Goal: Task Accomplishment & Management: Complete application form

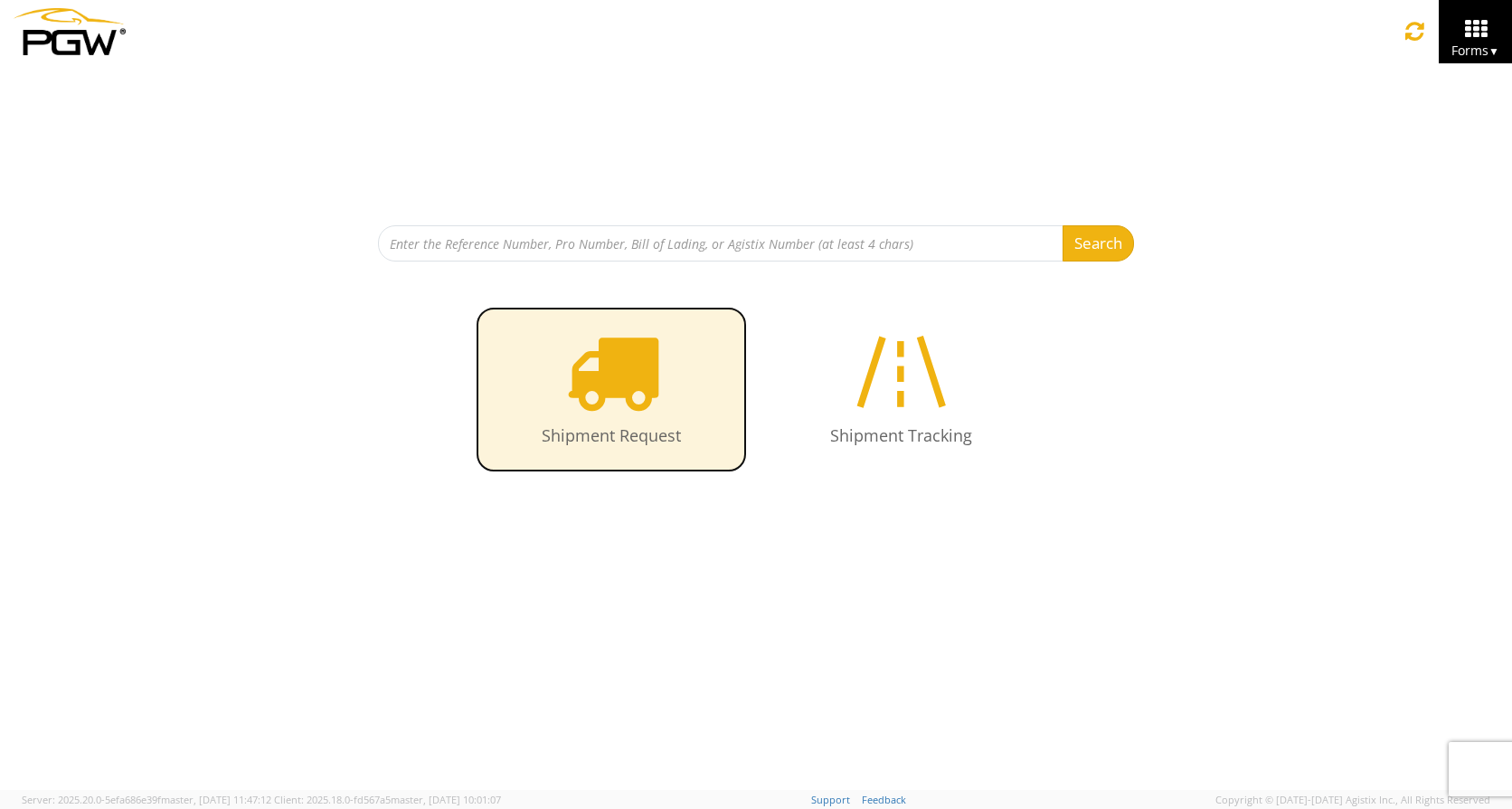
click at [624, 399] on icon at bounding box center [612, 371] width 93 height 93
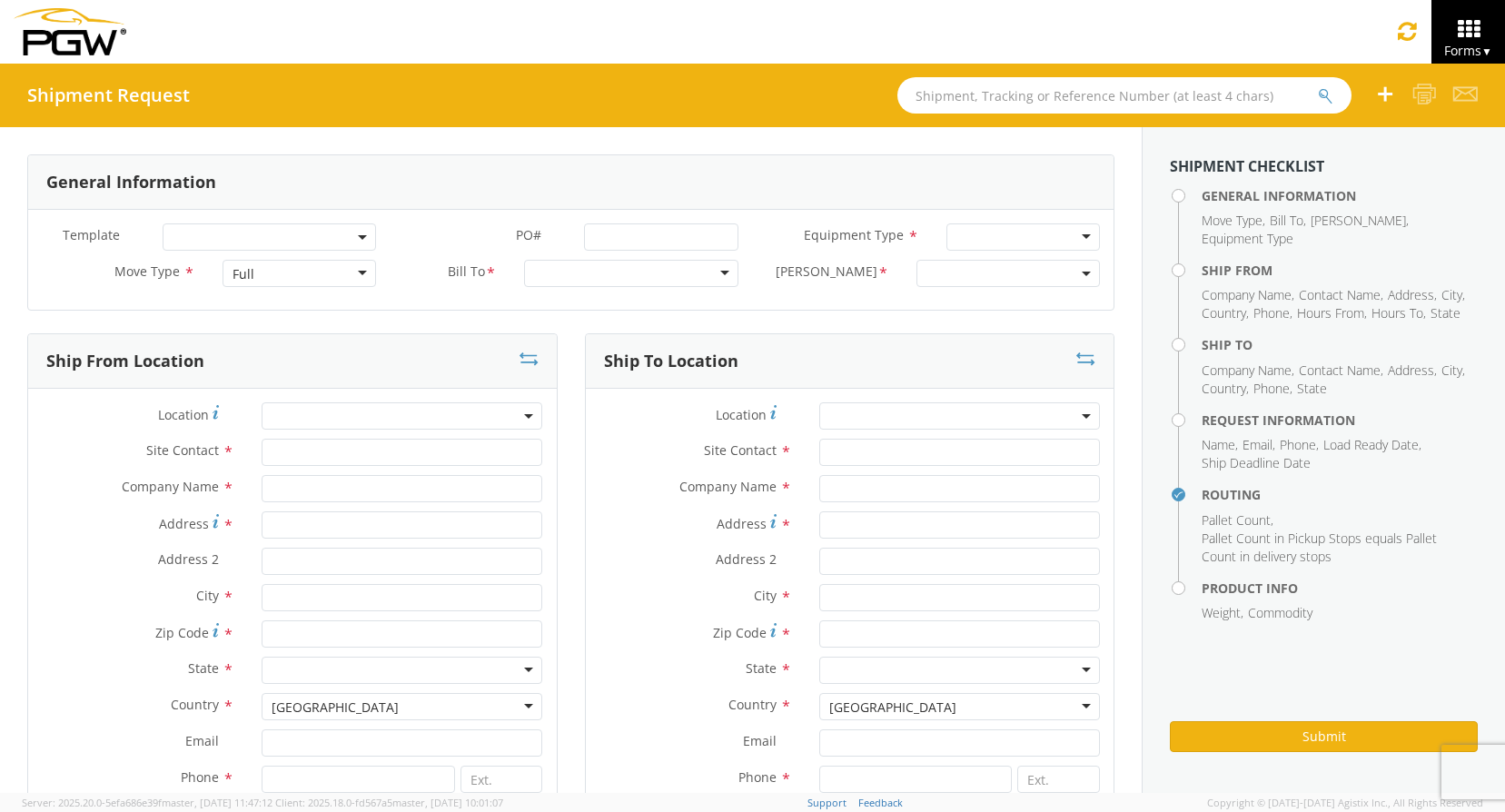
click at [360, 269] on div "Full" at bounding box center [299, 273] width 154 height 28
click at [600, 278] on div at bounding box center [631, 273] width 214 height 28
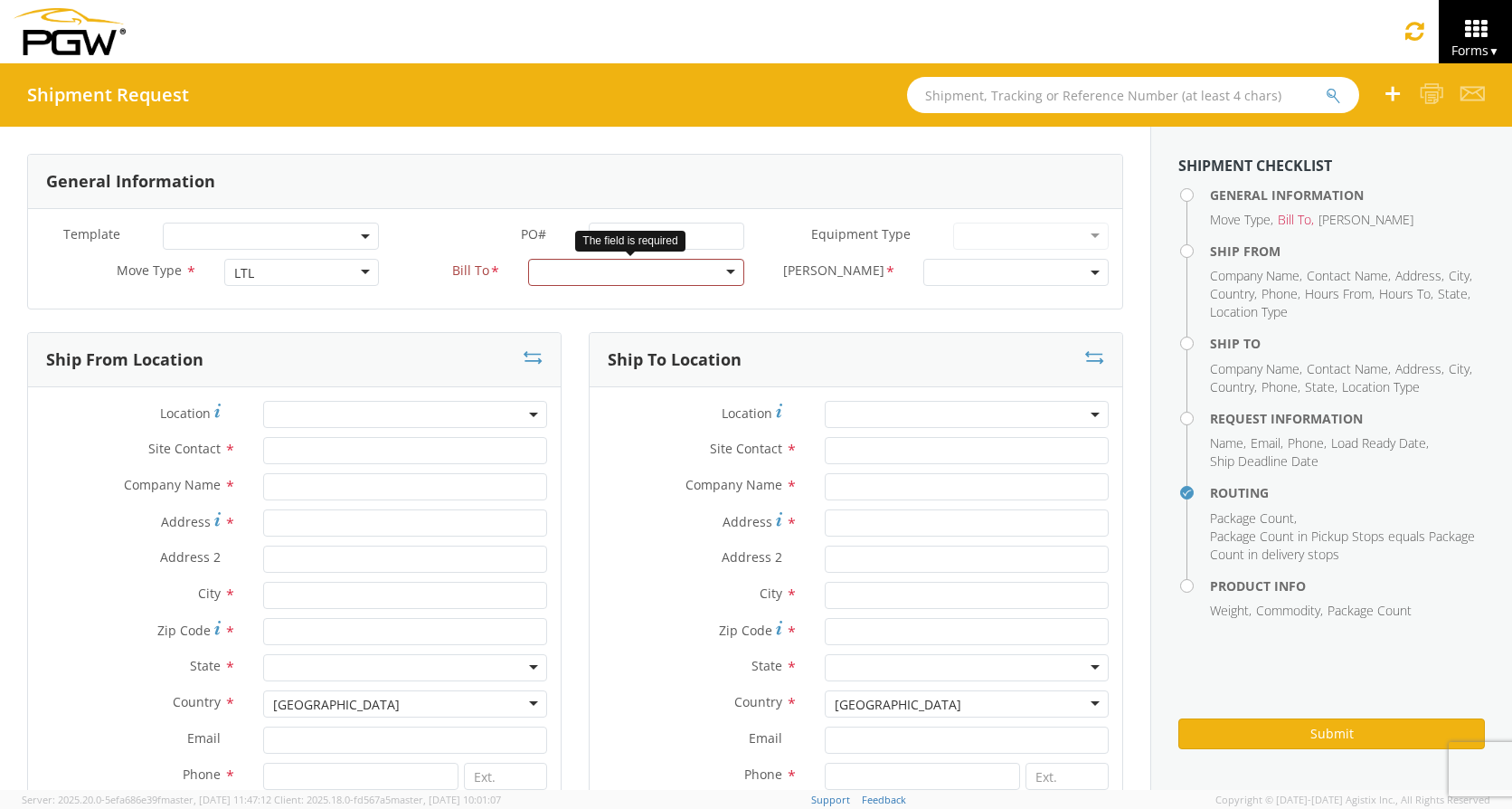
click at [710, 269] on div at bounding box center [635, 272] width 216 height 28
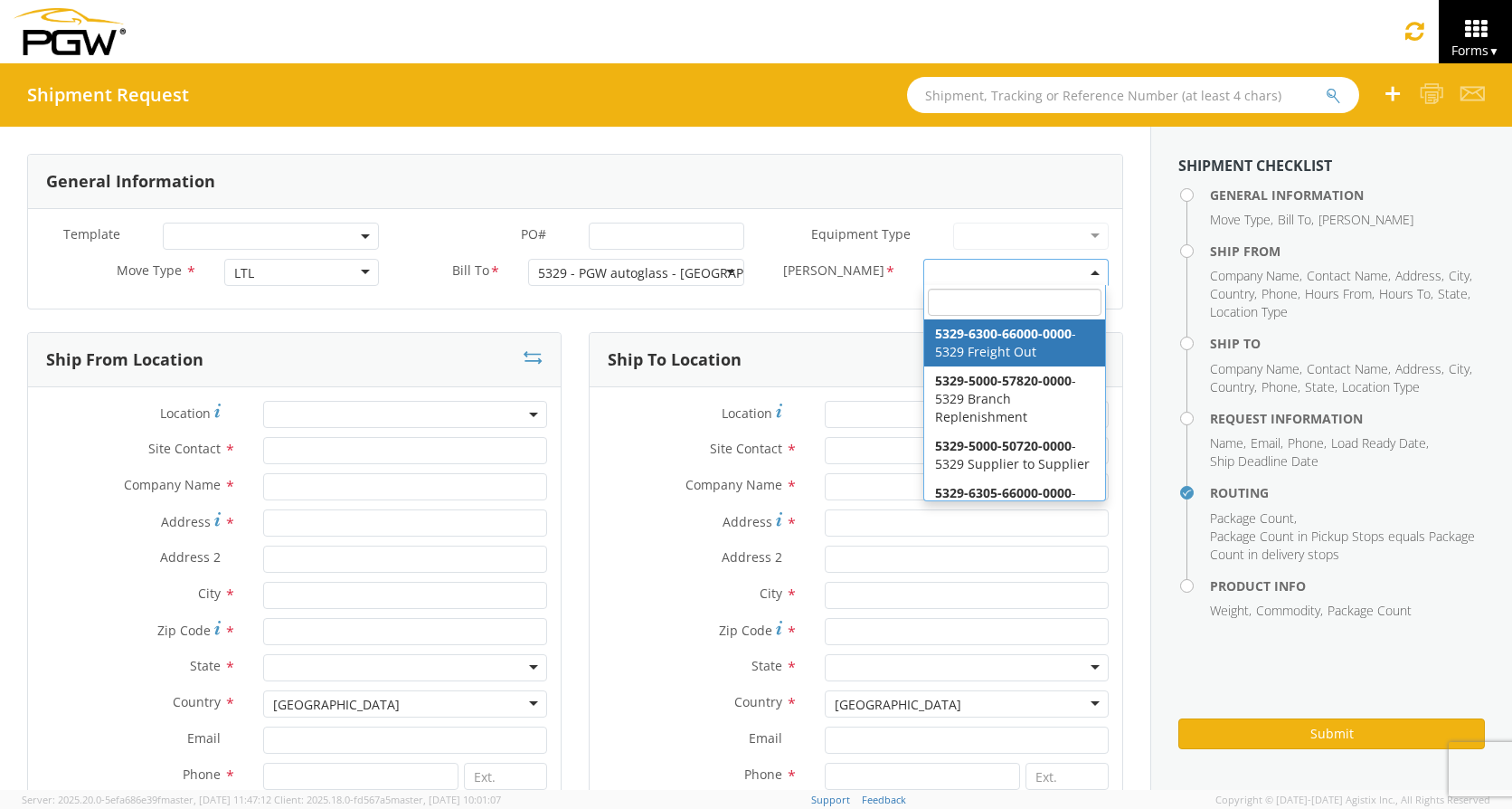
click at [1091, 273] on b at bounding box center [1095, 272] width 9 height 5
select select "5329-6300-66000-0000"
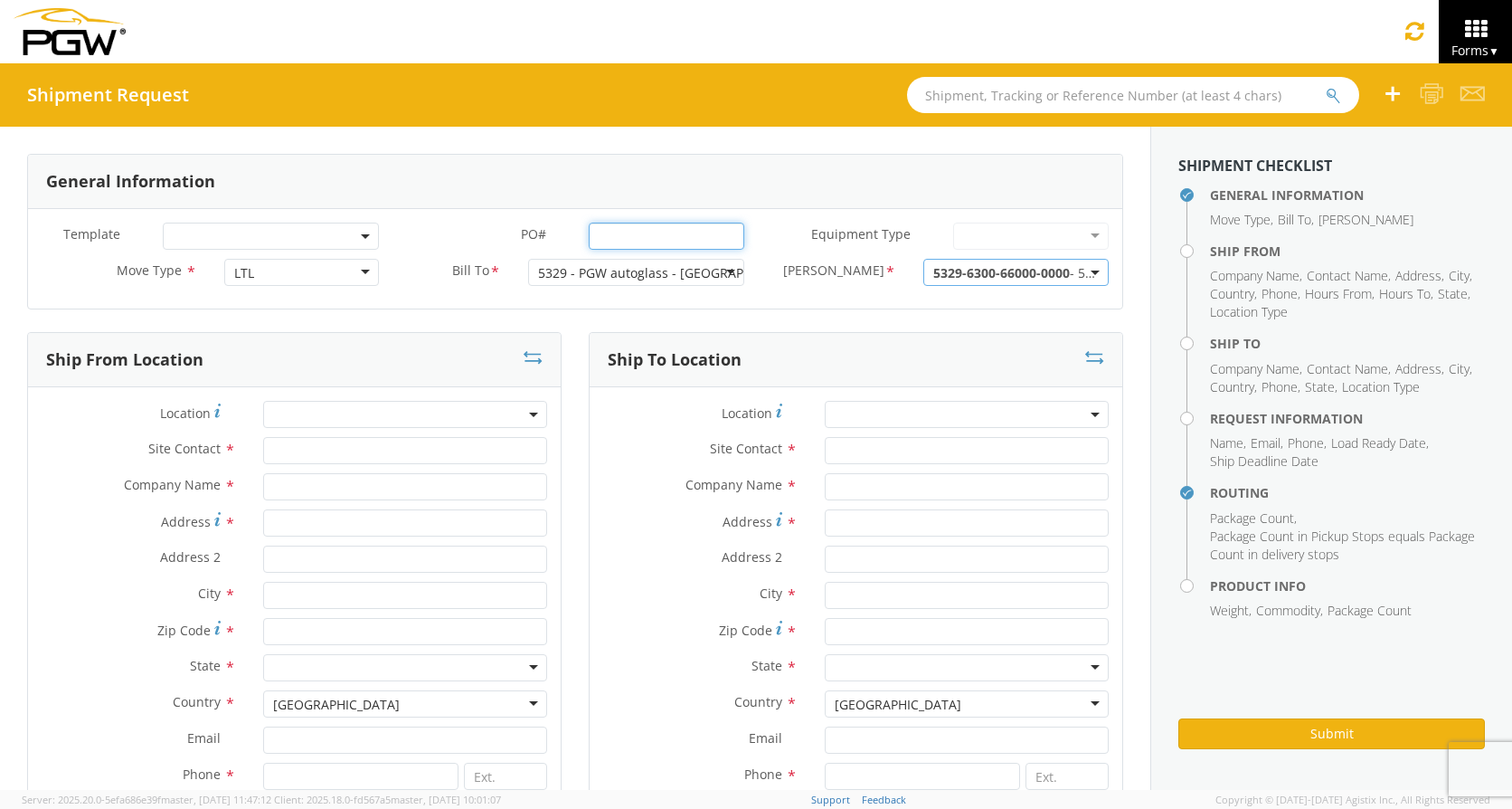
click at [647, 243] on input "PO# *" at bounding box center [667, 237] width 156 height 28
click at [910, 448] on input "text" at bounding box center [967, 451] width 284 height 28
click at [910, 491] on input "text" at bounding box center [967, 487] width 284 height 28
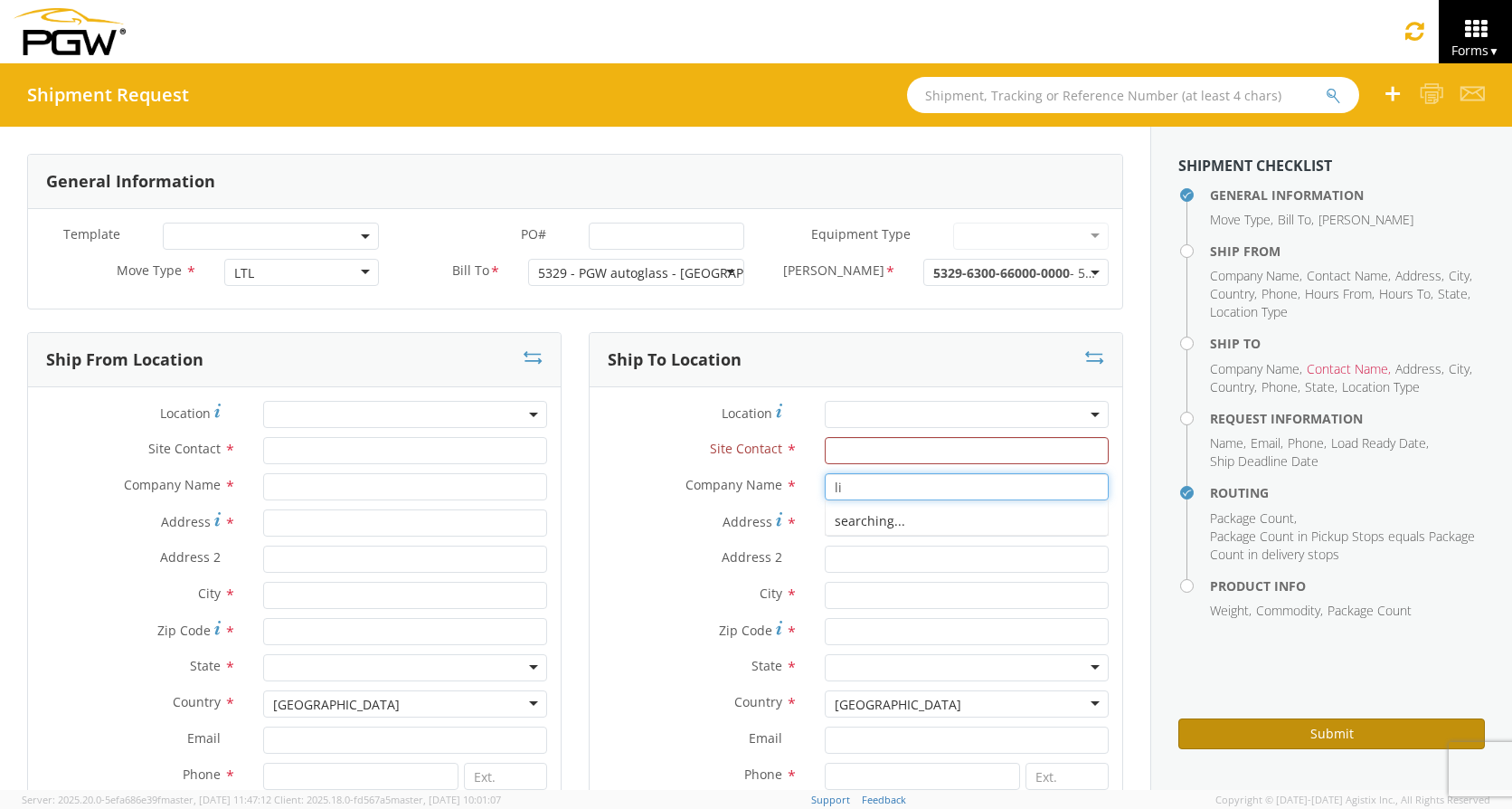
type input "l"
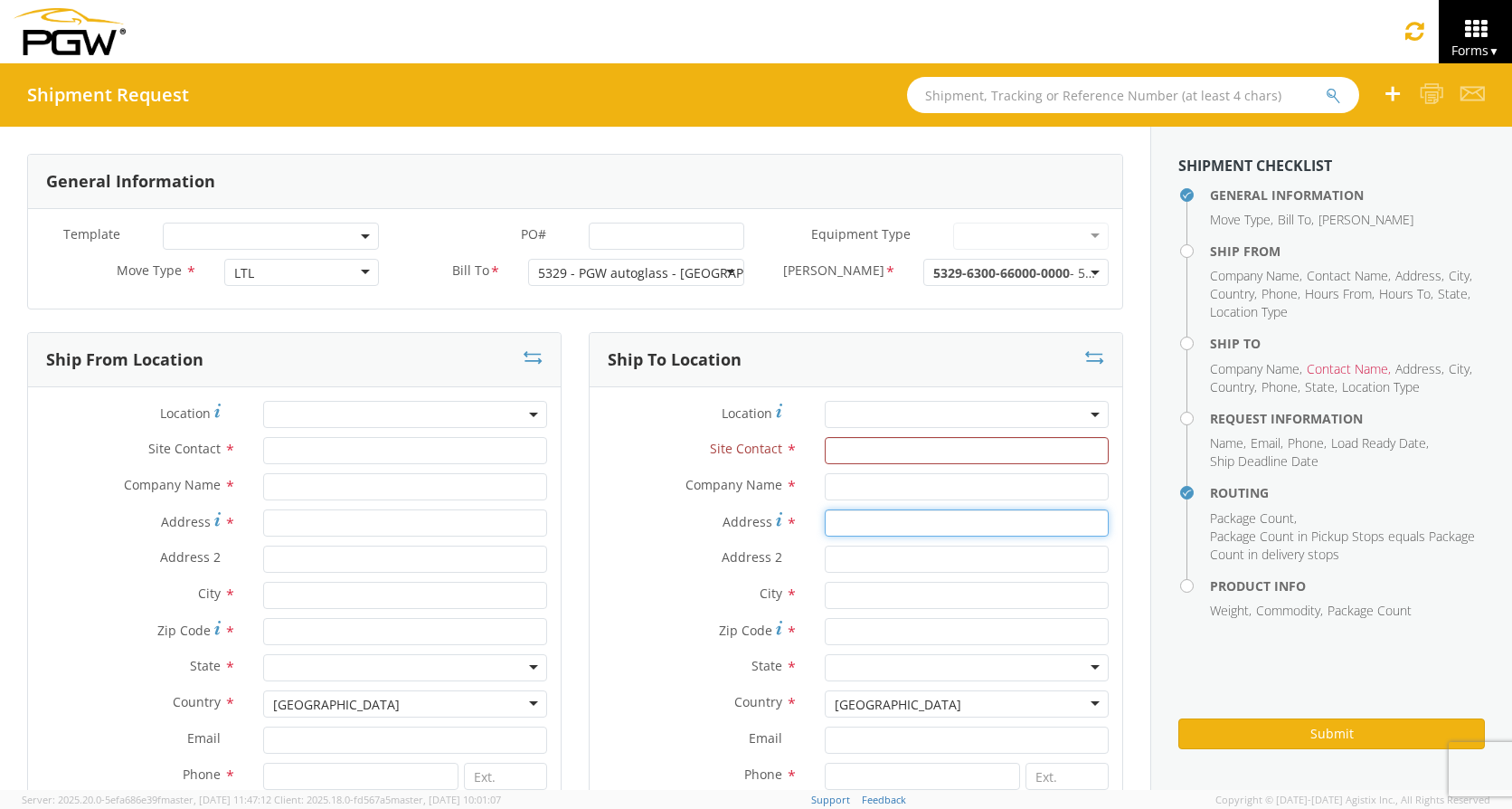
click at [883, 528] on input "Address *" at bounding box center [967, 523] width 284 height 28
type input "[STREET_ADDRESS]"
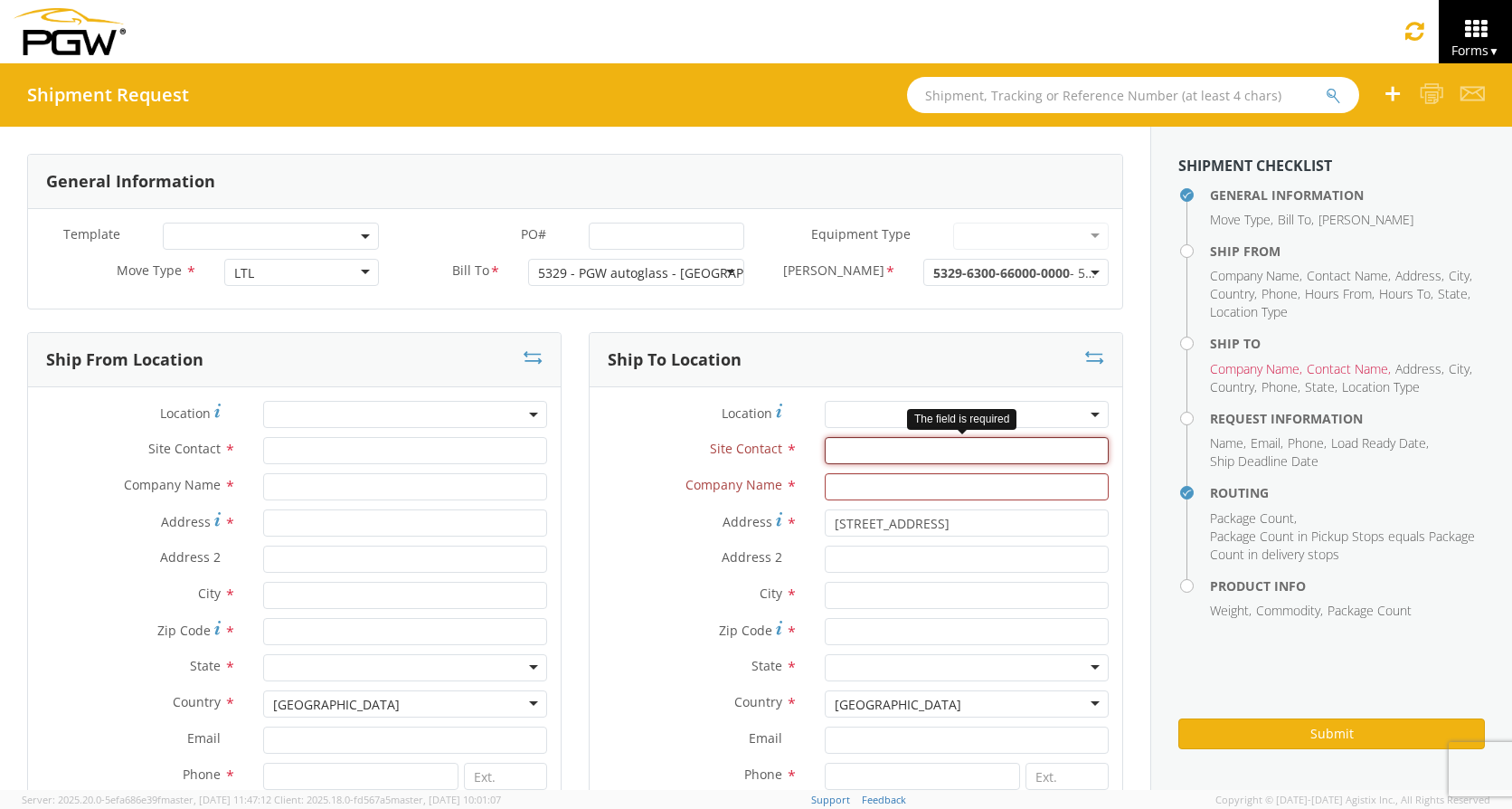
click at [843, 456] on input "text" at bounding box center [967, 451] width 284 height 28
click at [844, 490] on input "text" at bounding box center [967, 487] width 284 height 28
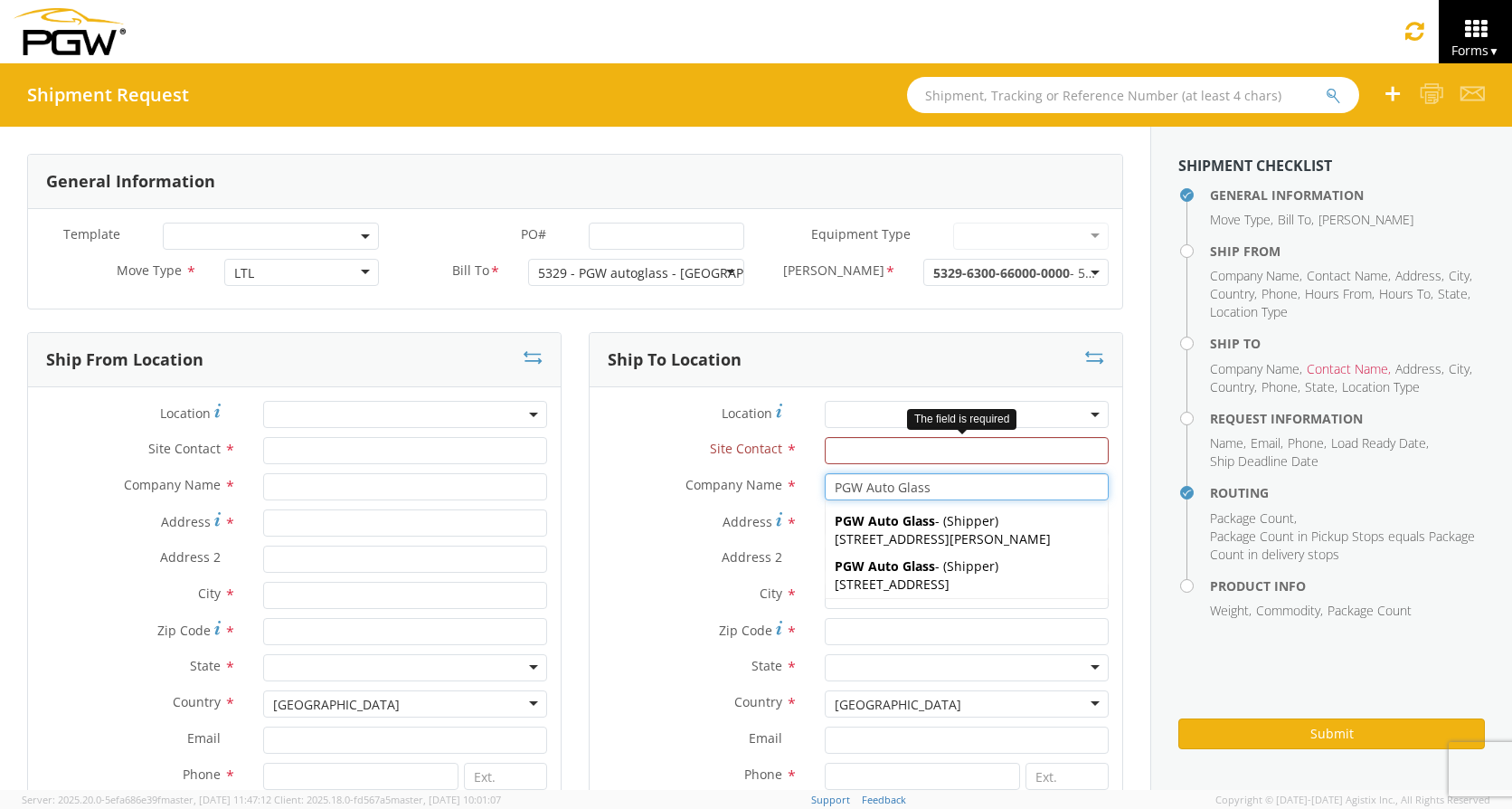
type input "PGW Auto Glass"
click at [989, 452] on input "text" at bounding box center [967, 451] width 284 height 28
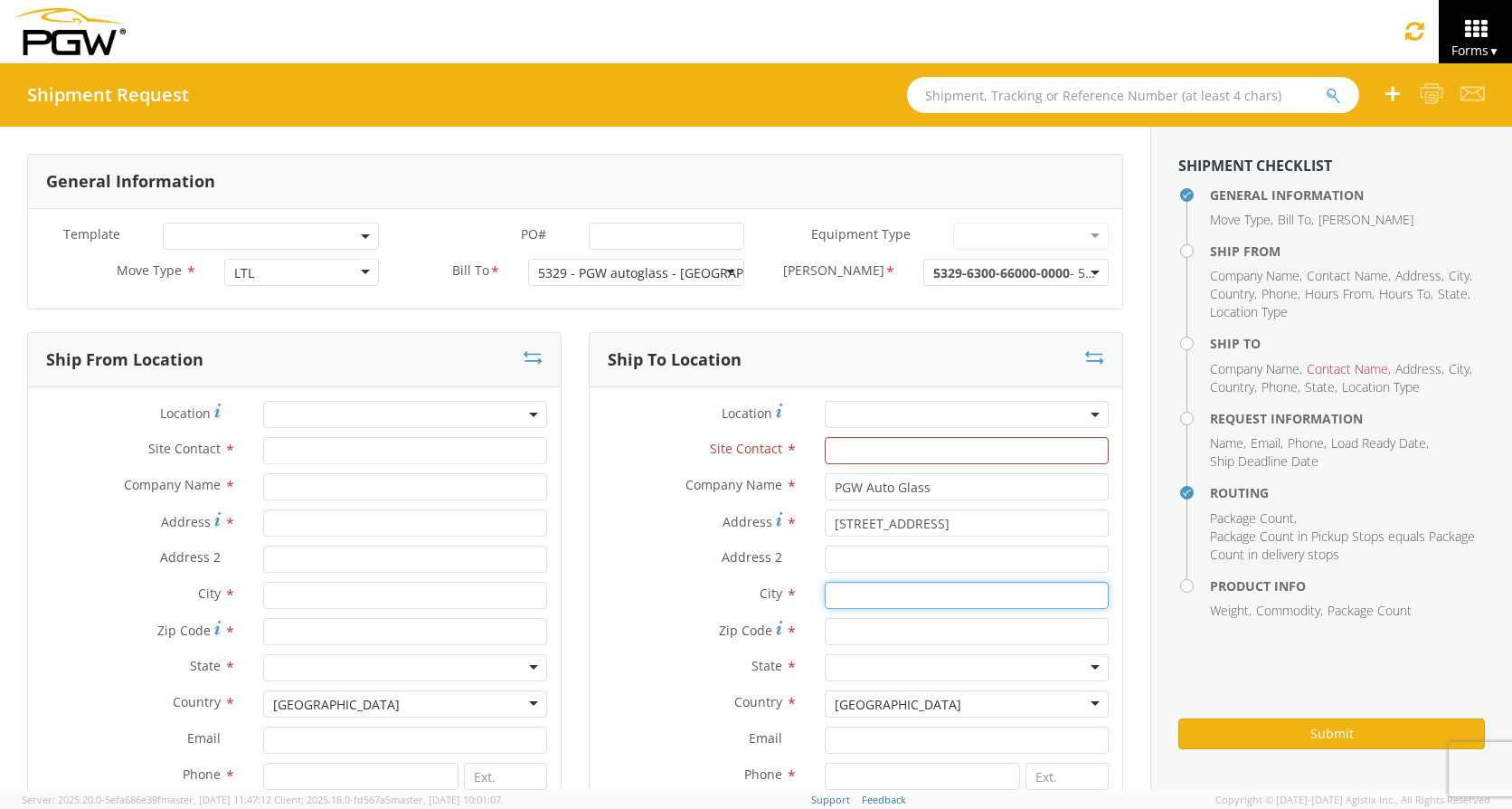
click at [908, 594] on input "text" at bounding box center [967, 596] width 284 height 28
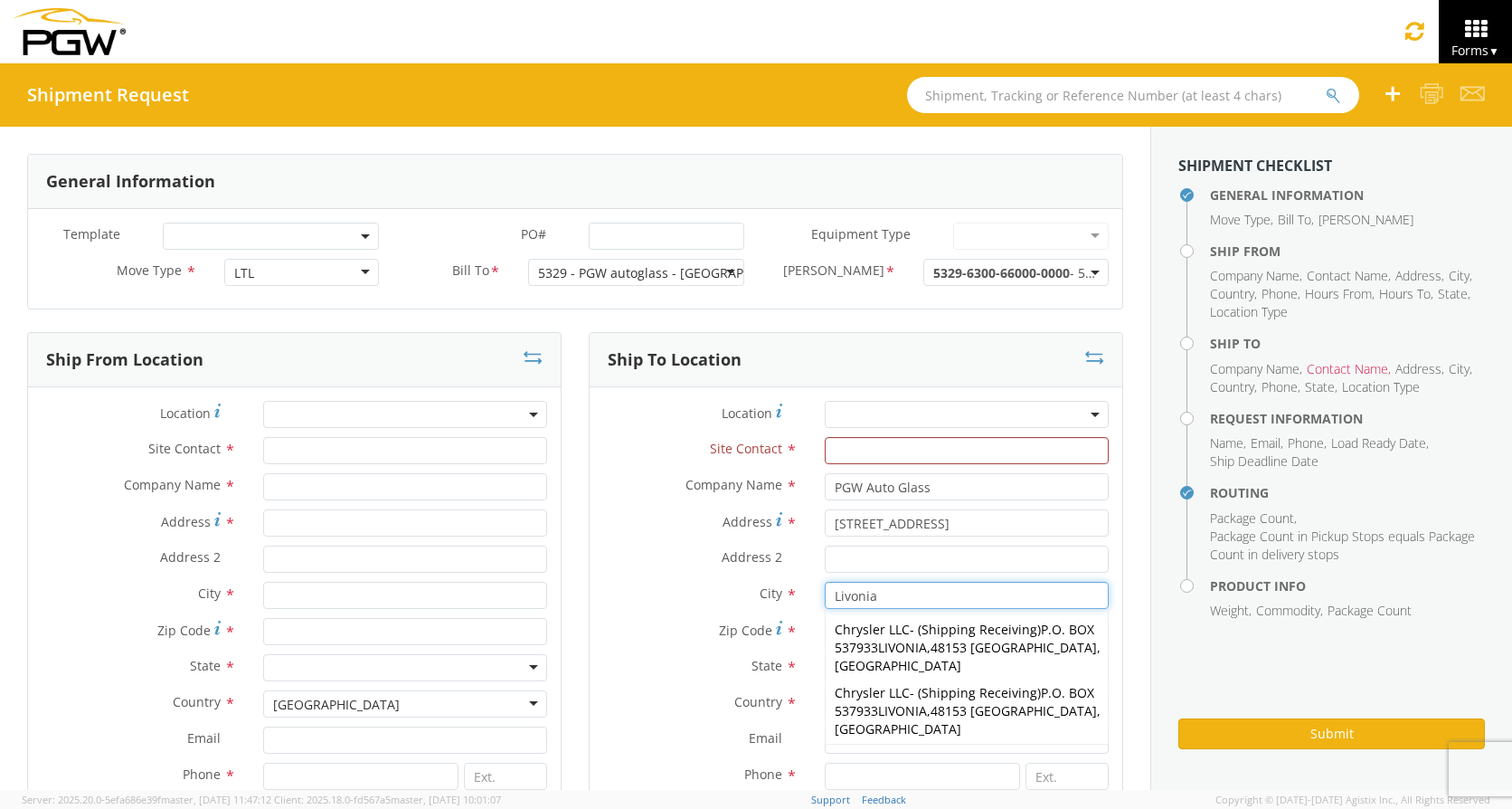
type input "Livonia"
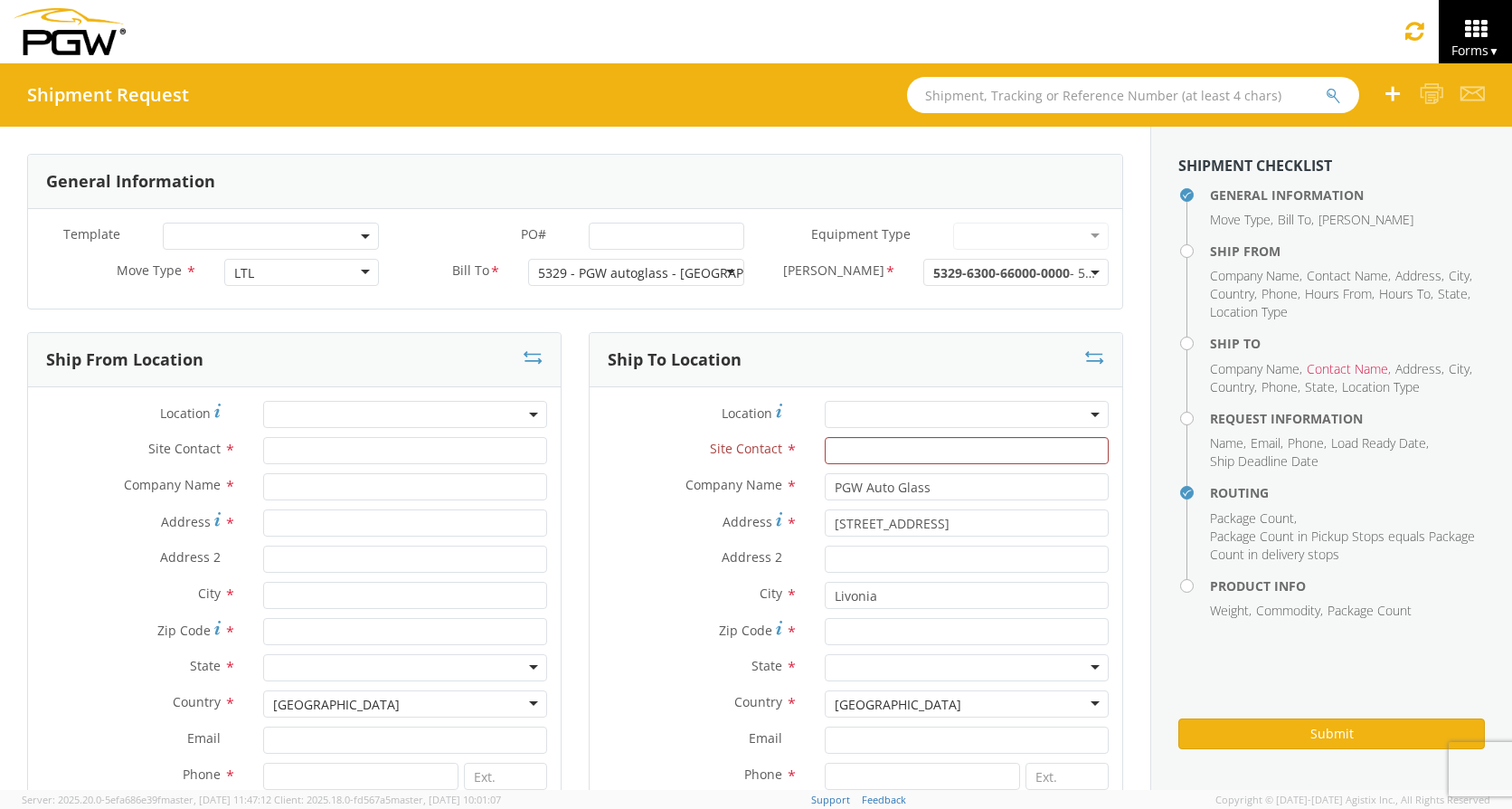
drag, startPoint x: 660, startPoint y: 609, endPoint x: 722, endPoint y: 628, distance: 64.8
click at [660, 608] on div "City * Livonia Livonia Chrysler LLC - ( Shipping Receiving ) P.O. BOX 537933 [G…" at bounding box center [856, 600] width 533 height 37
drag, startPoint x: 898, startPoint y: 629, endPoint x: 947, endPoint y: 634, distance: 49.3
click at [898, 629] on input "Zip Code *" at bounding box center [967, 631] width 284 height 28
type input "48150"
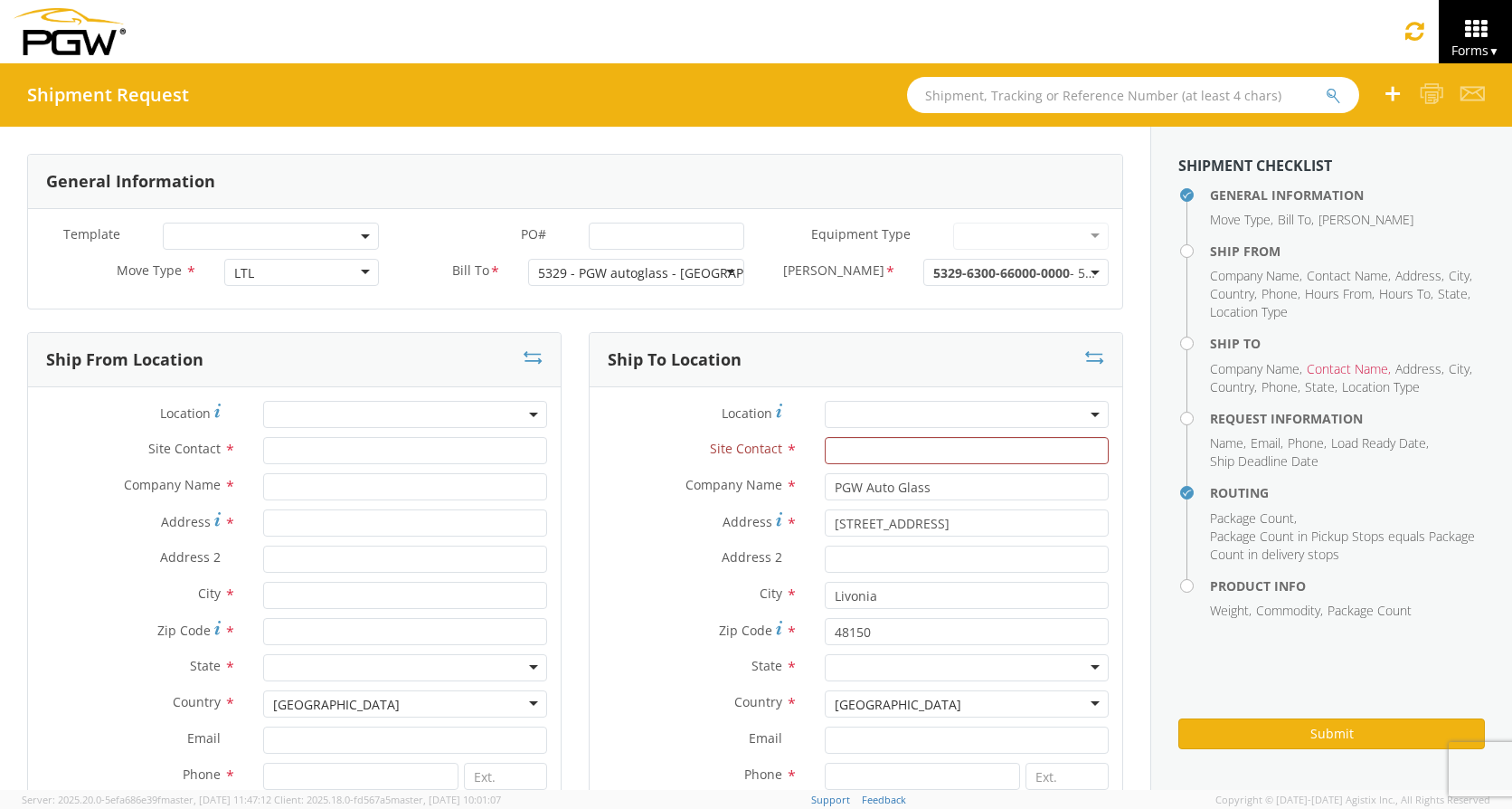
click at [1030, 660] on div at bounding box center [967, 668] width 284 height 28
click at [603, 236] on input "PO# *" at bounding box center [667, 237] width 156 height 28
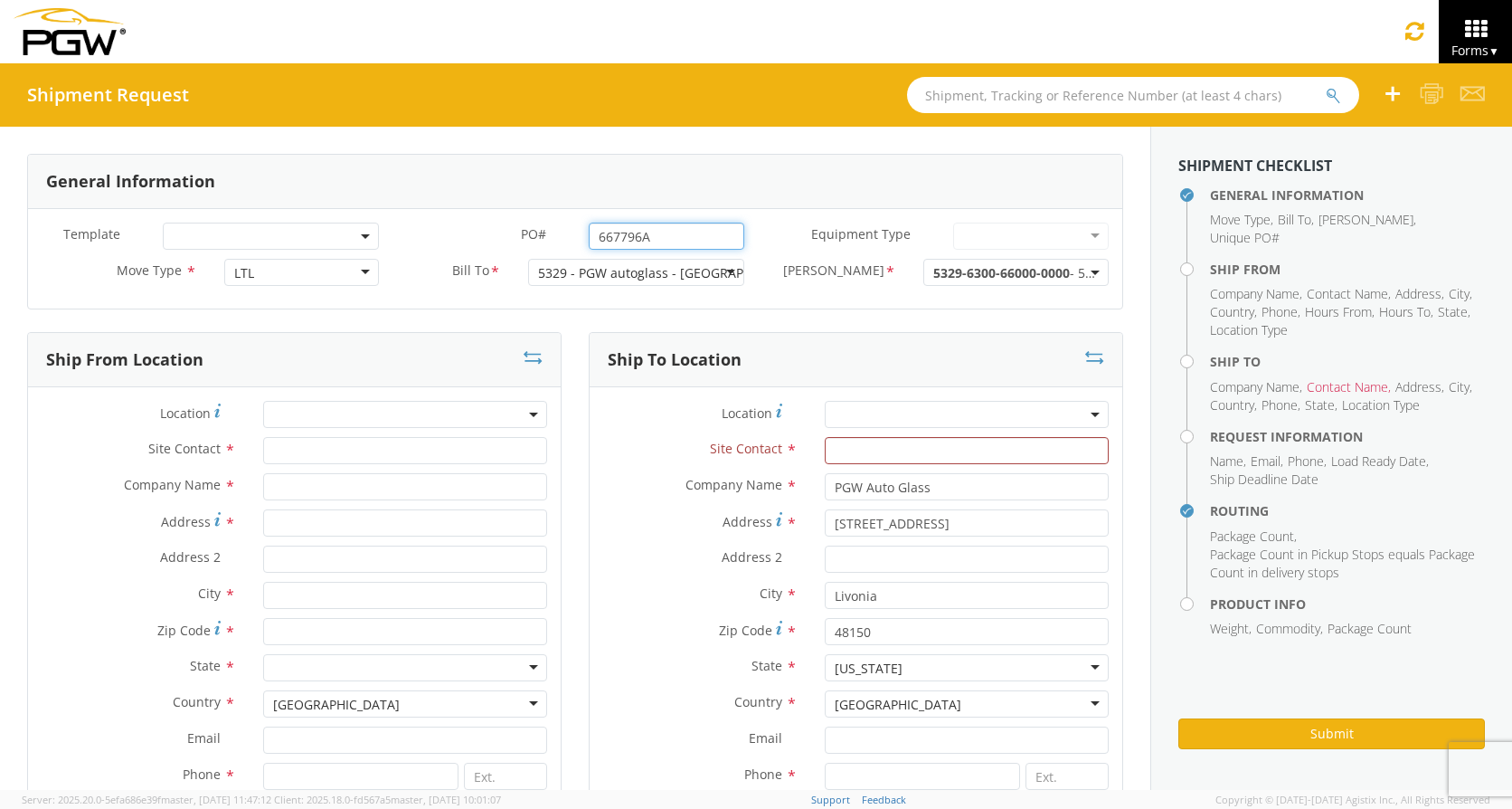
type input "667796A"
click at [378, 452] on input "text" at bounding box center [405, 451] width 284 height 28
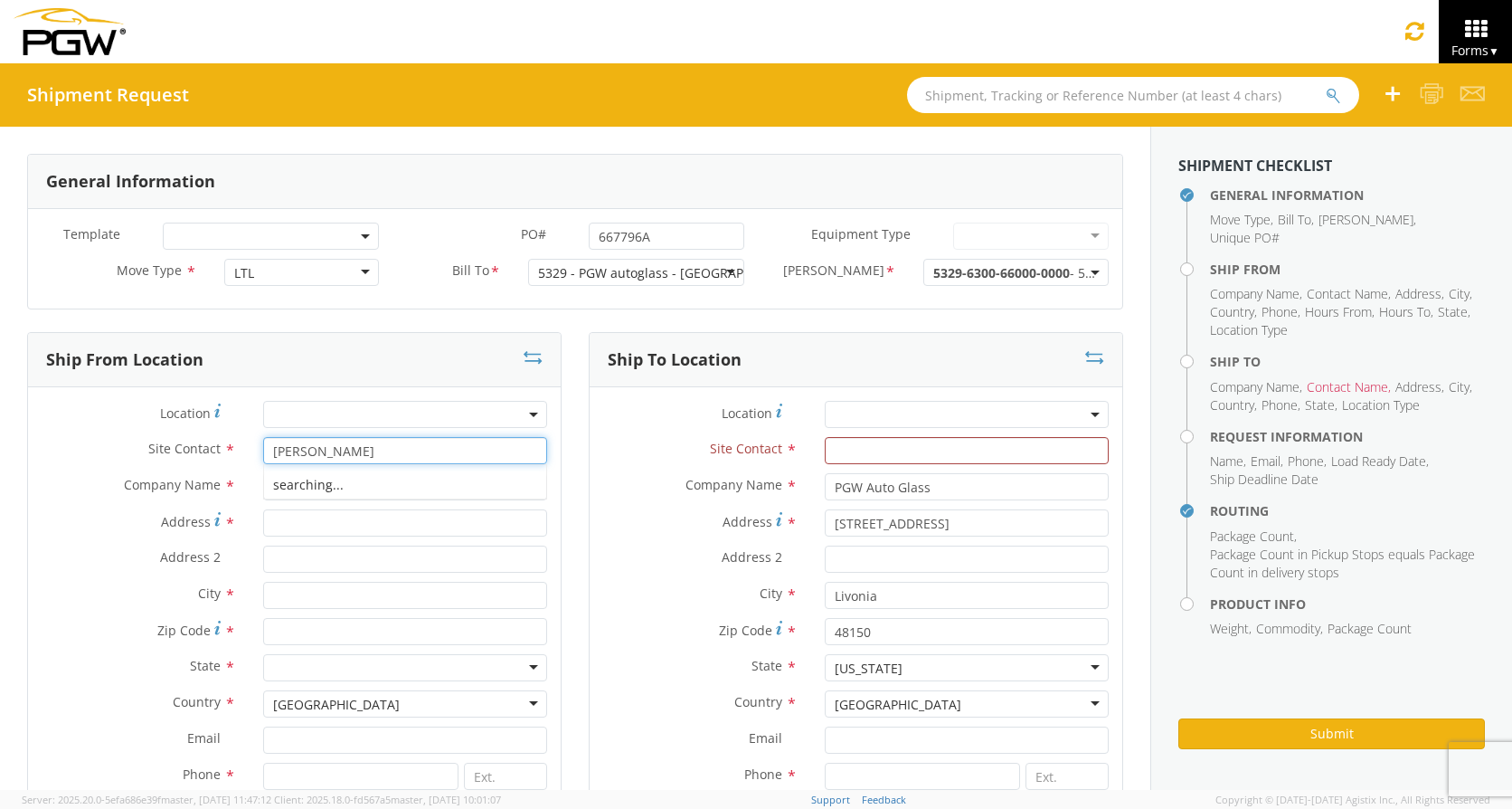
type input "J"
click at [430, 410] on span at bounding box center [405, 414] width 284 height 28
click at [486, 440] on input "search" at bounding box center [402, 444] width 270 height 28
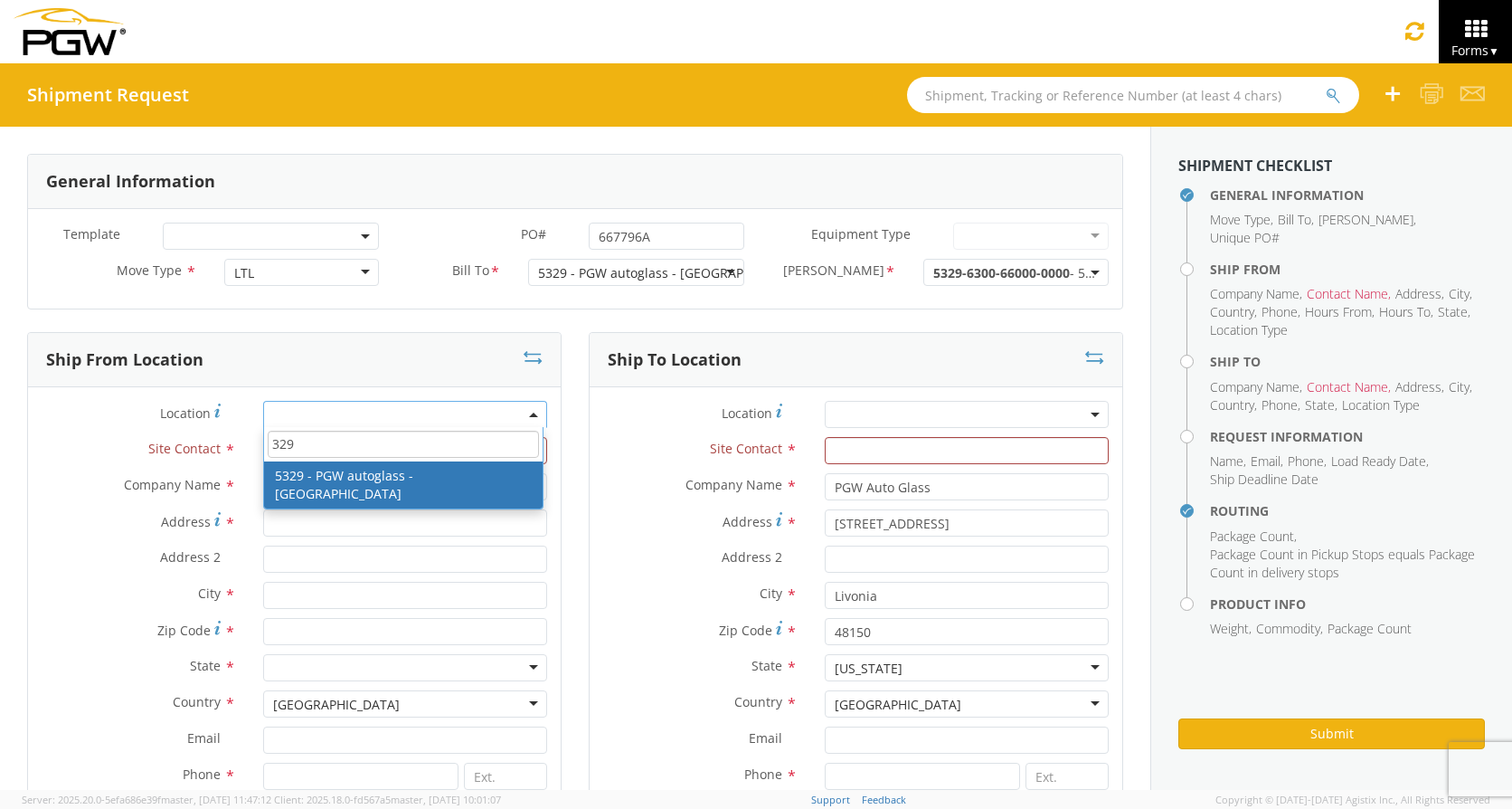
type input "329"
type input "[PERSON_NAME]"
type input "5329 - PGW autoglass - [GEOGRAPHIC_DATA]"
type input "[STREET_ADDRESS]"
type input "Chillicothe"
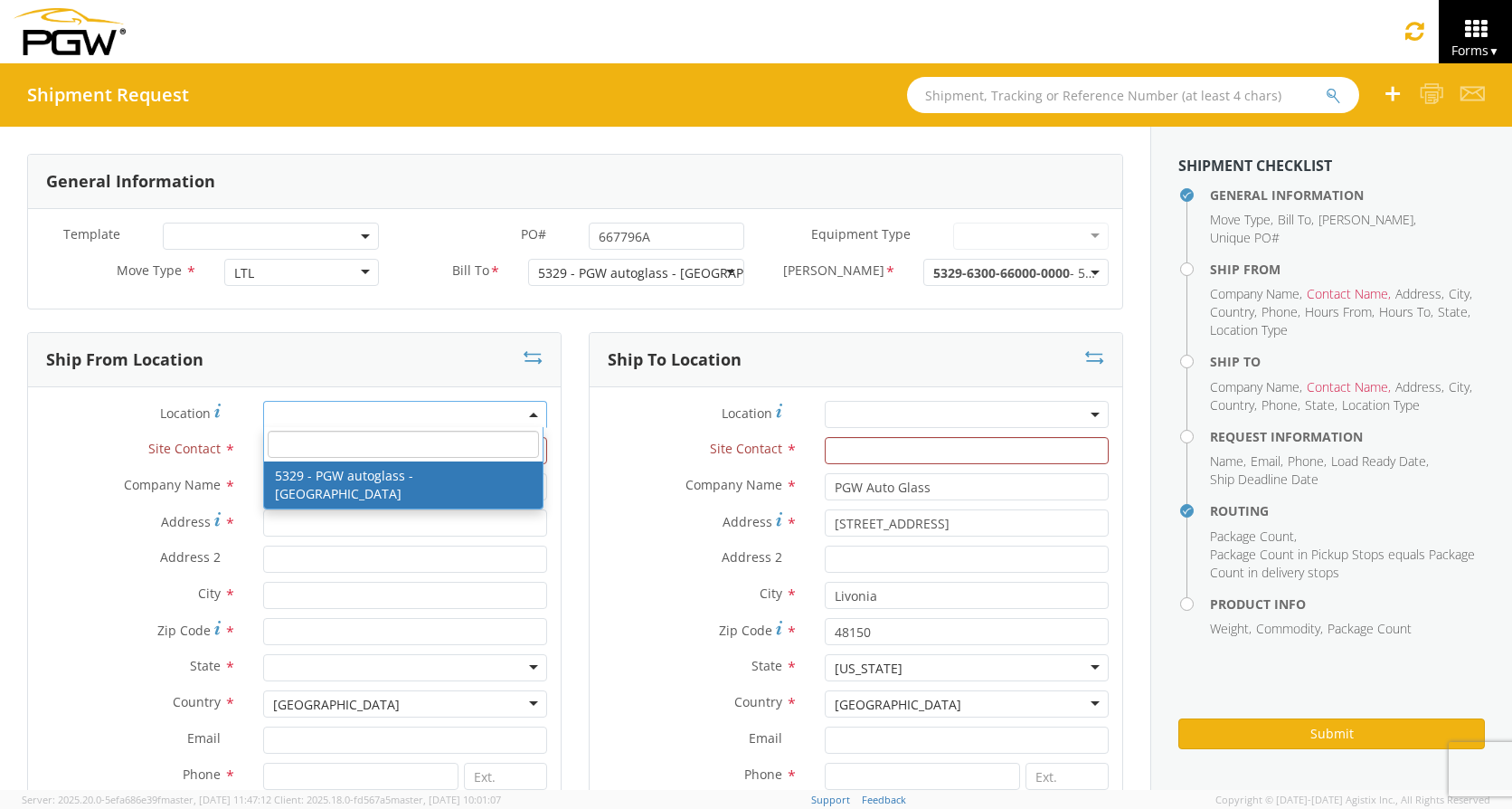
type input "45601"
type input "[EMAIL_ADDRESS][DOMAIN_NAME]"
type input "[PHONE_NUMBER]"
type input "8:00 AM"
type input "3:00 PM"
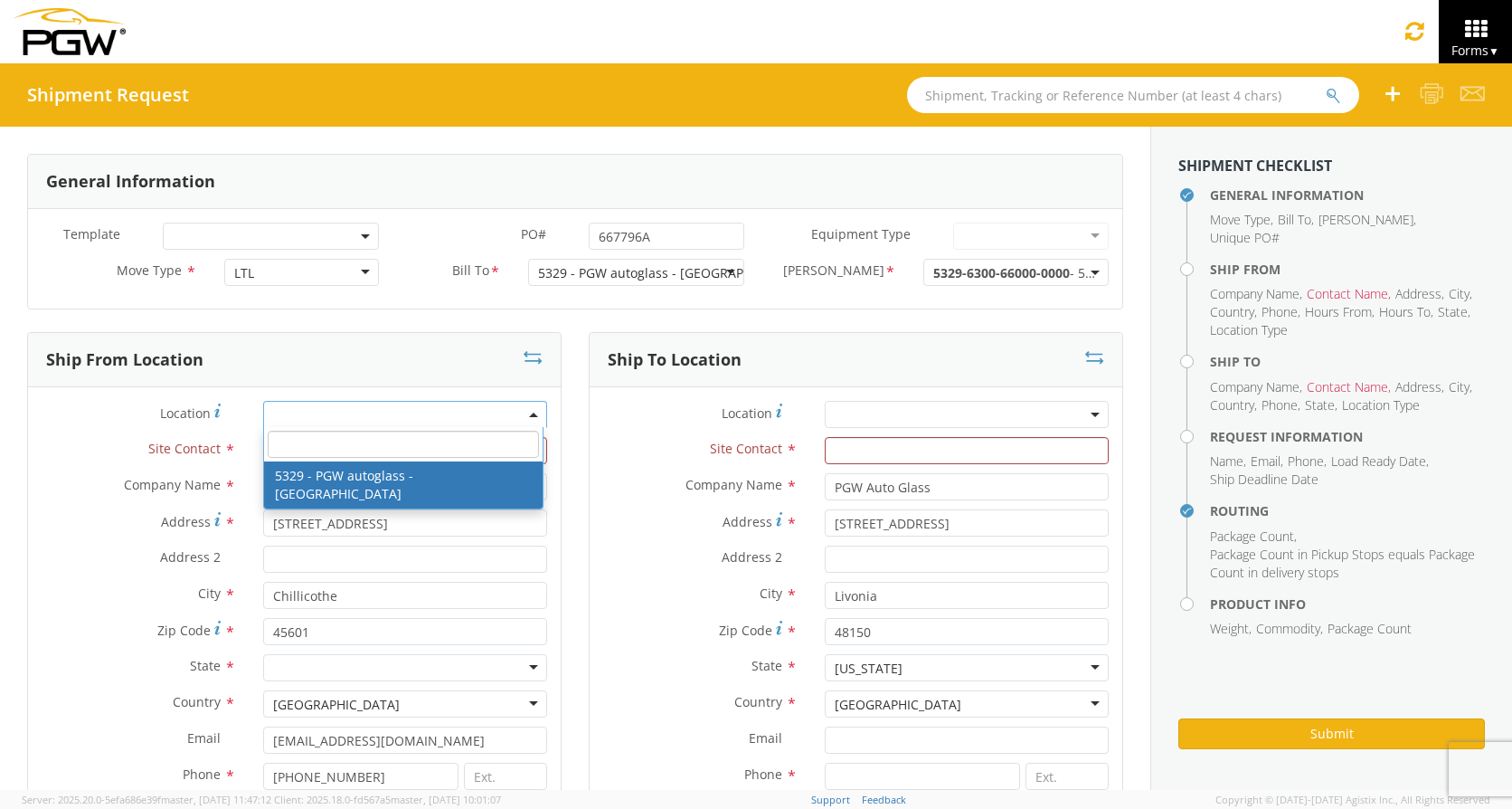
select select "28253"
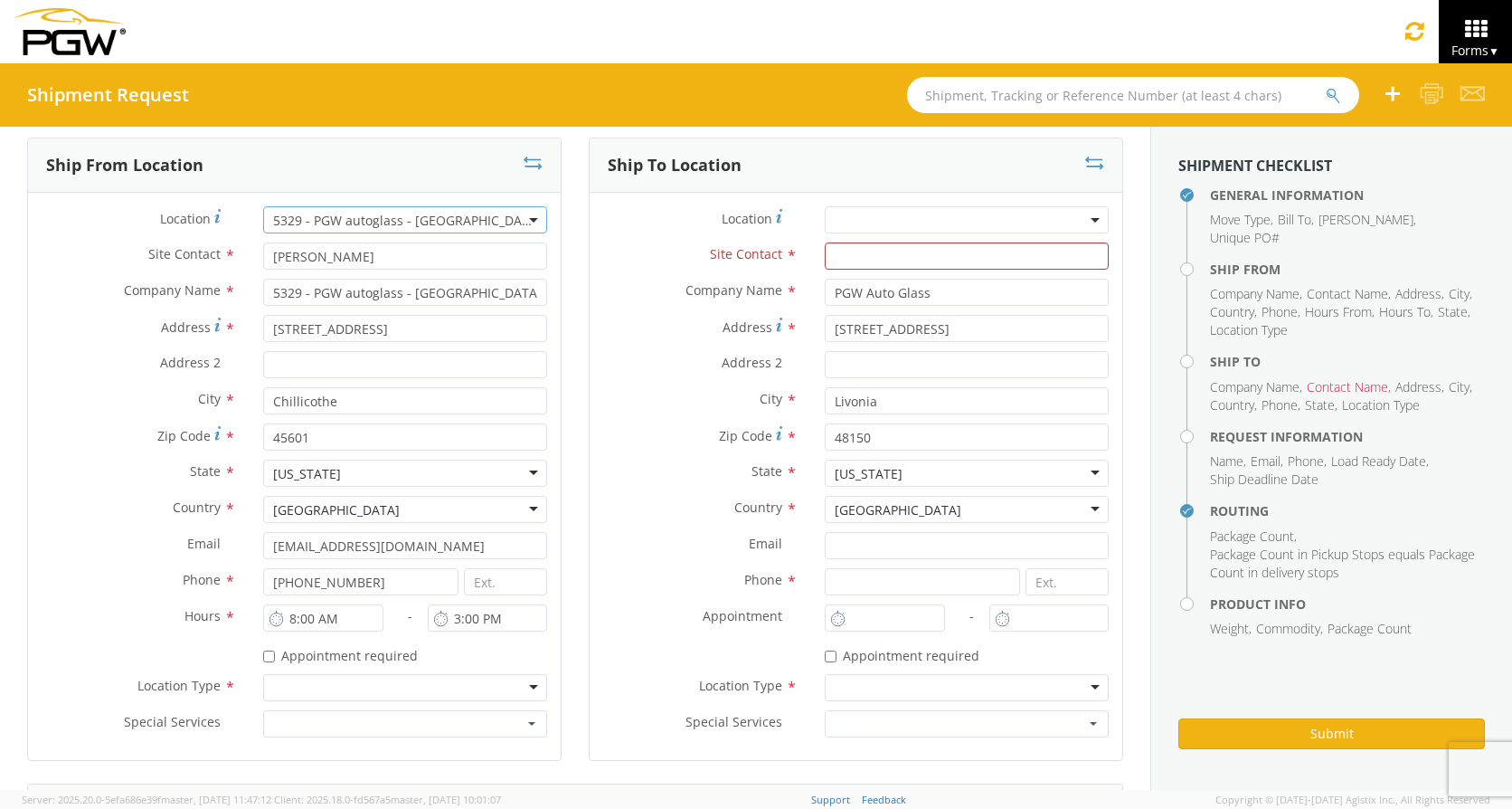
scroll to position [452, 0]
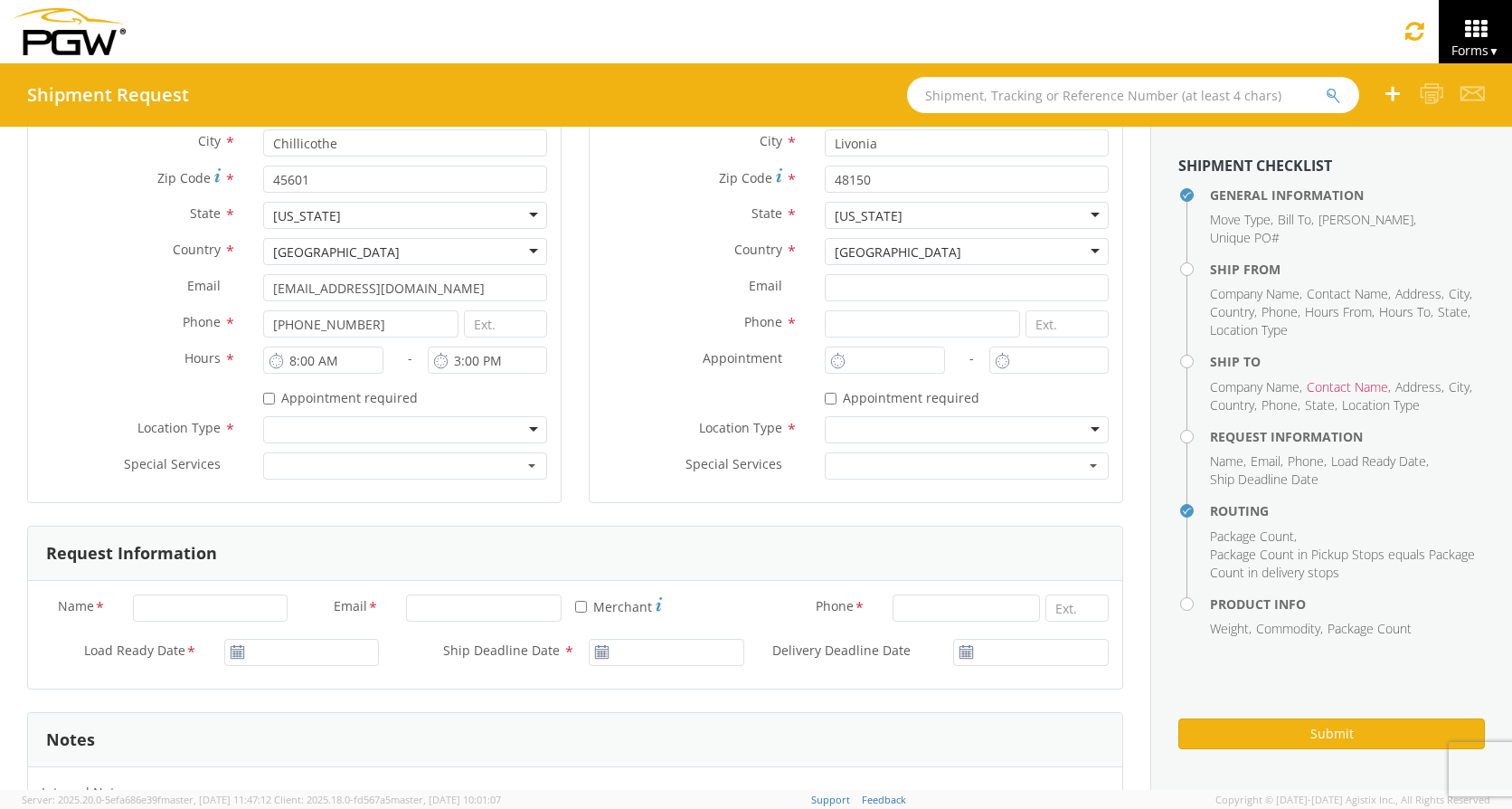
click at [389, 431] on div at bounding box center [405, 430] width 284 height 28
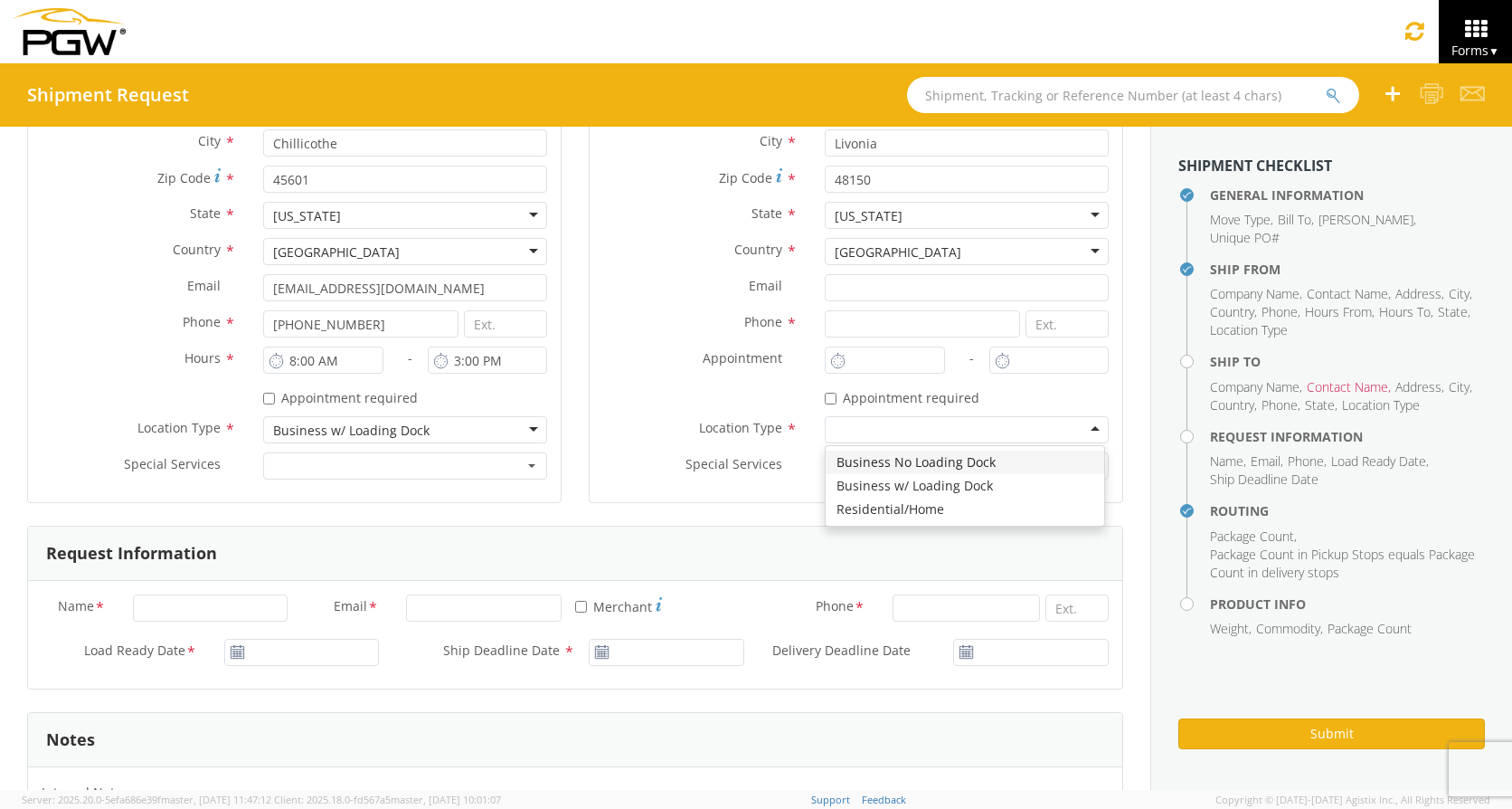
click at [942, 429] on div at bounding box center [967, 430] width 284 height 28
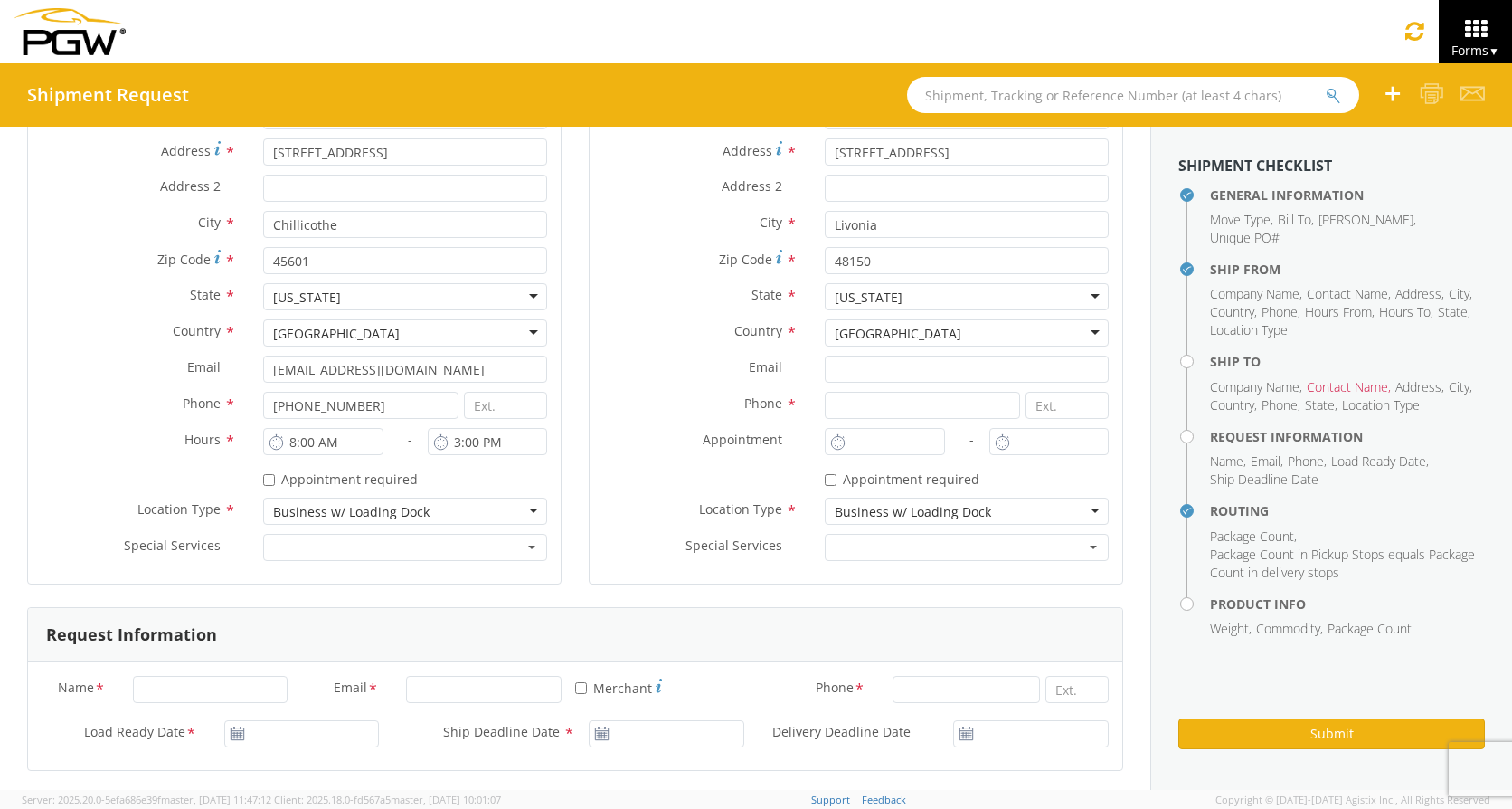
scroll to position [271, 0]
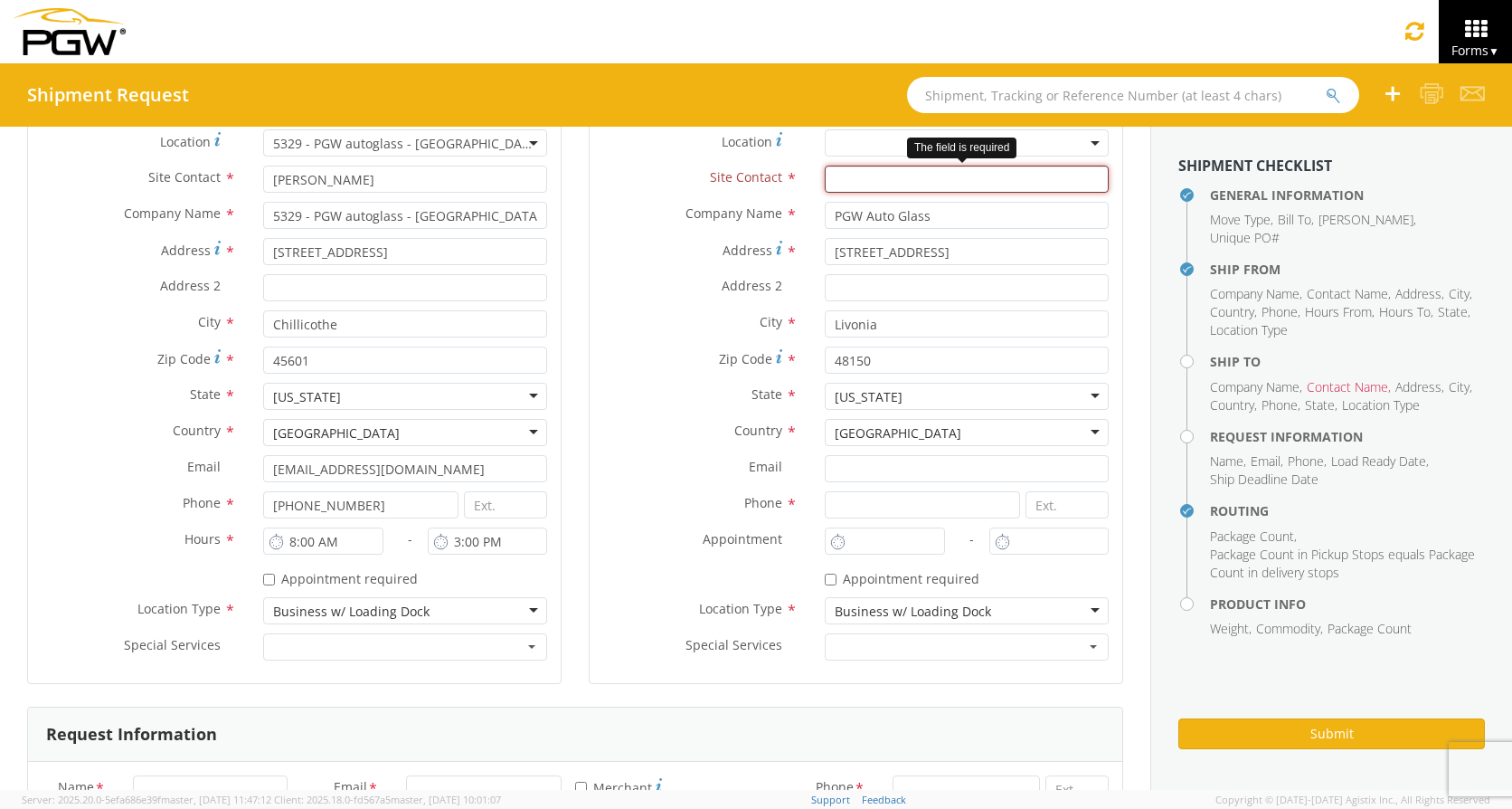
click at [874, 171] on input "text" at bounding box center [967, 180] width 284 height 28
type input "[PERSON_NAME]"
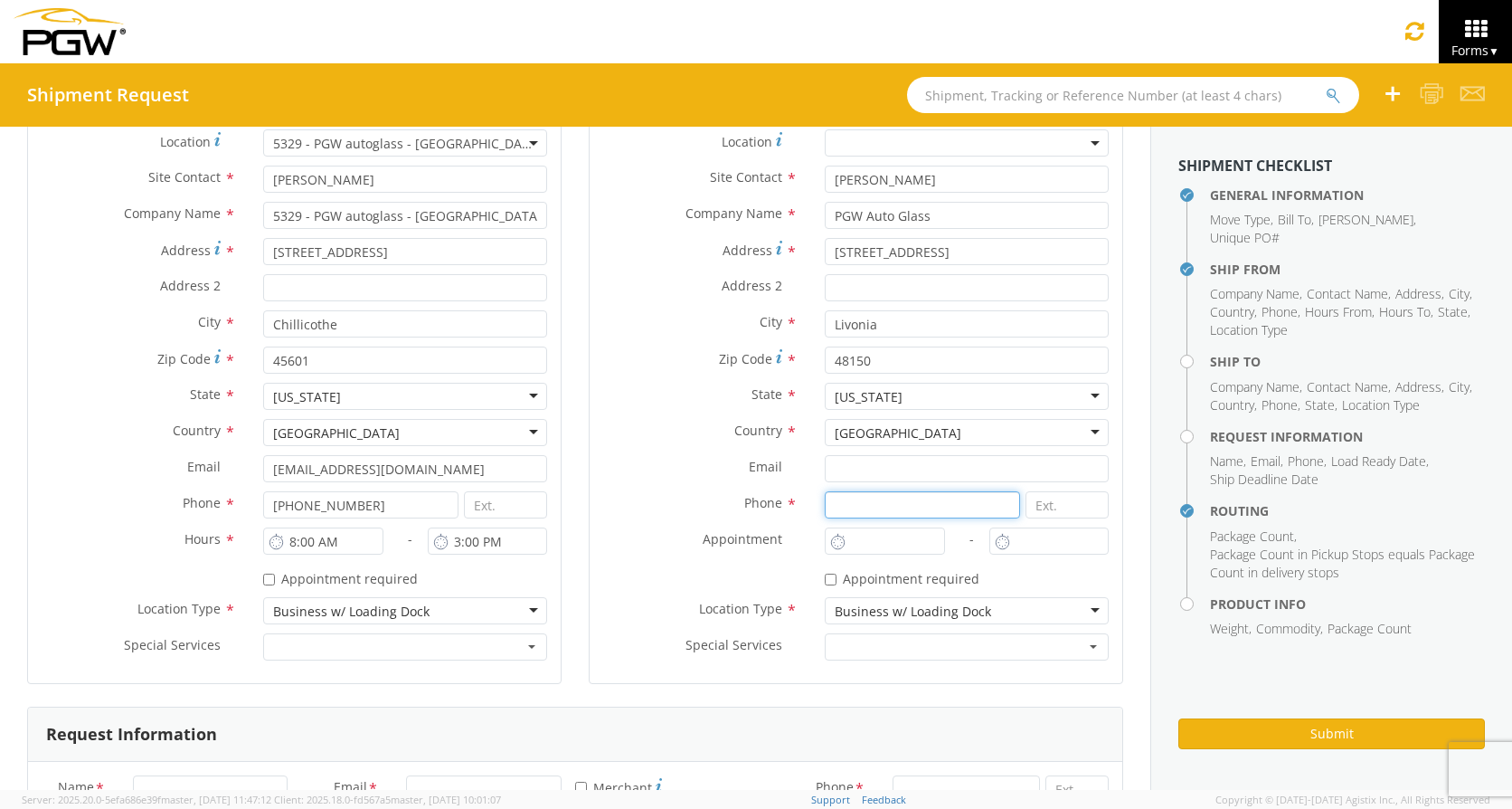
drag, startPoint x: 919, startPoint y: 506, endPoint x: 937, endPoint y: 503, distance: 18.2
click at [919, 506] on input at bounding box center [922, 505] width 195 height 28
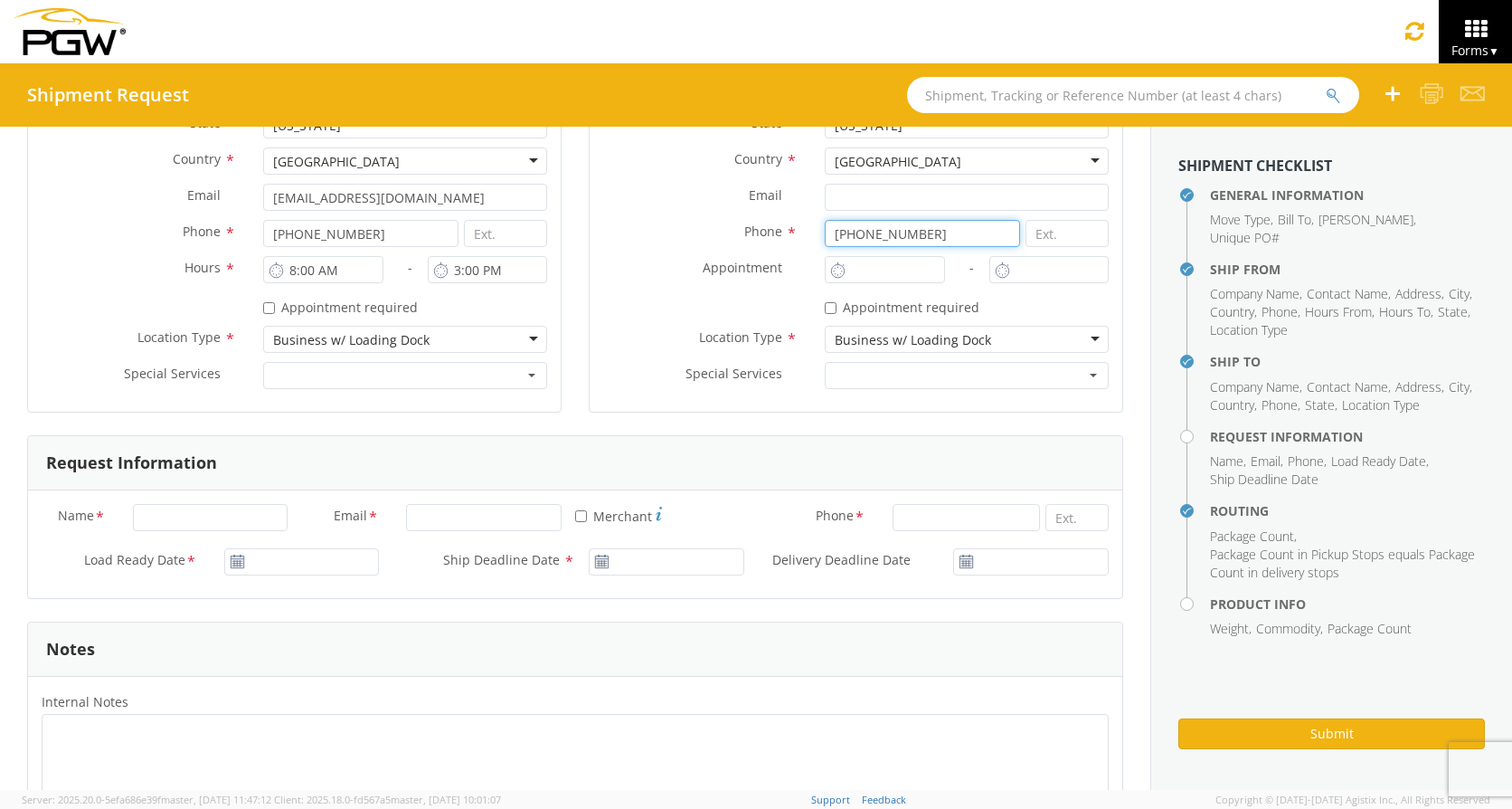
scroll to position [633, 0]
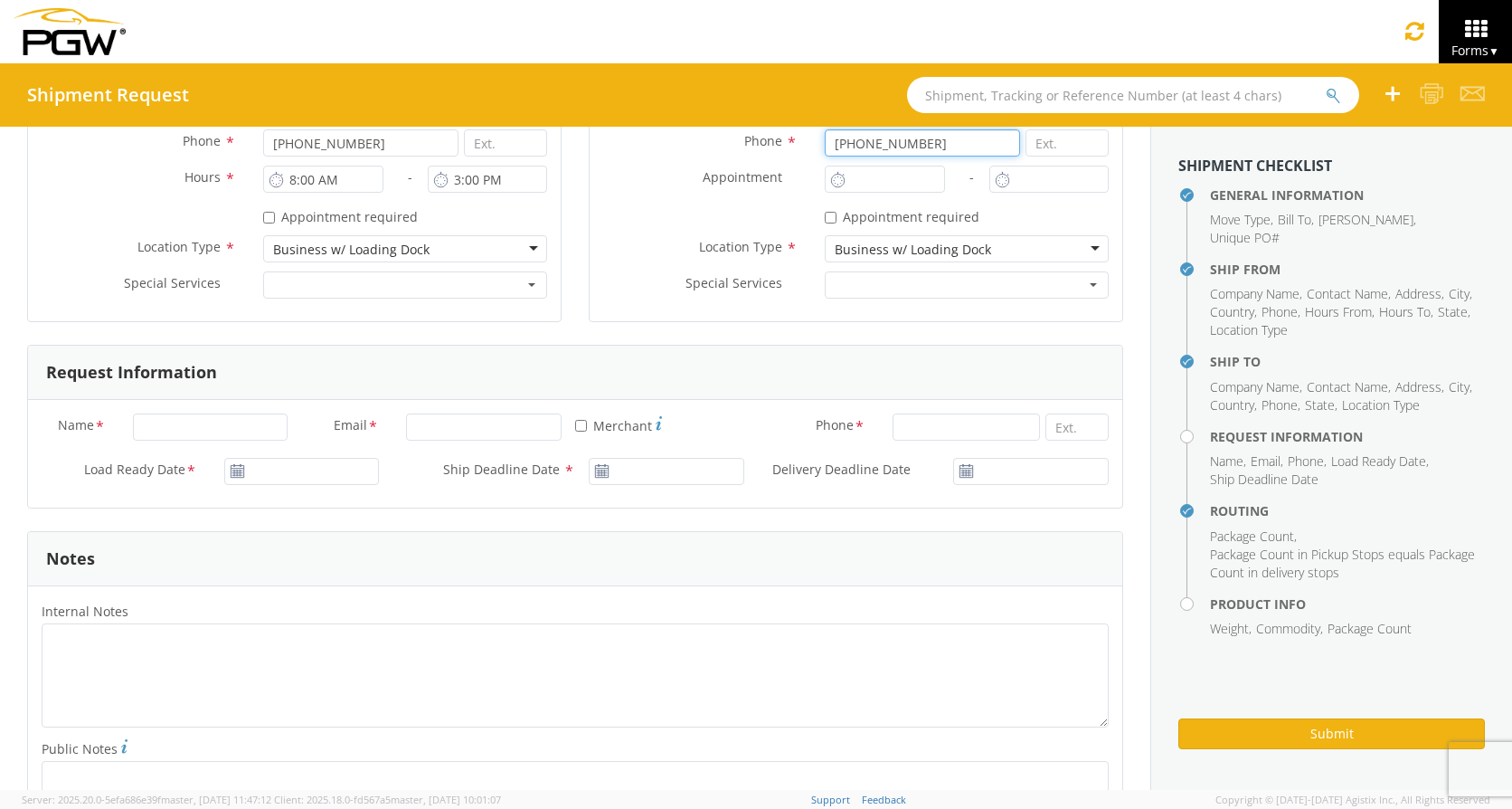
type input "[PHONE_NUMBER]"
click at [200, 424] on input "Name *" at bounding box center [211, 427] width 156 height 28
type input "[PERSON_NAME]"
click at [501, 426] on input "Email *" at bounding box center [484, 427] width 156 height 28
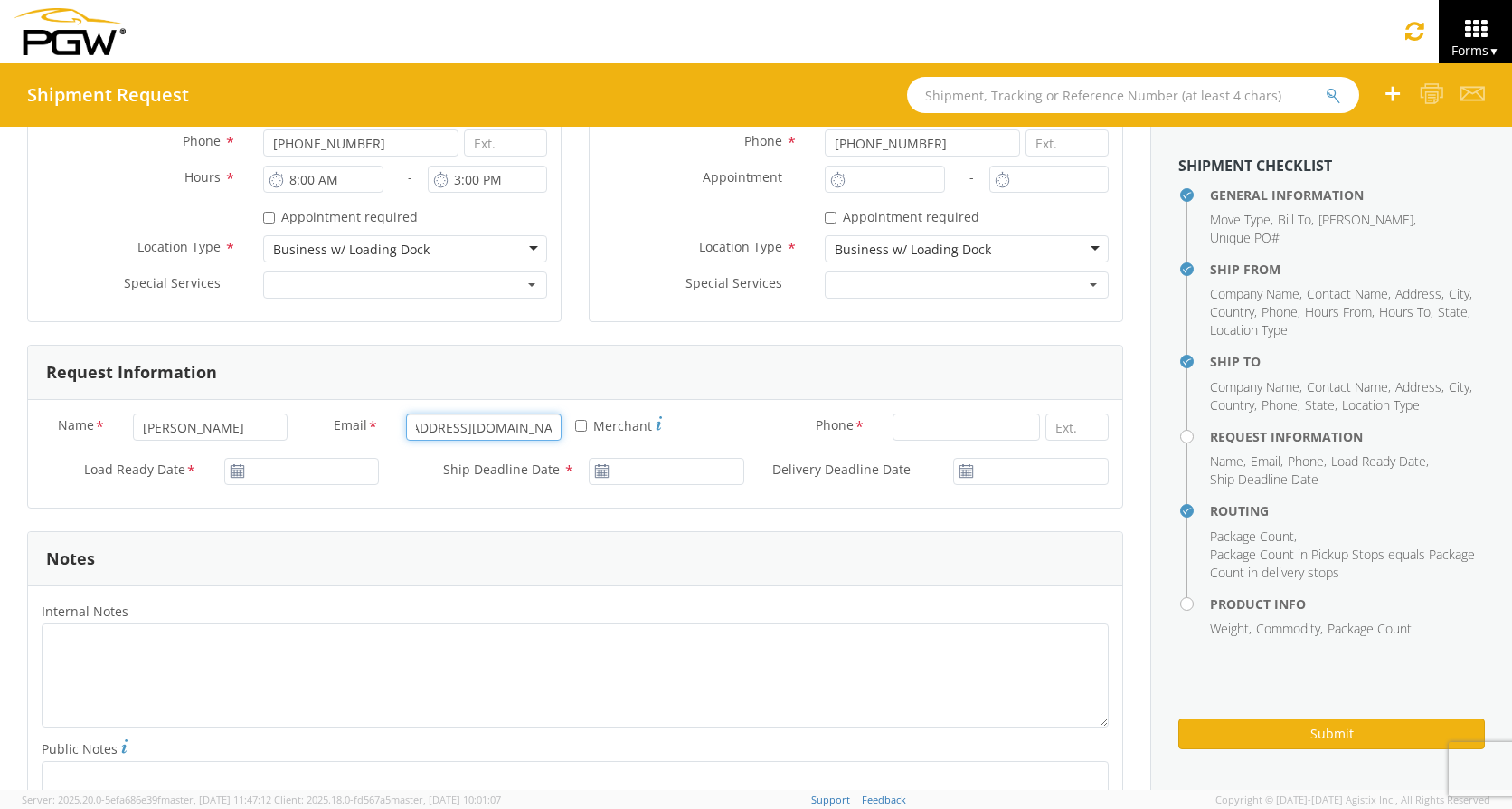
type input "[EMAIL_ADDRESS][DOMAIN_NAME]"
click at [964, 434] on input at bounding box center [966, 427] width 147 height 28
type input "[PHONE_NUMBER]"
click at [234, 471] on use at bounding box center [237, 470] width 13 height 13
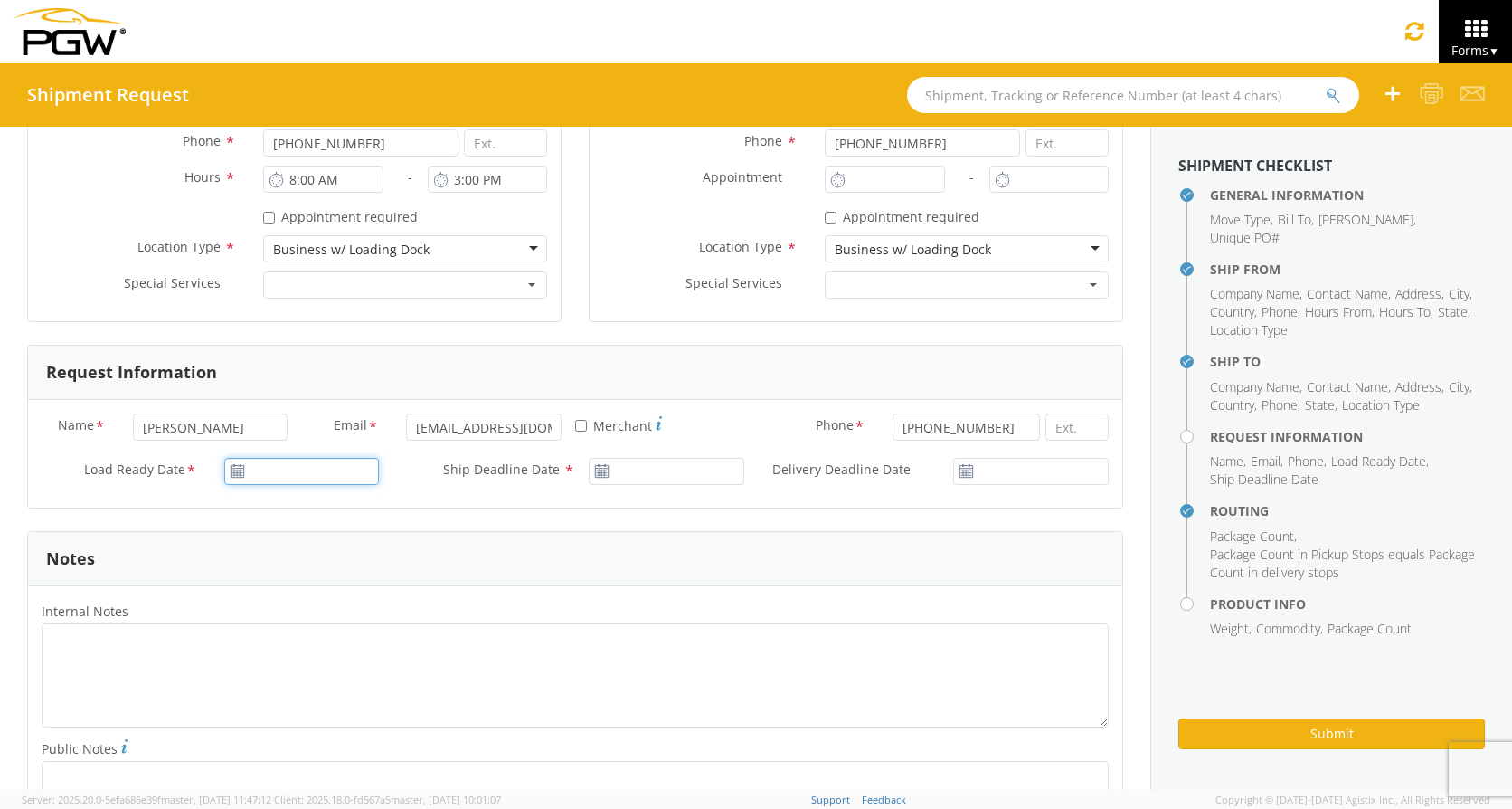
click at [289, 477] on input "Load Ready Date *" at bounding box center [302, 472] width 156 height 28
type input "[DATE]"
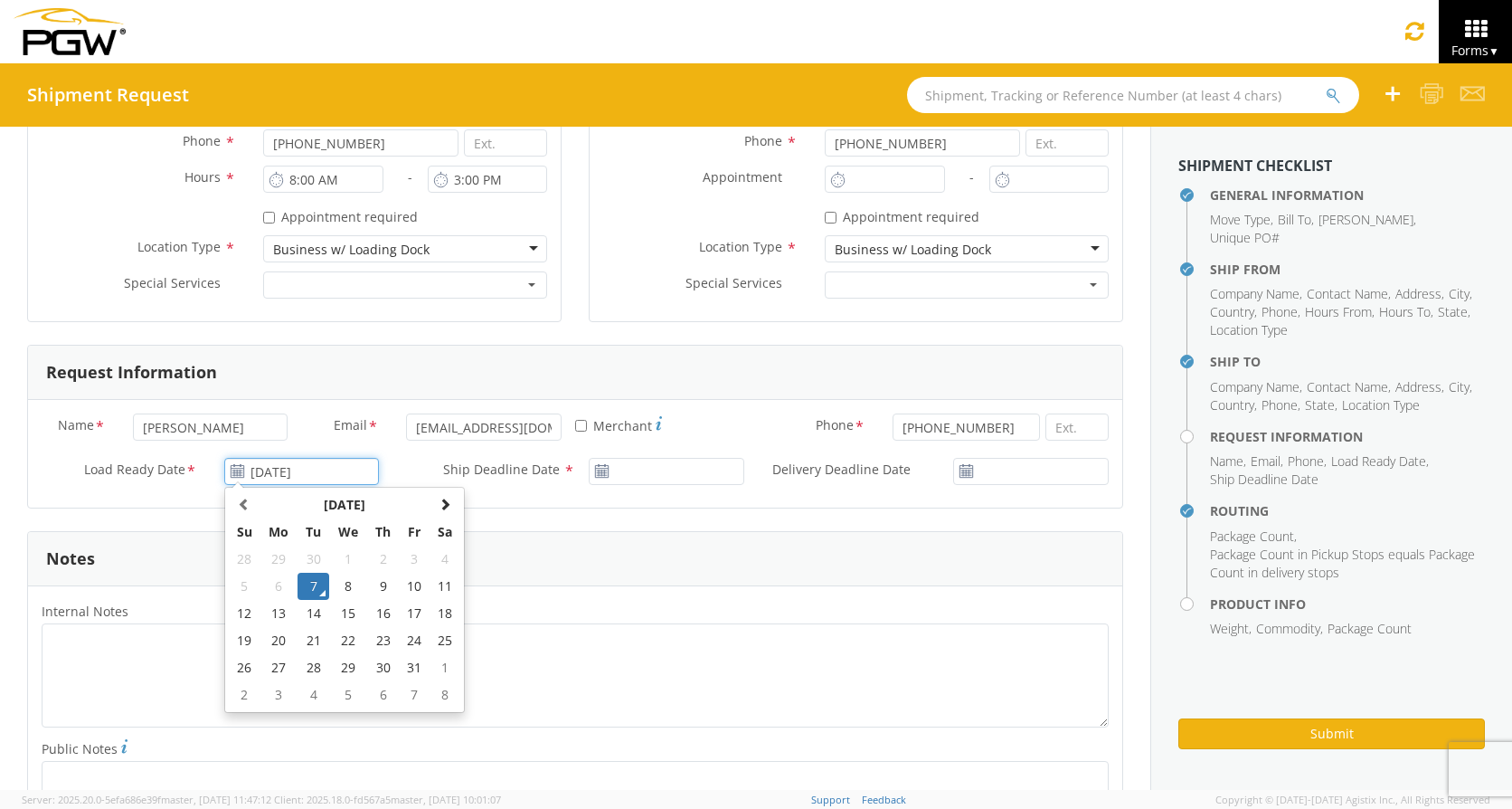
click at [311, 586] on td "7" at bounding box center [314, 586] width 32 height 28
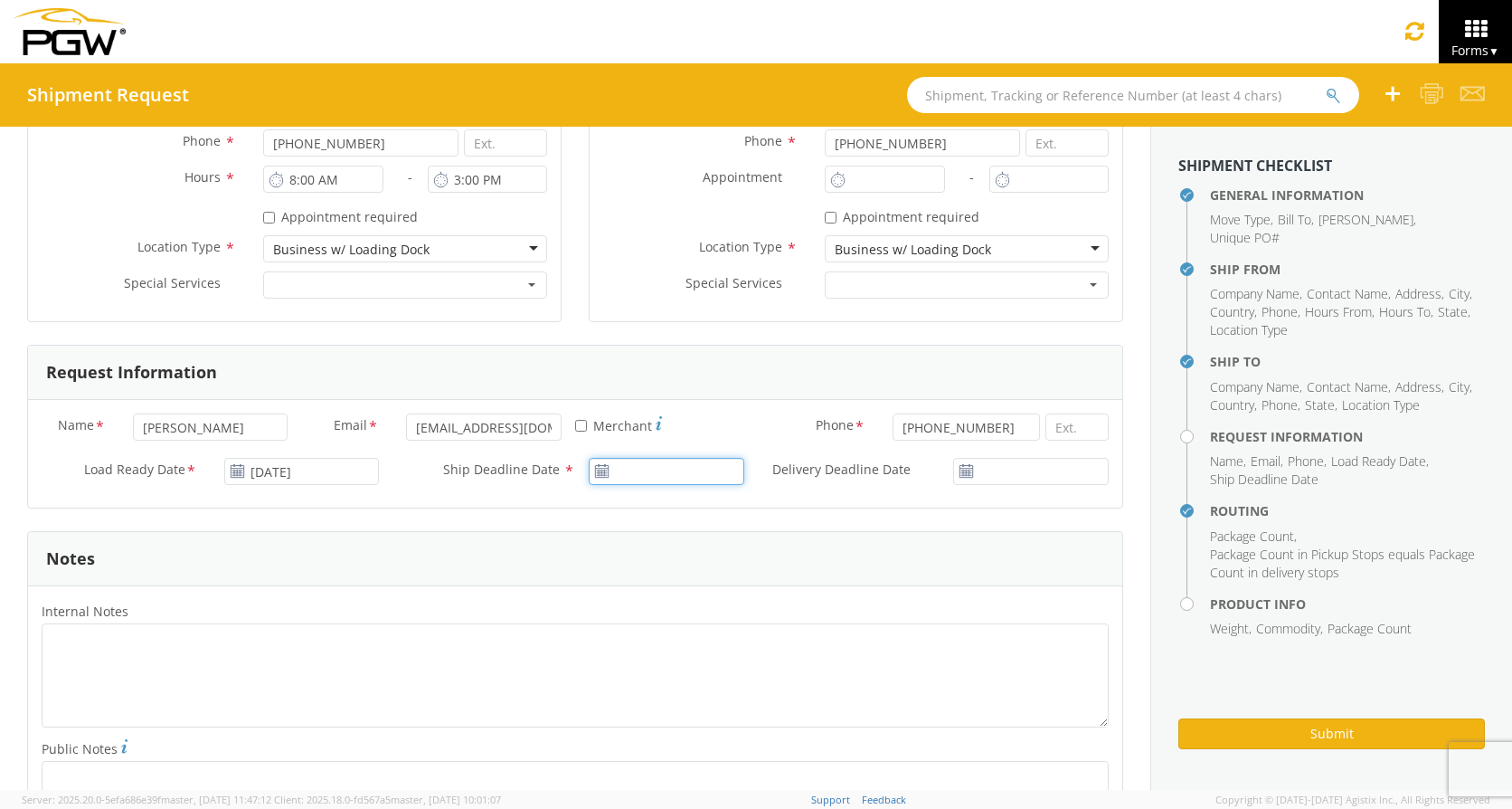
click at [659, 478] on input "Ship Deadline Date *" at bounding box center [667, 472] width 156 height 28
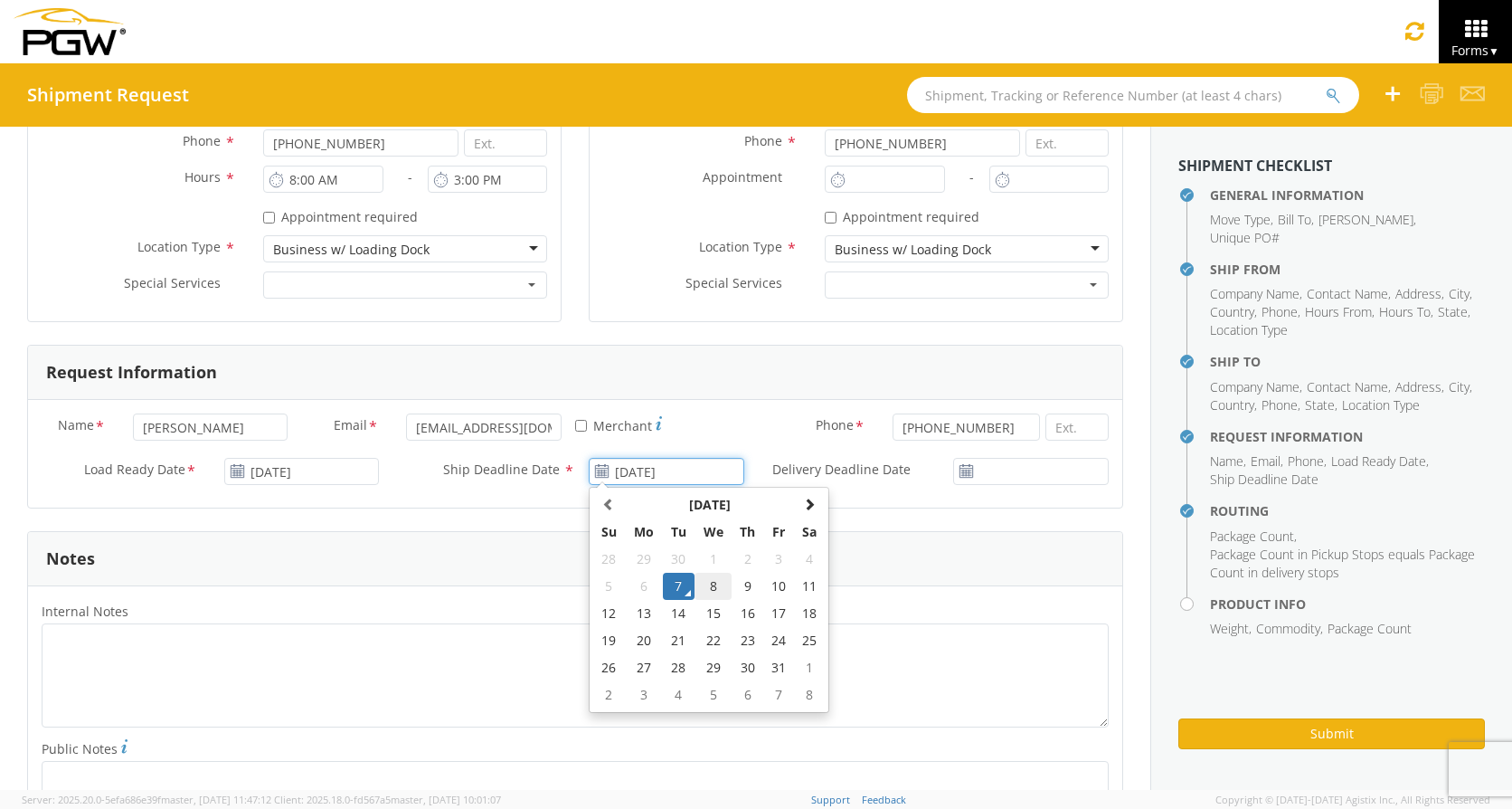
click at [710, 582] on td "8" at bounding box center [713, 586] width 38 height 28
type input "[DATE]"
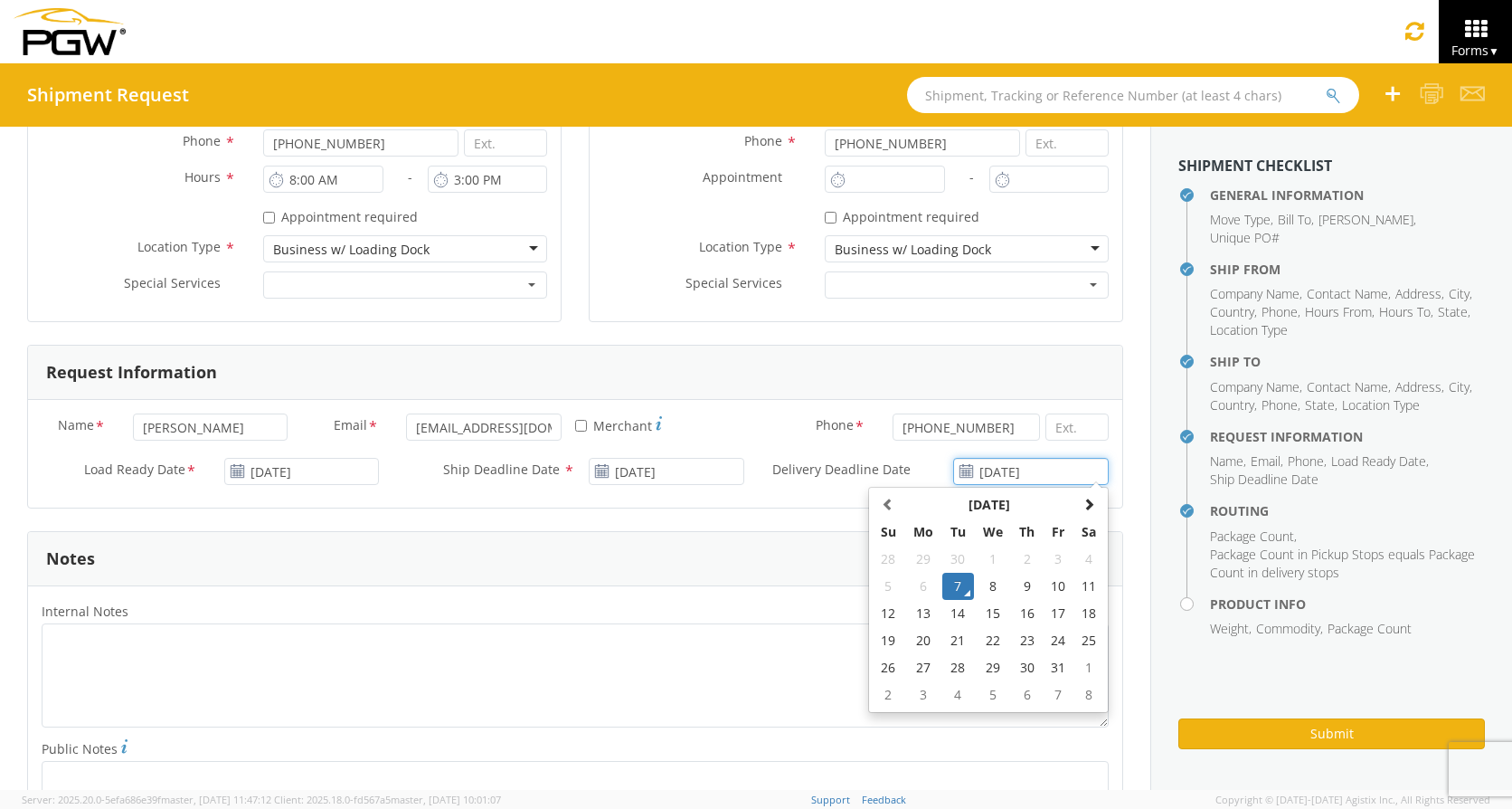
drag, startPoint x: 1056, startPoint y: 466, endPoint x: 1028, endPoint y: 538, distance: 77.3
click at [1055, 468] on input "[DATE]" at bounding box center [1031, 472] width 156 height 28
click at [1013, 583] on td "9" at bounding box center [1027, 586] width 32 height 28
type input "[DATE]"
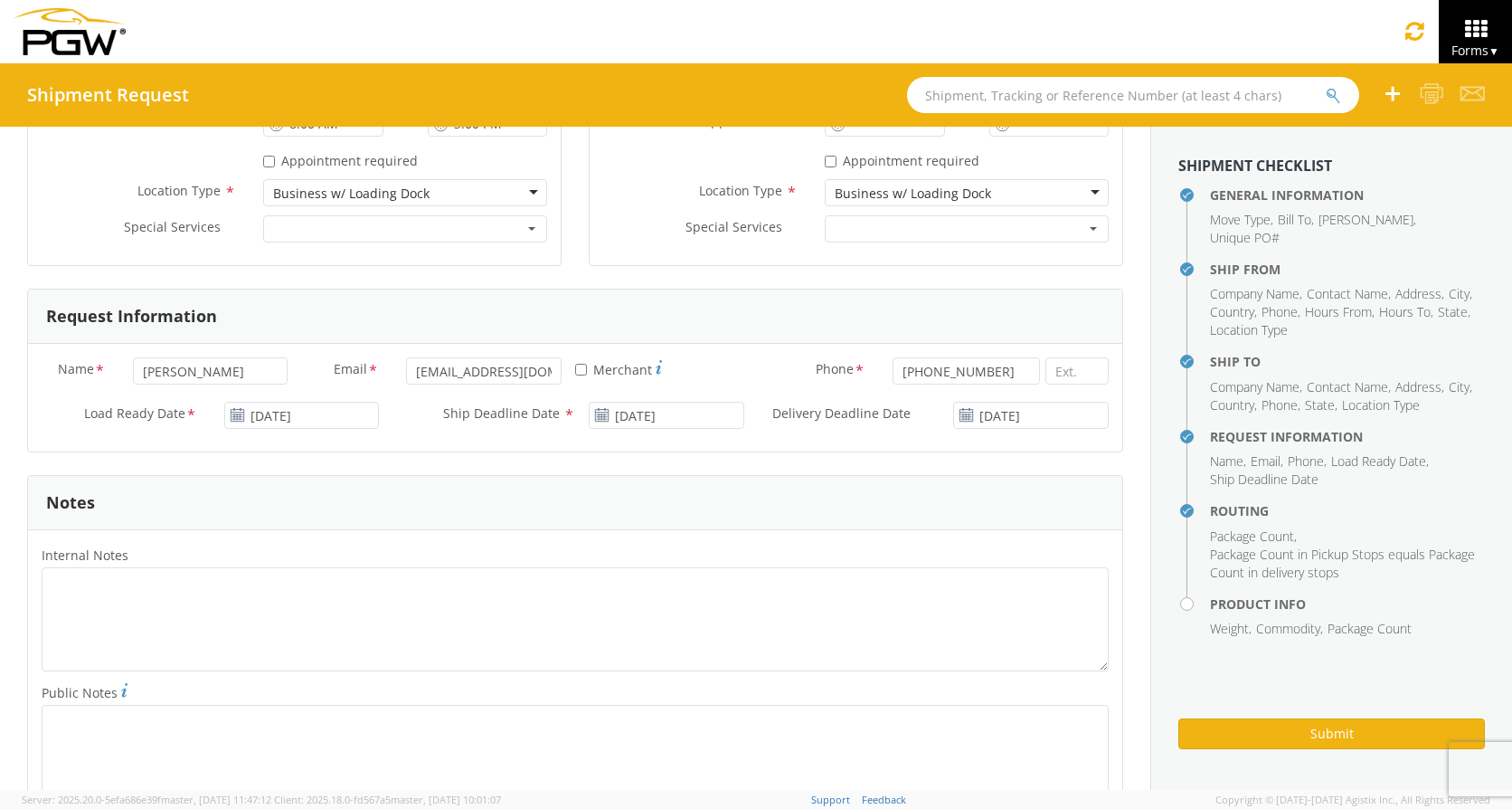
scroll to position [1085, 0]
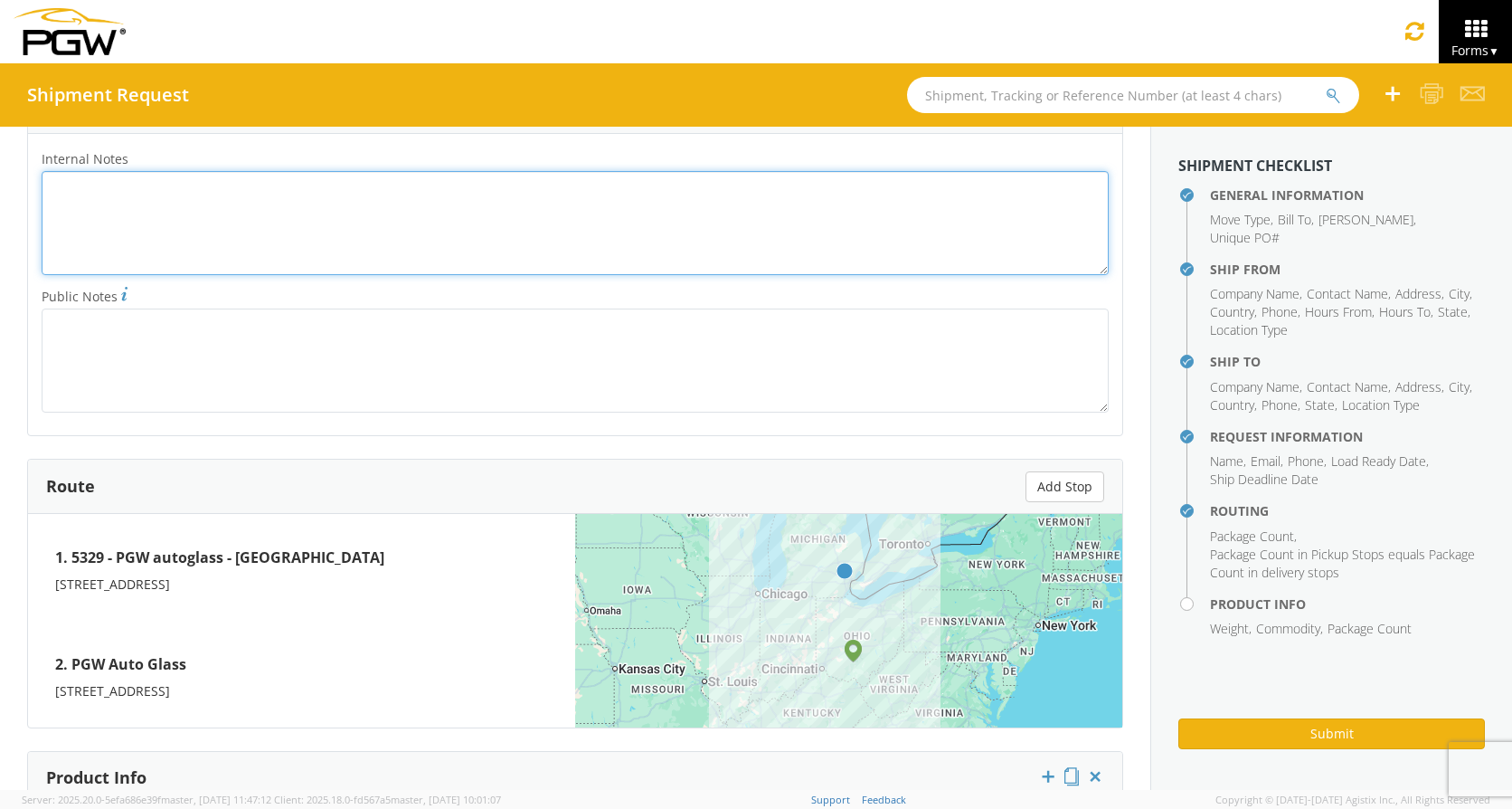
click at [102, 177] on textarea "Internal Notes *" at bounding box center [575, 222] width 1067 height 104
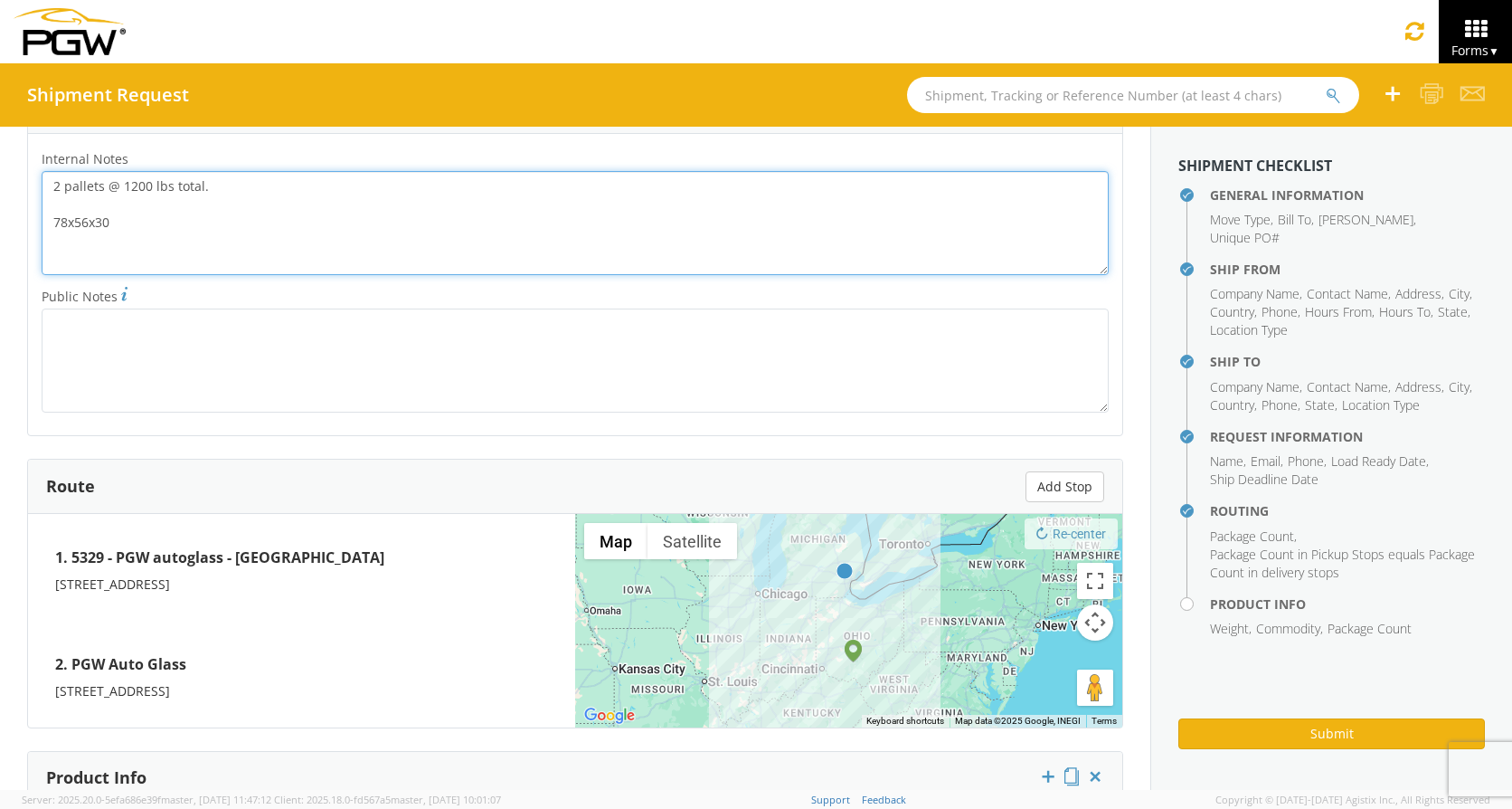
click at [69, 223] on textarea "2 pallets @ 1200 lbs total. 78x56x30" at bounding box center [575, 222] width 1067 height 104
click at [74, 224] on textarea "2 pallets @ 1200 lbs total. 78 x56x30" at bounding box center [575, 222] width 1067 height 104
click at [90, 223] on textarea "2 pallets @ 1200 lbs total. 78 x56x30" at bounding box center [575, 222] width 1067 height 104
click at [173, 228] on textarea "2 pallets @ 1200 lbs total. 78 x56 x30" at bounding box center [575, 222] width 1067 height 104
click at [81, 225] on textarea "2 pallets @ 1200 lbs total. 78 x56 x30" at bounding box center [575, 222] width 1067 height 104
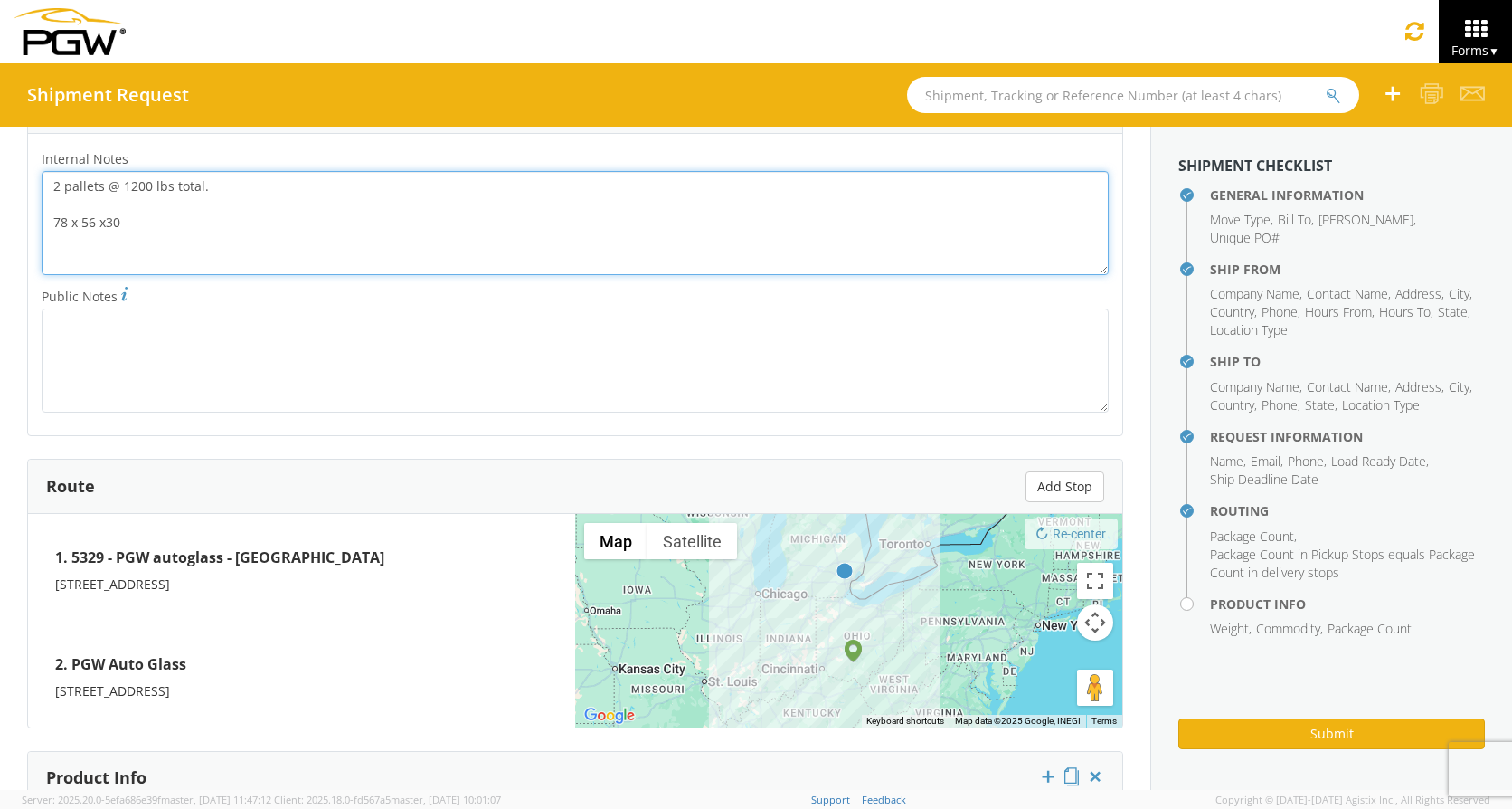
click at [51, 216] on textarea "2 pallets @ 1200 lbs total. 78 x 56 x30" at bounding box center [575, 222] width 1067 height 104
drag, startPoint x: 46, startPoint y: 185, endPoint x: 245, endPoint y: 235, distance: 205.2
click at [245, 235] on textarea "2 pallets @ 1200 lbs total. Each pallet dims: 78 x 56 x30" at bounding box center [575, 222] width 1067 height 104
drag, startPoint x: 186, startPoint y: 216, endPoint x: 220, endPoint y: 178, distance: 51.0
click at [263, 173] on textarea "2 pallets @ 1200 lbs total. Each pallet dims: 78 x 56 x30" at bounding box center [575, 222] width 1067 height 104
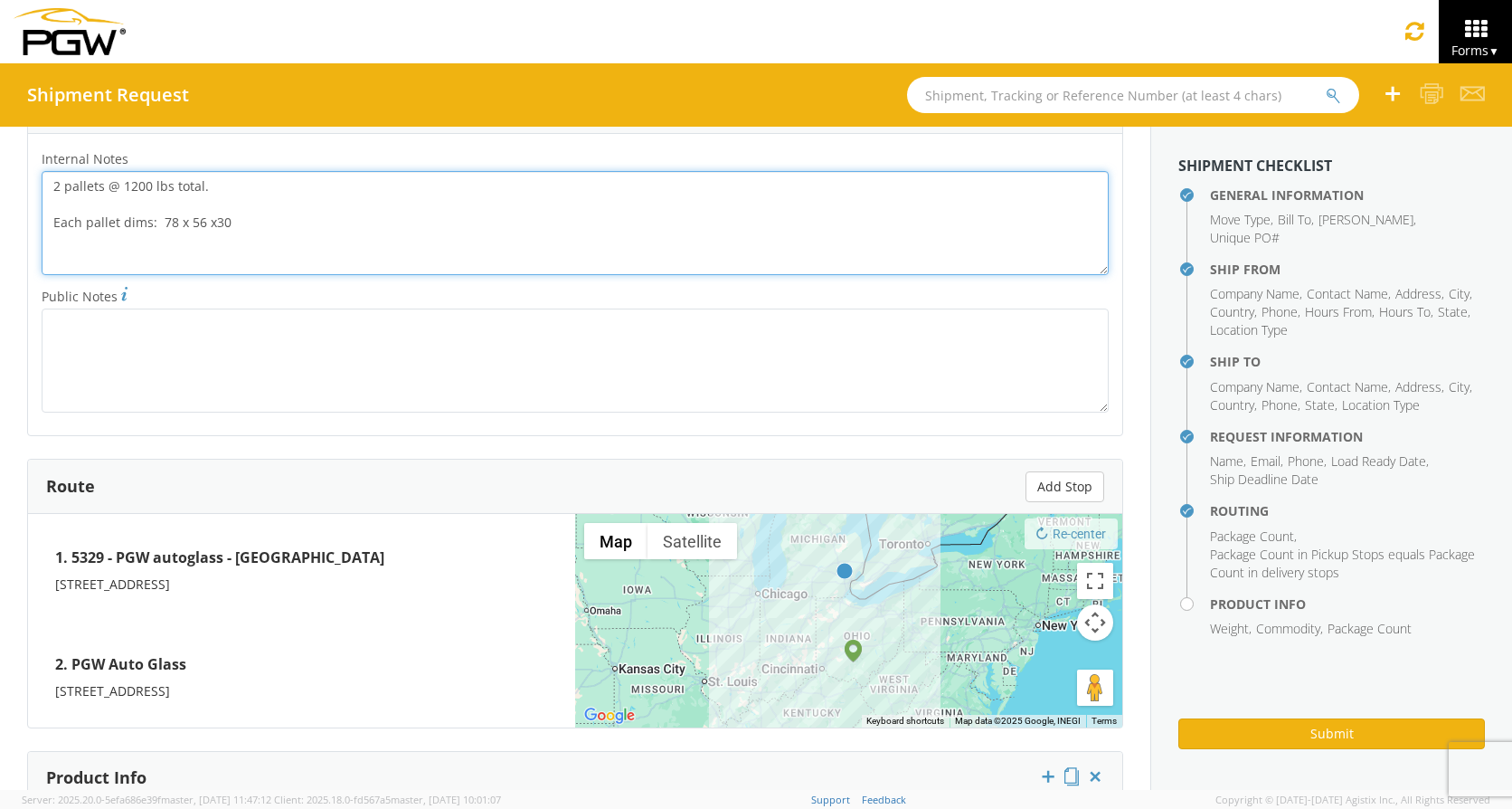
drag, startPoint x: 55, startPoint y: 190, endPoint x: 232, endPoint y: 229, distance: 181.2
click at [232, 229] on textarea "2 pallets @ 1200 lbs total. Each pallet dims: 78 x 56 x30" at bounding box center [575, 222] width 1067 height 104
type textarea "2 pallets @ 1200 lbs total. Each pallet dims: 78 x 56 x30"
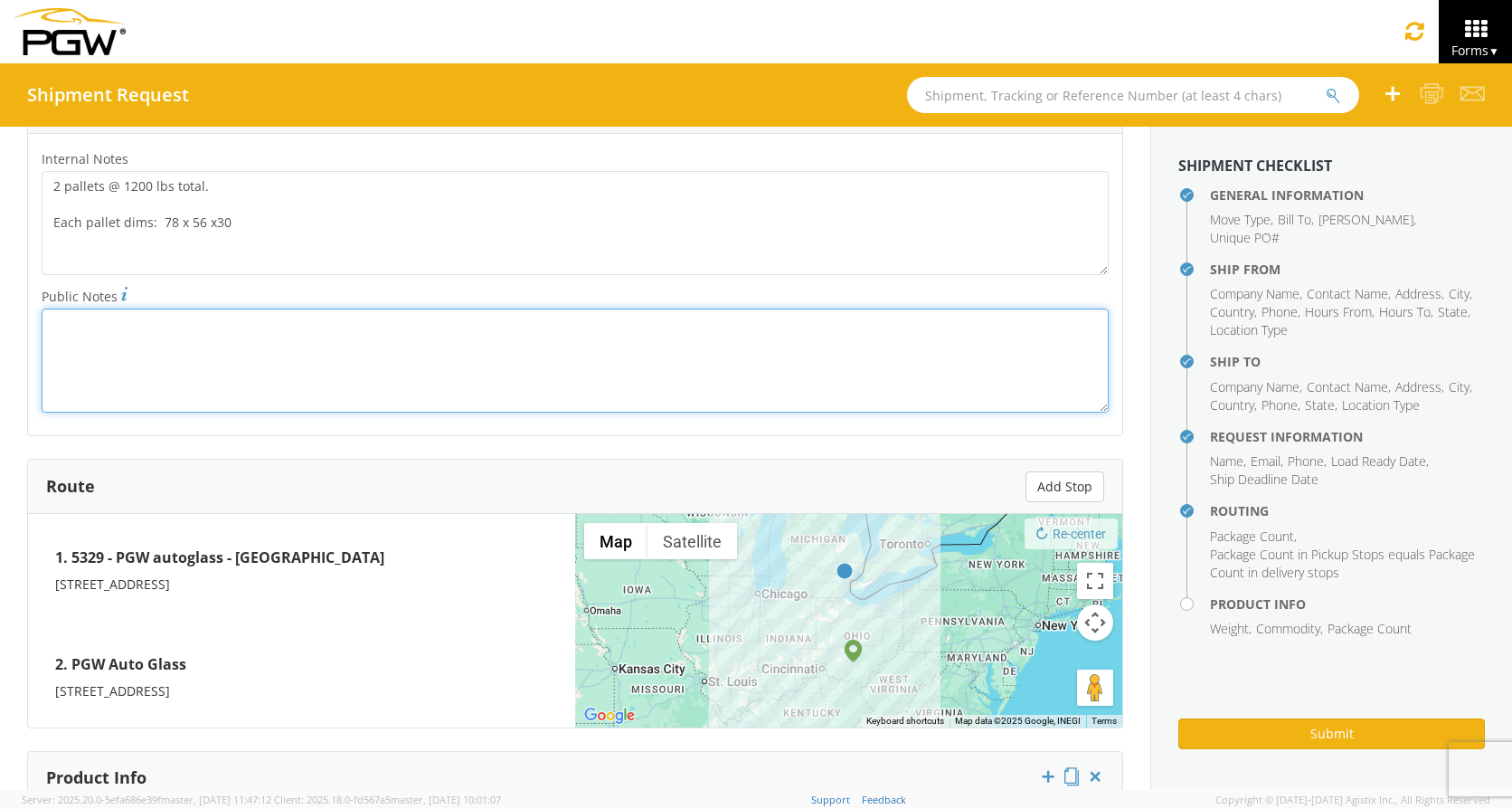
click at [63, 329] on textarea "Public Notes *" at bounding box center [575, 360] width 1067 height 104
paste textarea "2 pallets @ 1200 lbs total. Each pallet dims: 78 x 56 x30"
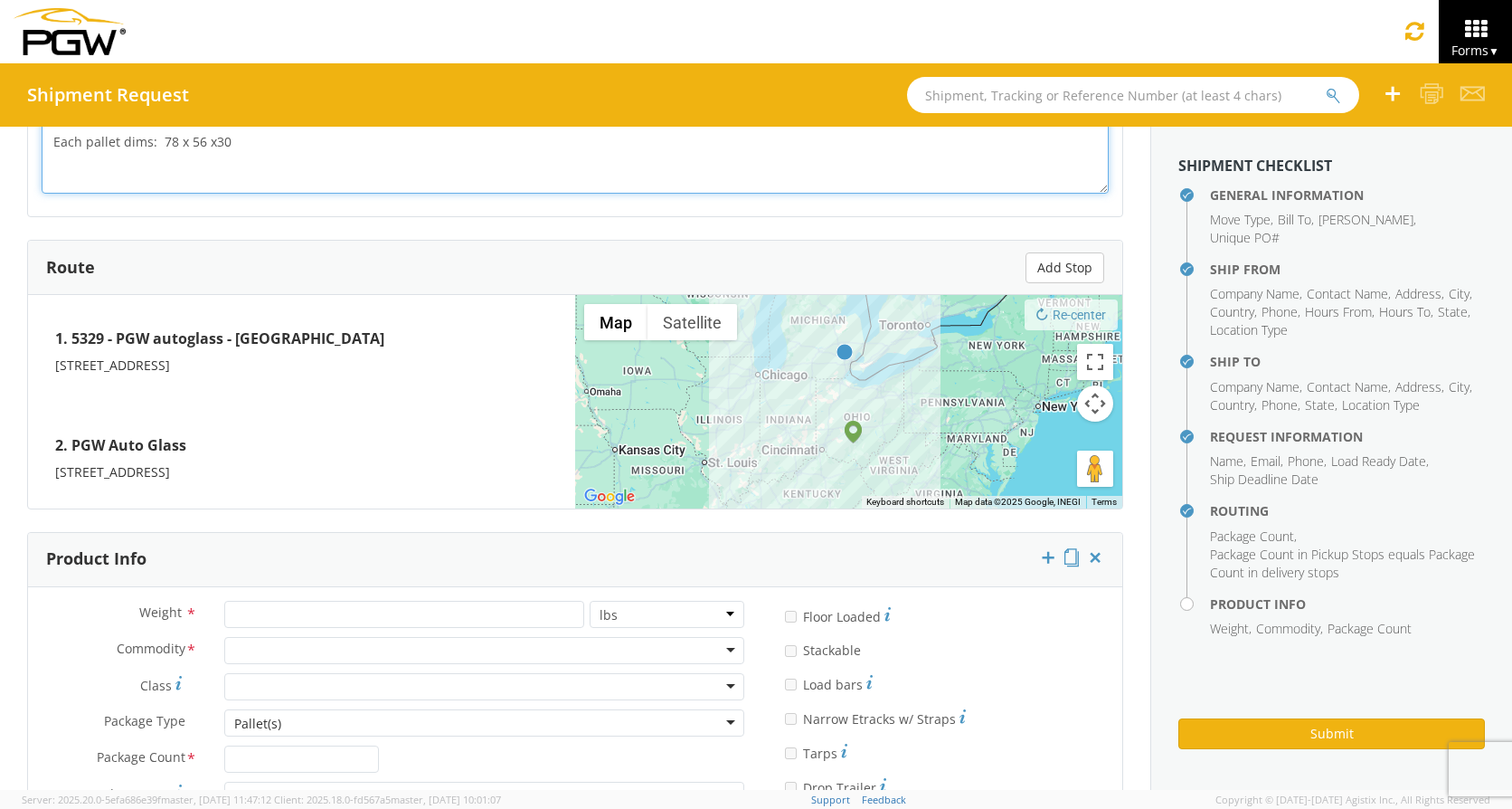
scroll to position [1462, 0]
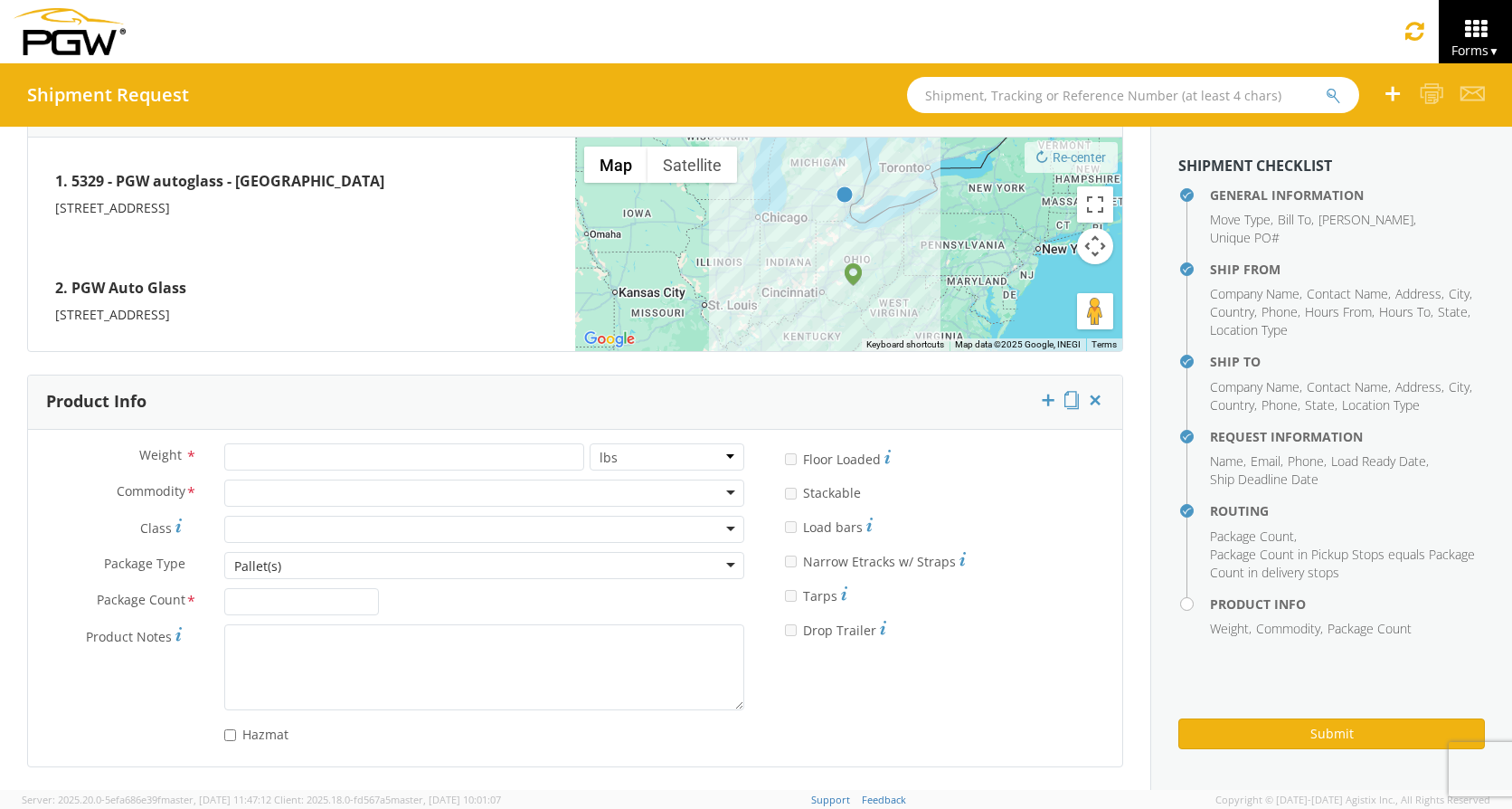
type textarea "2 pallets @ 1200 lbs total. Each pallet dims: 78 x 56 x30"
drag, startPoint x: 308, startPoint y: 458, endPoint x: 331, endPoint y: 457, distance: 23.0
click at [309, 458] on input "number" at bounding box center [403, 457] width 360 height 28
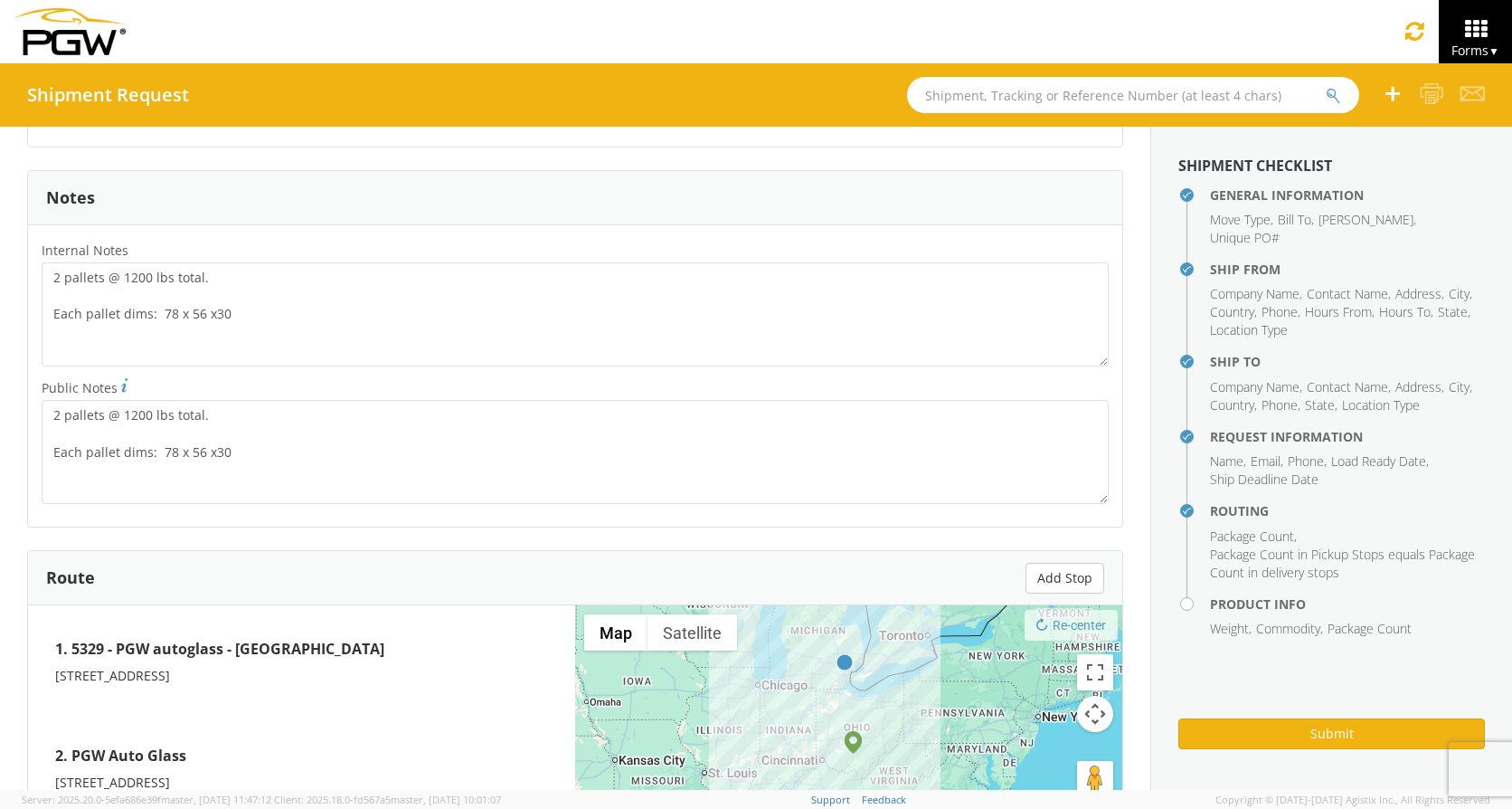
scroll to position [1009, 0]
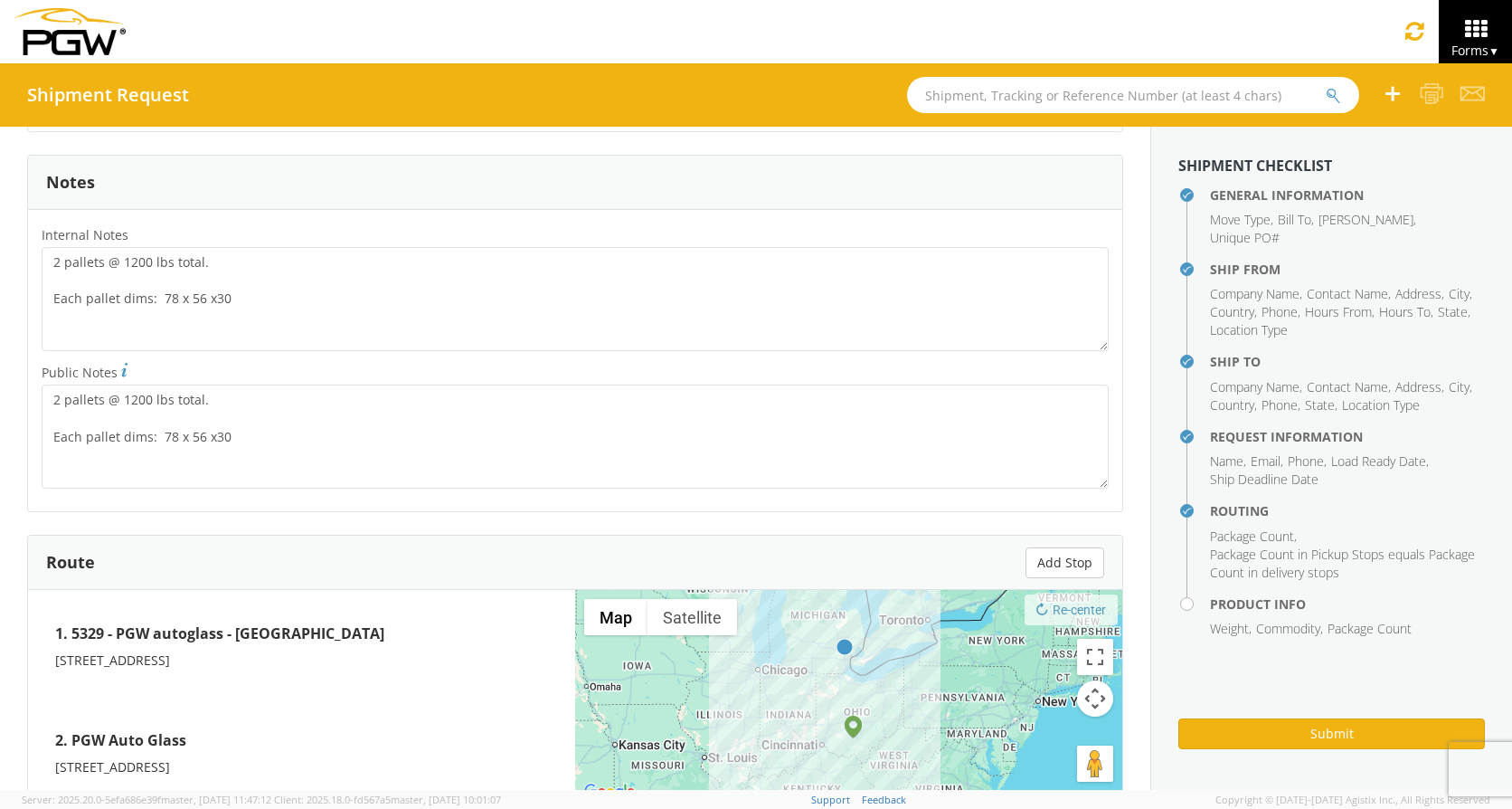
type input "1200"
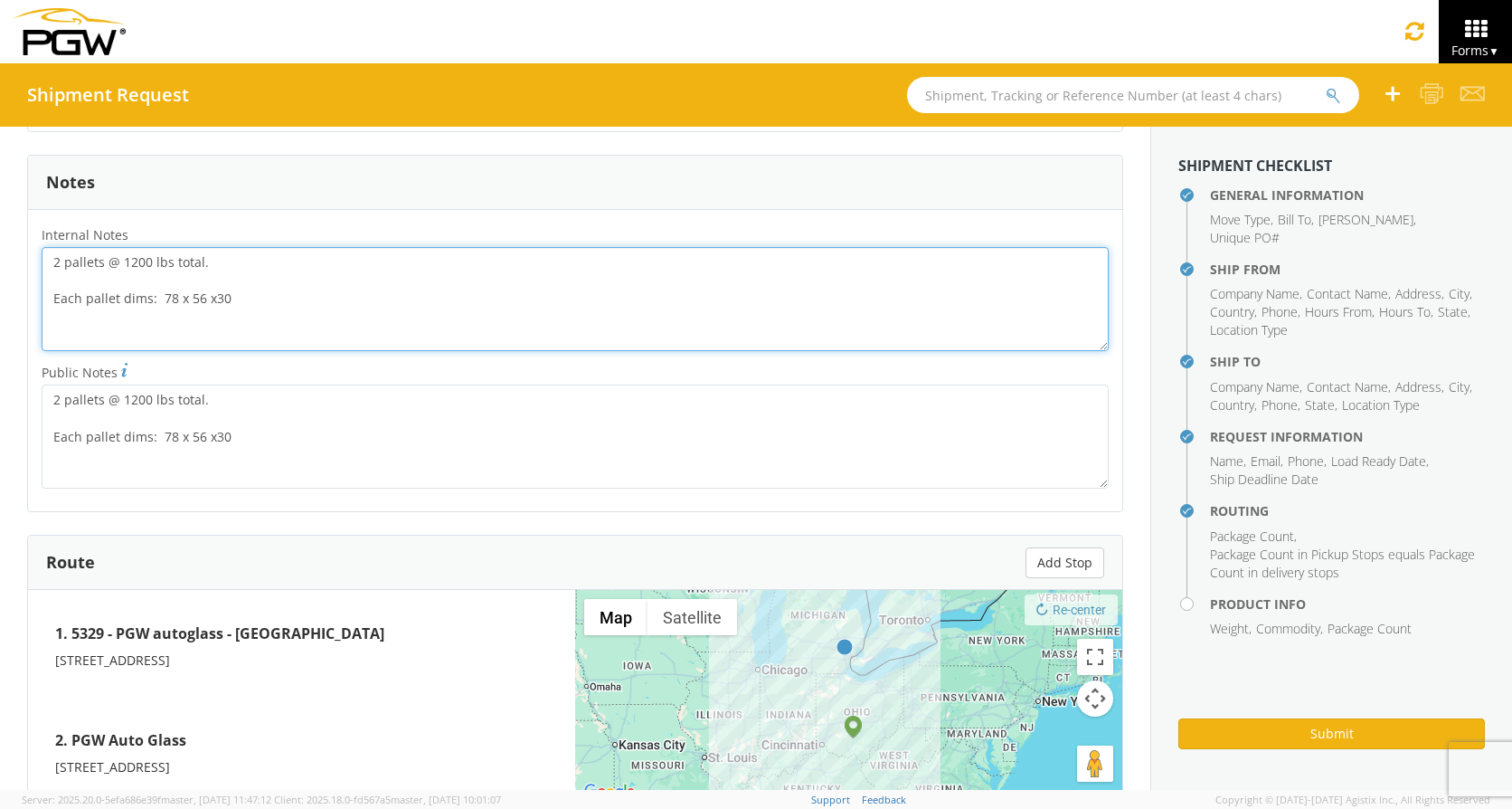
click at [130, 259] on textarea "2 pallets @ 1200 lbs total. Each pallet dims: 78 x 56 x30" at bounding box center [575, 298] width 1067 height 104
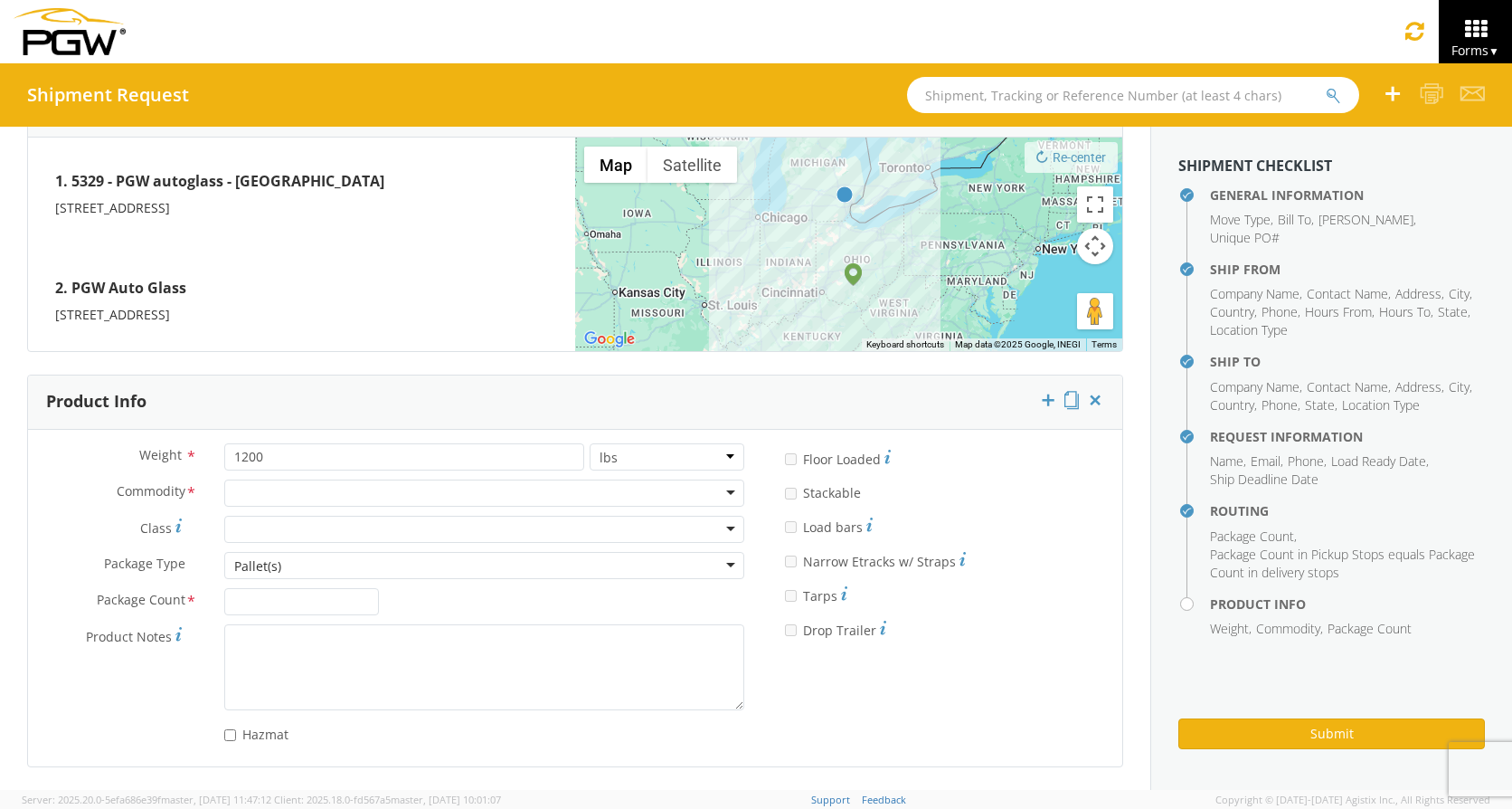
type textarea "2 pallets @ 1500 lbs total. Each pallet dims: 78 x 56 x30"
click at [252, 461] on input "1200" at bounding box center [403, 457] width 360 height 28
type input "1500"
click at [279, 488] on div at bounding box center [483, 493] width 520 height 28
click at [717, 495] on div "Adhesives / Glues" at bounding box center [483, 493] width 520 height 28
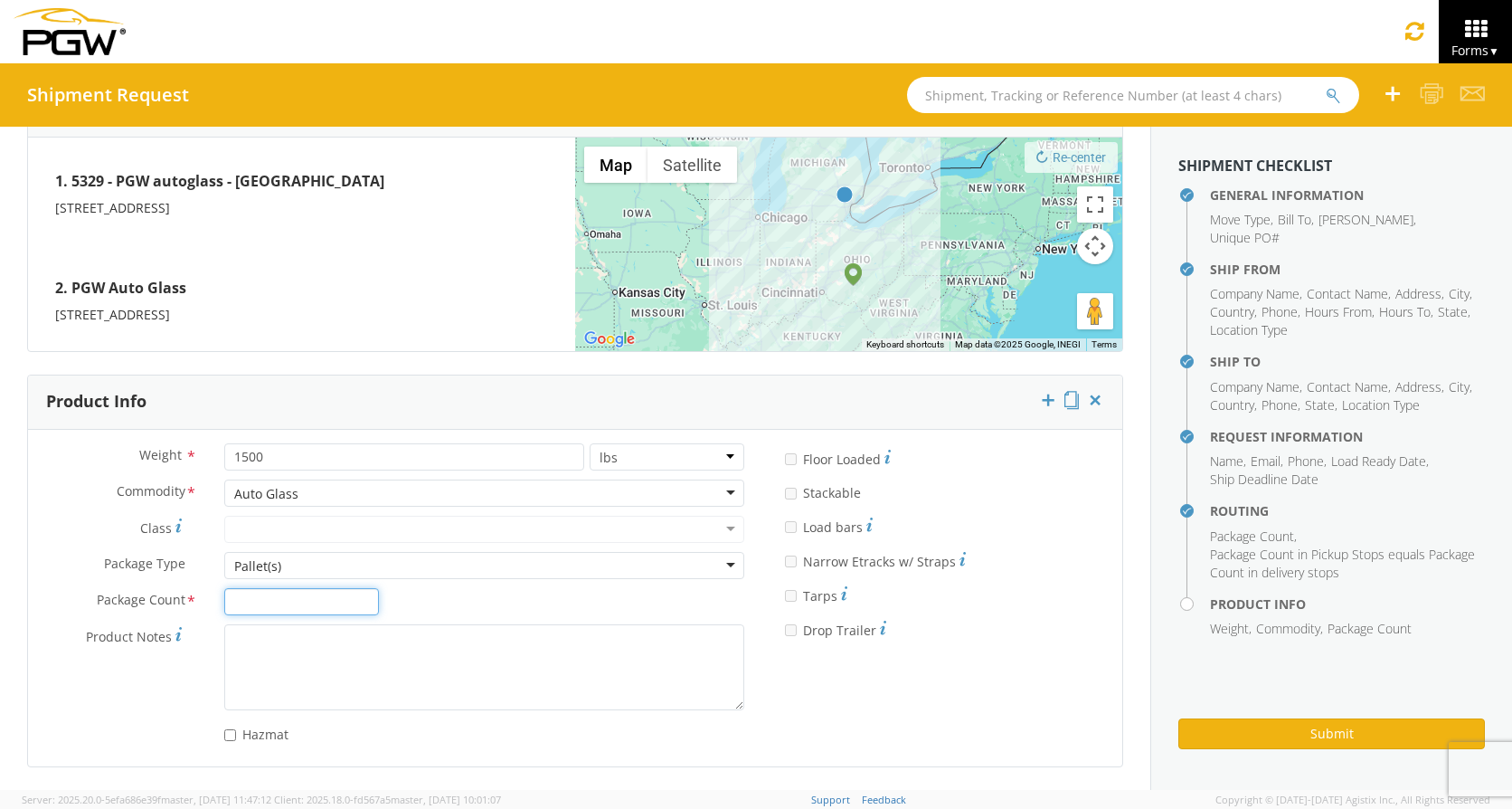
click at [329, 594] on input "Package Count *" at bounding box center [302, 602] width 156 height 28
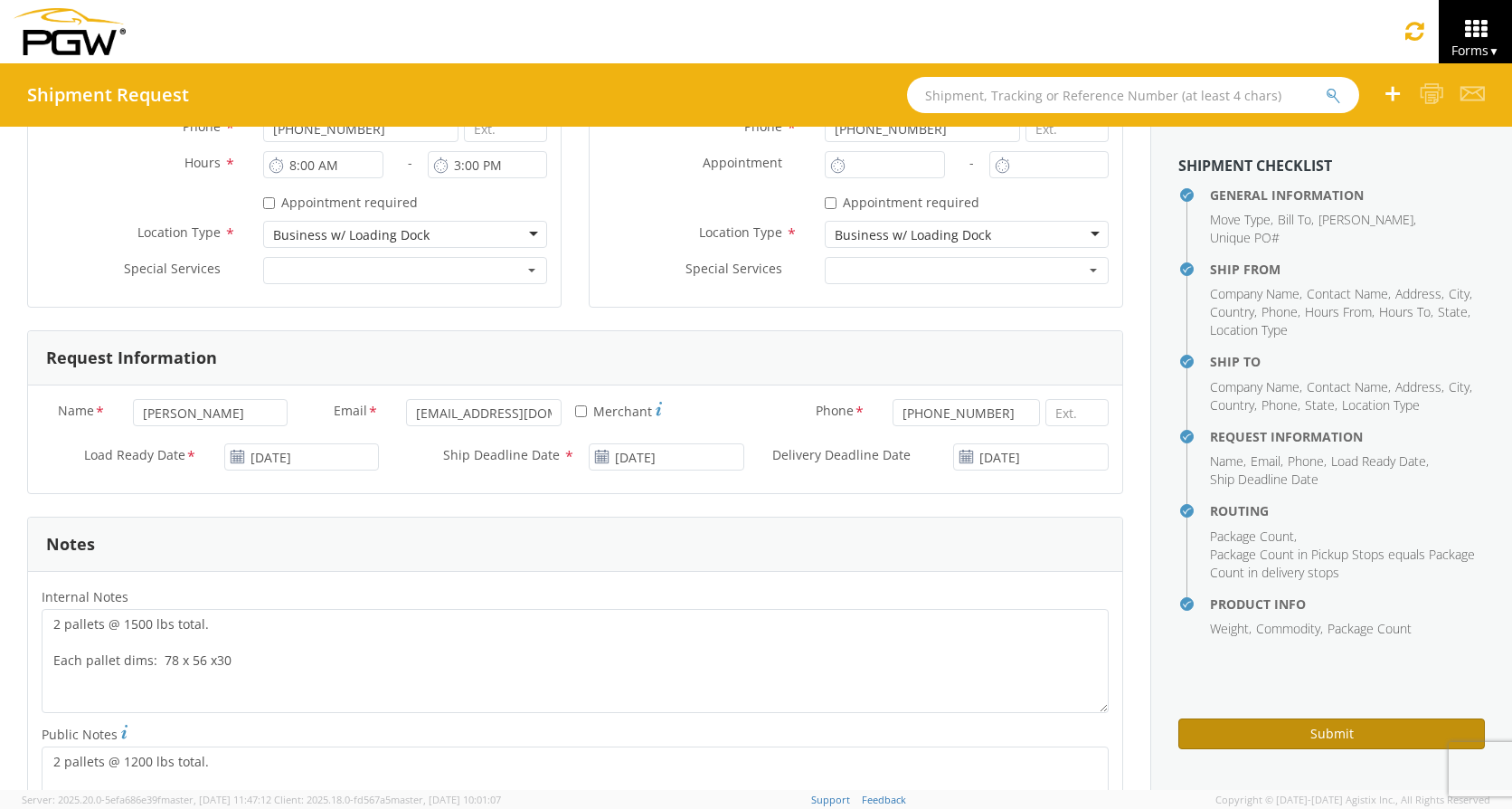
type input "2"
click at [1355, 745] on button "Submit" at bounding box center [1332, 733] width 307 height 31
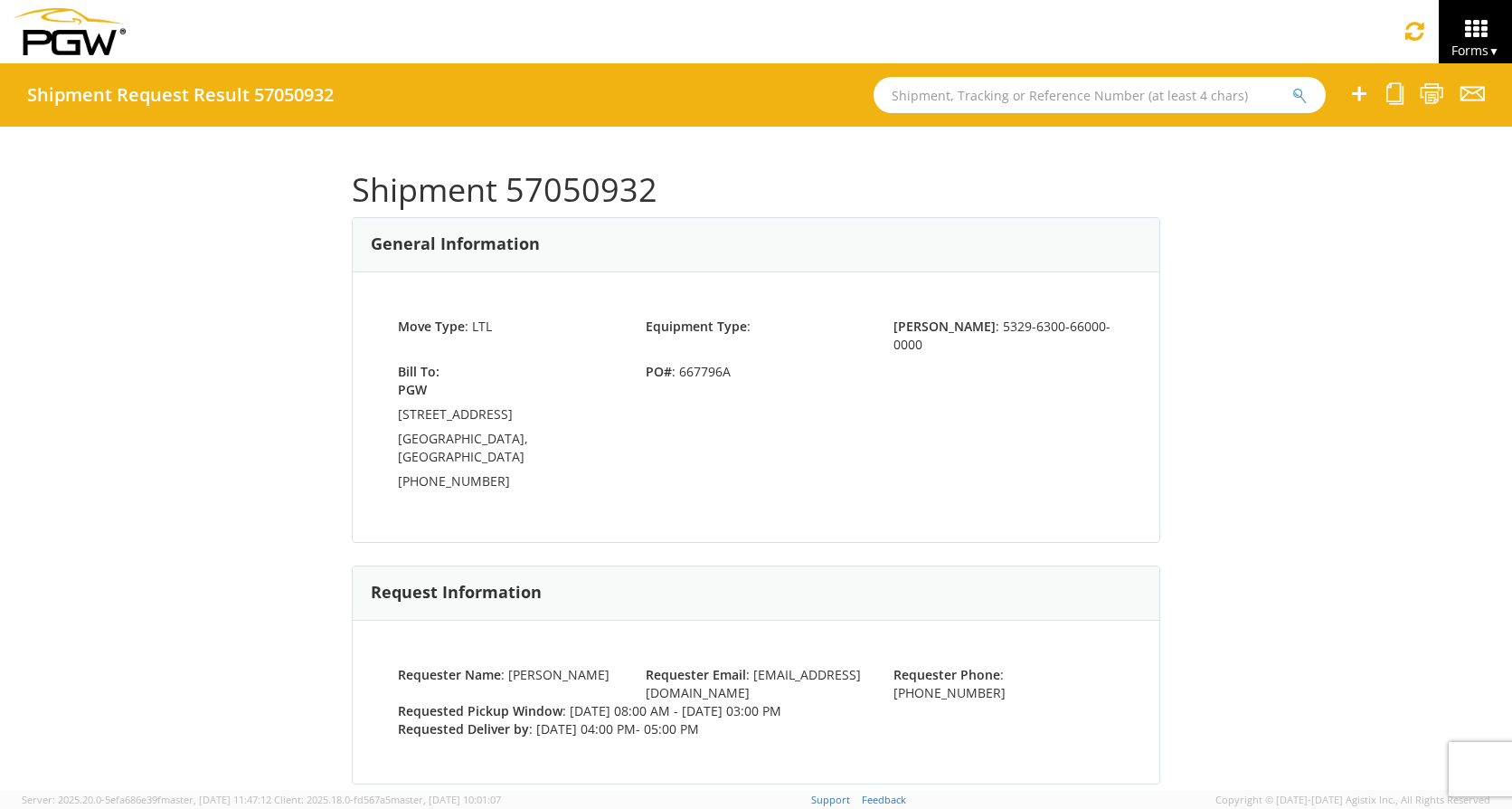
click at [1353, 243] on div "Shipment 57050932 General Information Move Type : LTL Equipment Type : [PERSON_…" at bounding box center [756, 458] width 1512 height 663
click at [1358, 94] on icon at bounding box center [1359, 93] width 22 height 23
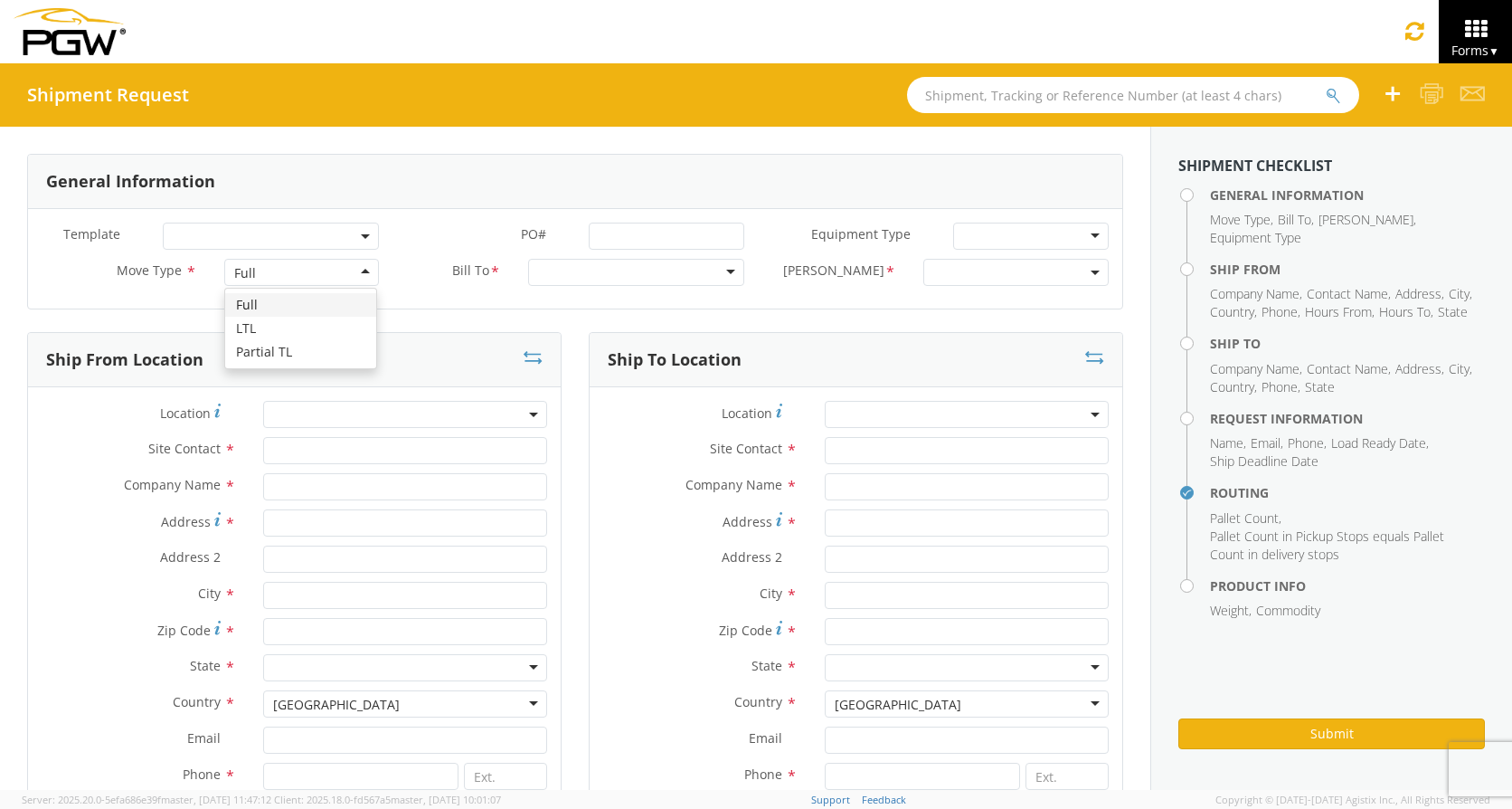
click at [358, 270] on div "Full" at bounding box center [302, 272] width 156 height 28
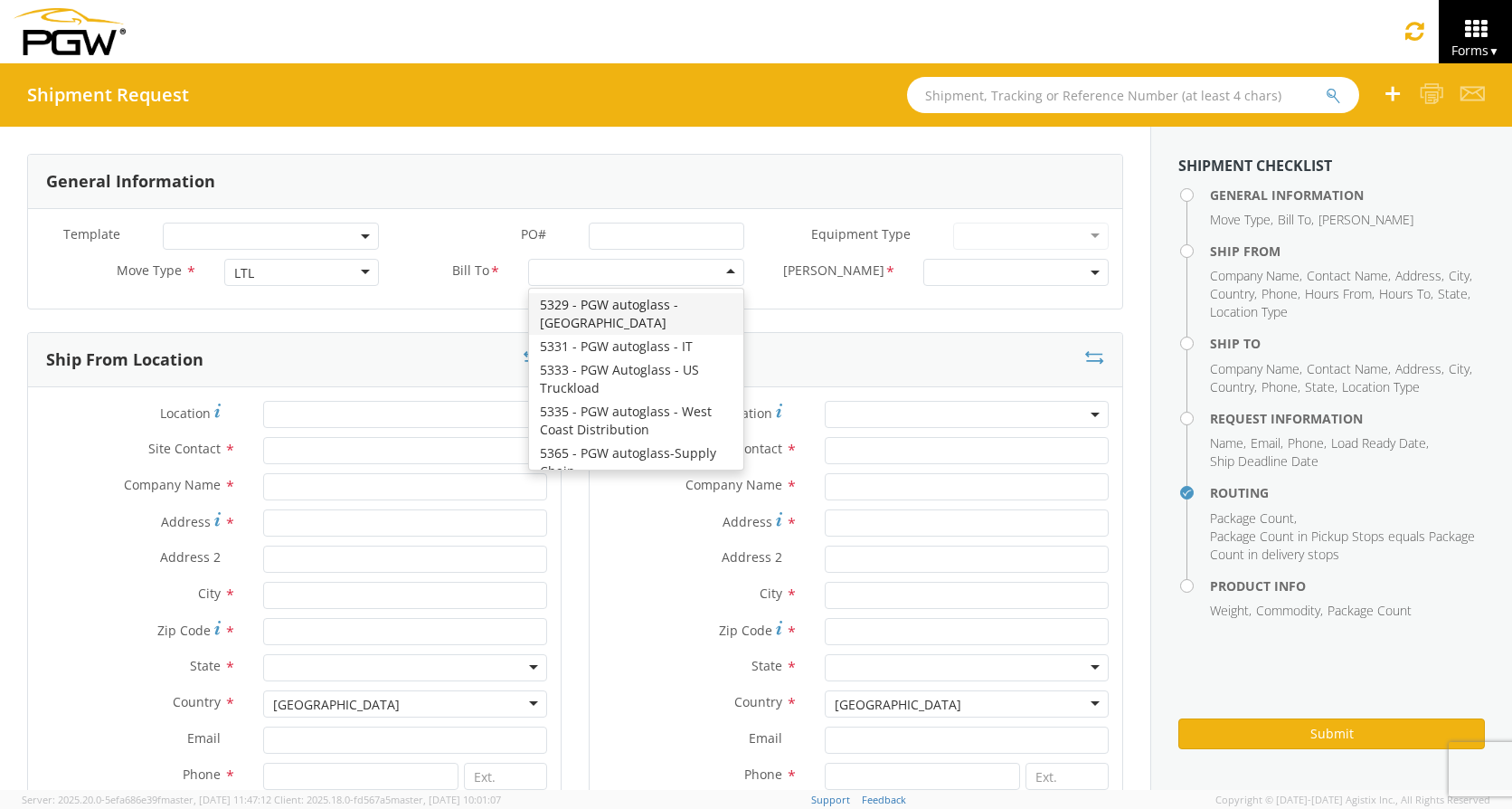
click at [578, 274] on div at bounding box center [635, 272] width 216 height 28
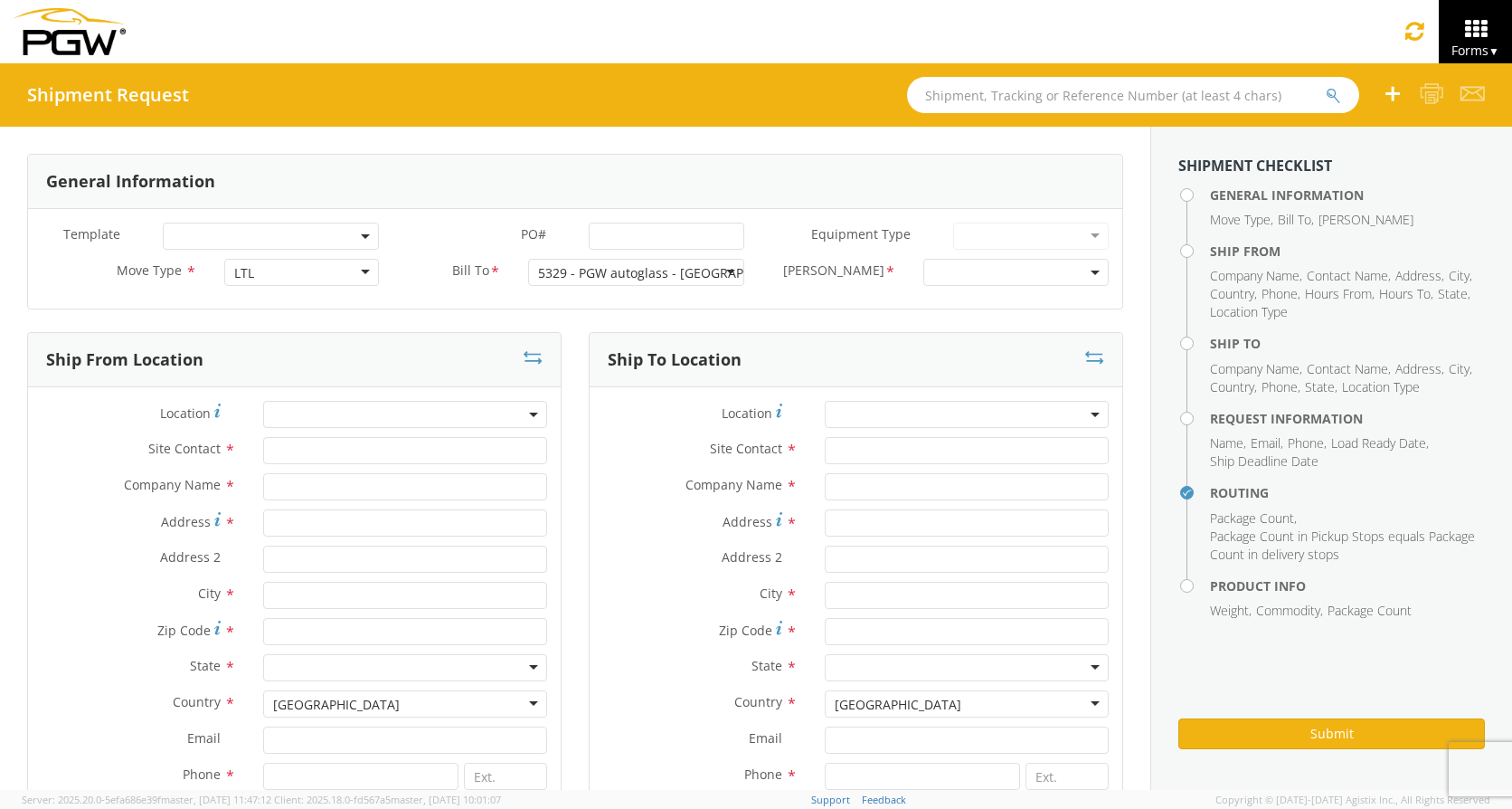
click at [1007, 265] on span at bounding box center [1016, 272] width 185 height 28
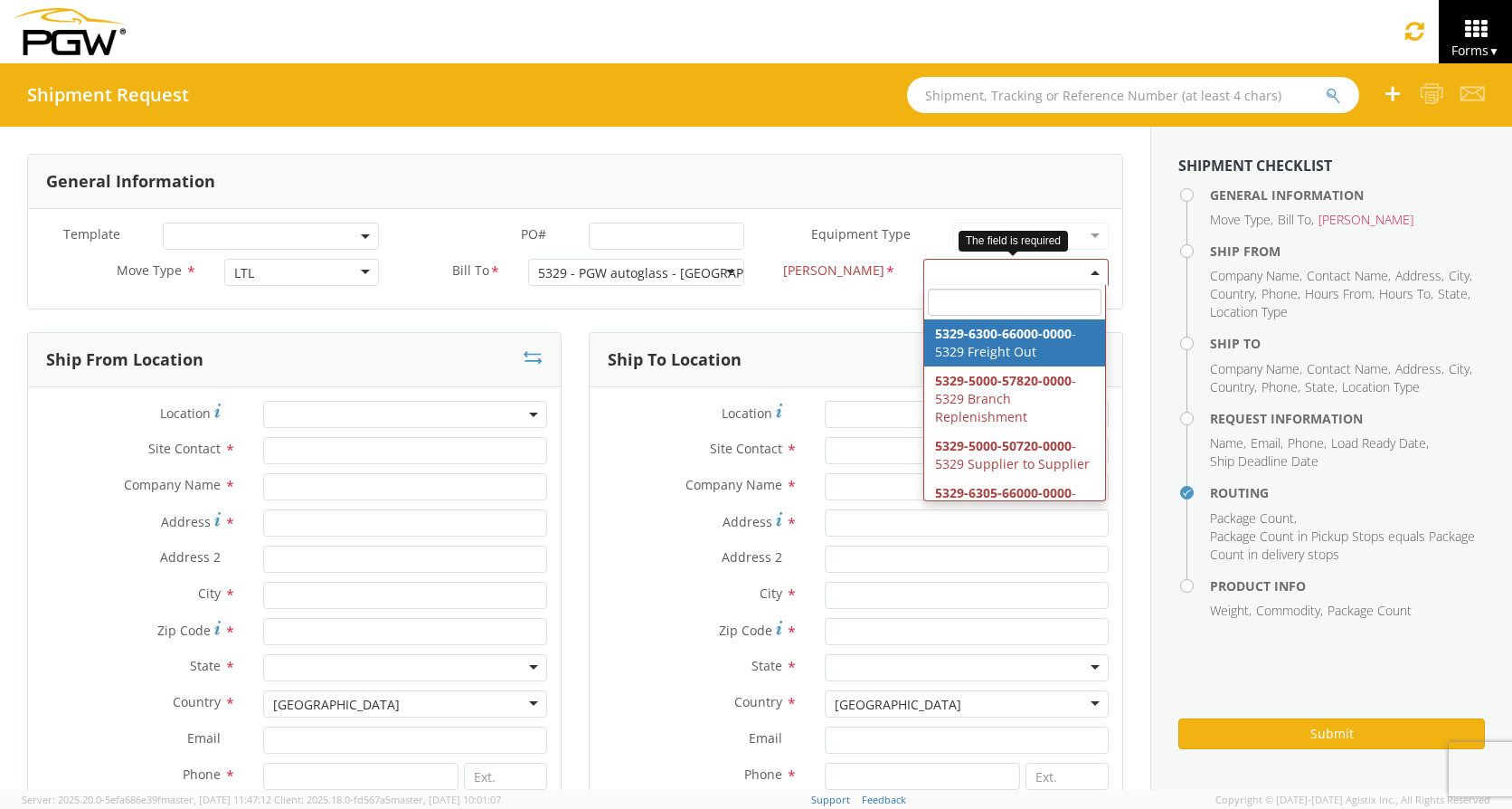
click at [1091, 270] on b at bounding box center [1095, 272] width 9 height 5
select select "5329-6300-66000-0000"
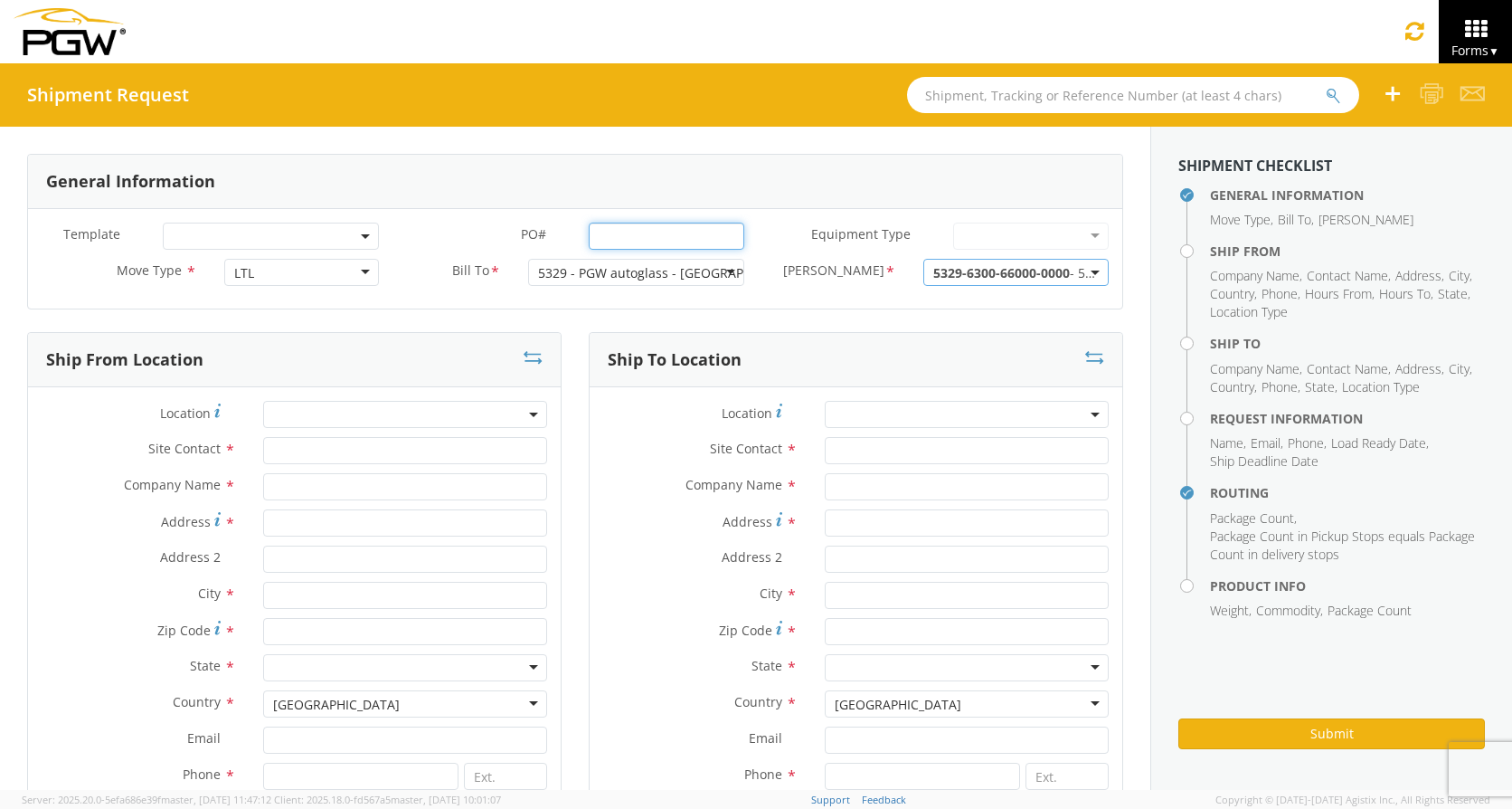
click at [599, 229] on input "PO# *" at bounding box center [667, 237] width 156 height 28
drag, startPoint x: 652, startPoint y: 26, endPoint x: 648, endPoint y: 52, distance: 26.3
click at [653, 26] on div "Toggle navigation Forms ▼ Home Shipment Request Shipment Tracking" at bounding box center [756, 32] width 1512 height 63
click at [605, 236] on input "PO# *" at bounding box center [667, 237] width 156 height 28
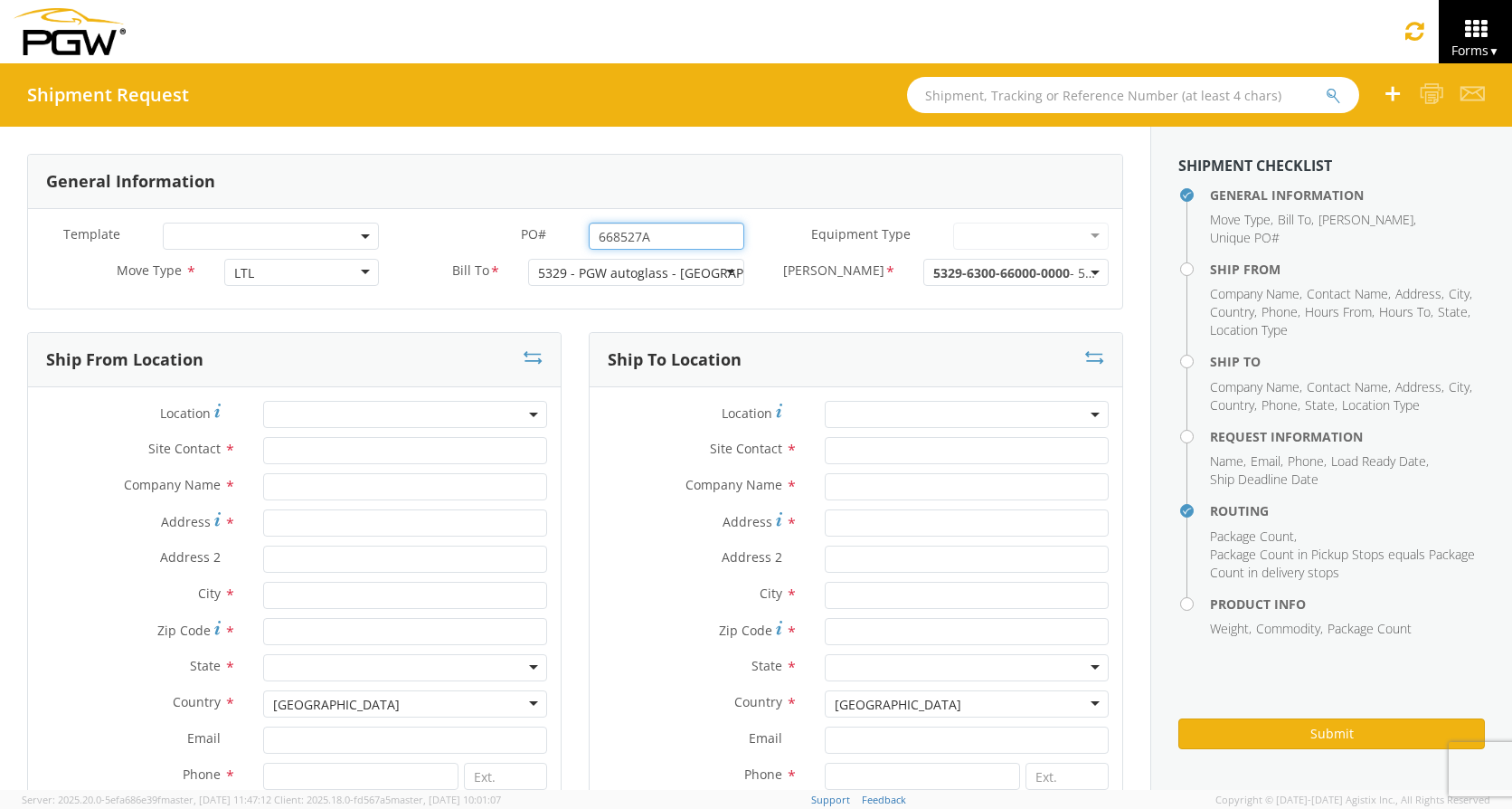
type input "668527A"
click at [908, 455] on input "text" at bounding box center [967, 451] width 284 height 28
type input "[PERSON_NAME]"
click at [857, 488] on input "text" at bounding box center [967, 487] width 284 height 28
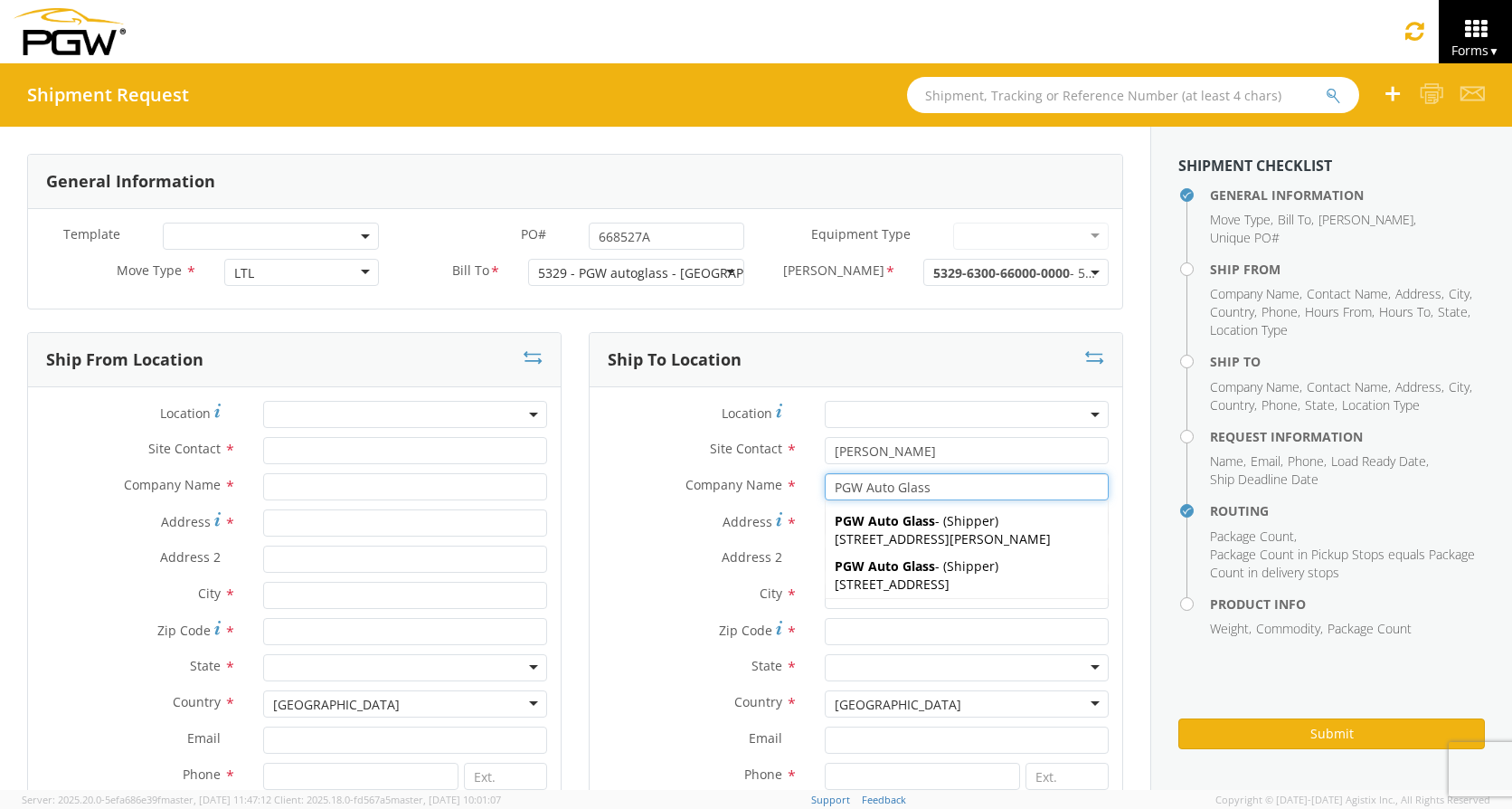
type input "PGW Auto Glass"
click at [675, 498] on div "Company Name * PGW Auto Glass PGW Auto Glass PGW Auto Glass - ( Shipper ) [STRE…" at bounding box center [856, 487] width 533 height 28
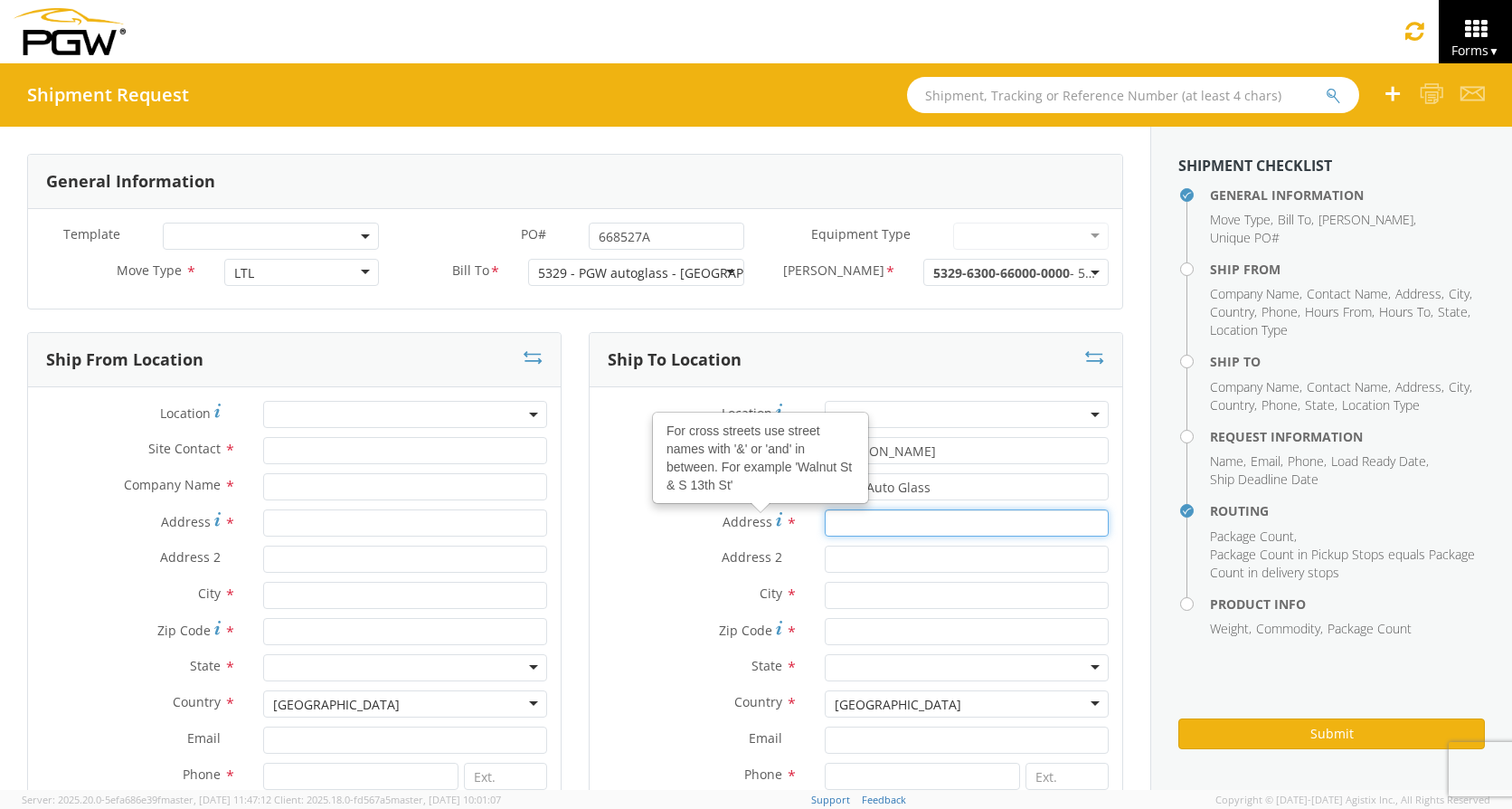
click at [885, 518] on input "Address For cross streets use street names with '&' or 'and' in between. For ex…" at bounding box center [967, 523] width 284 height 28
type input "[STREET_ADDRESS]"
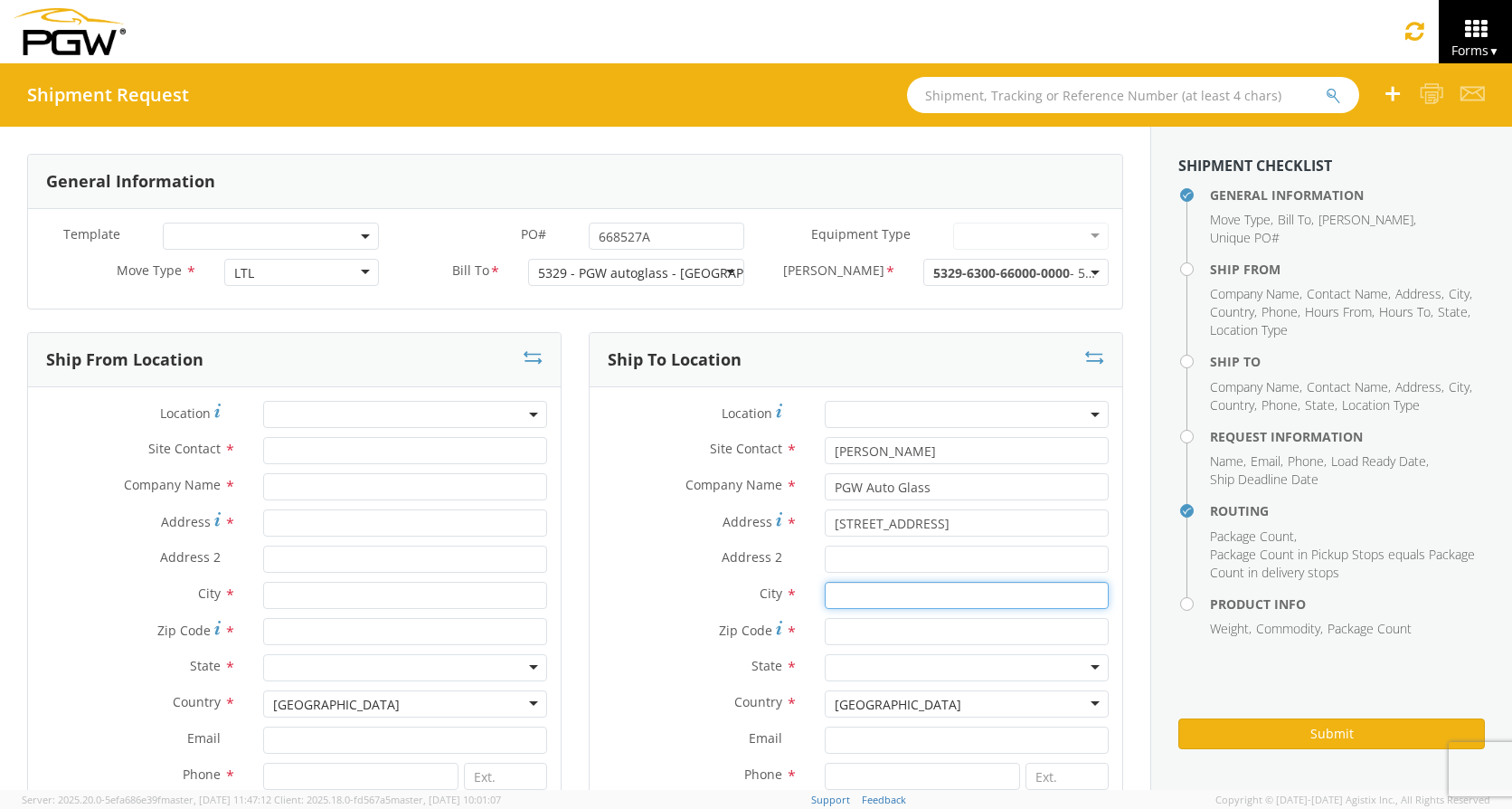
click at [948, 593] on input "text" at bounding box center [967, 596] width 284 height 28
type input "G"
type input "[PERSON_NAME]"
click at [896, 627] on input "Zip Code *" at bounding box center [967, 631] width 284 height 28
type input "46809"
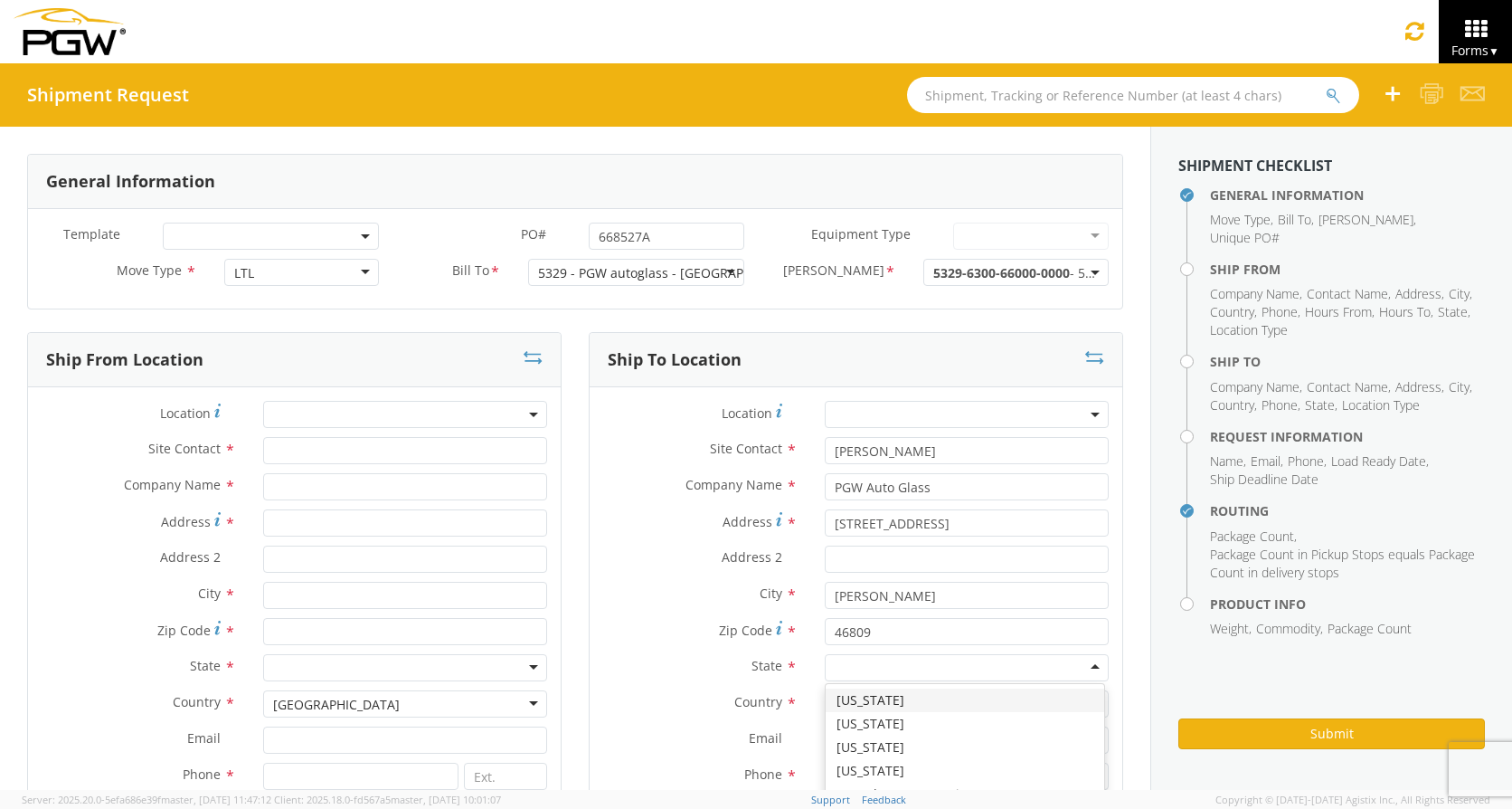
click at [1065, 666] on div at bounding box center [967, 668] width 284 height 28
type input "In"
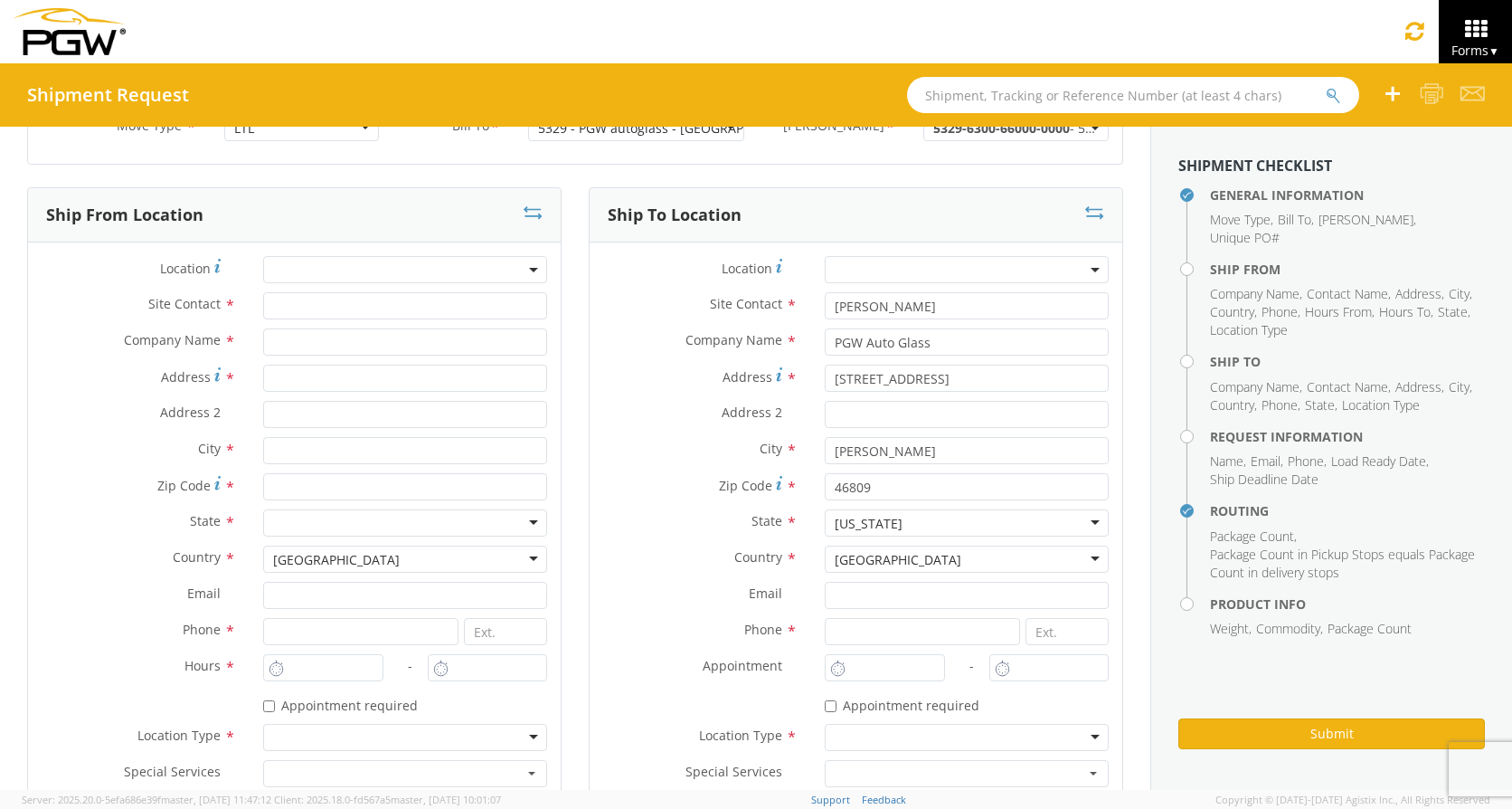
scroll to position [271, 0]
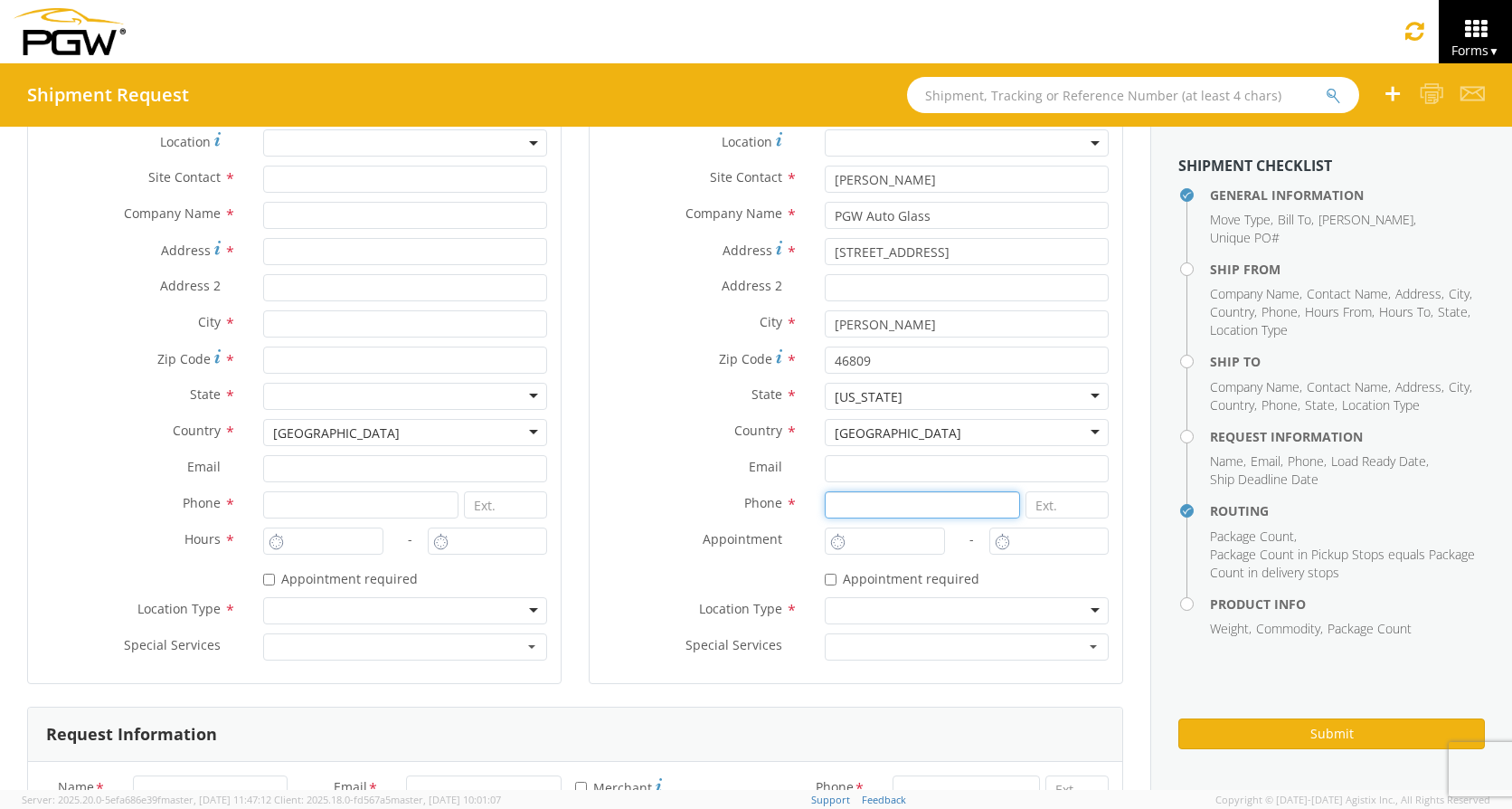
click at [904, 493] on input at bounding box center [922, 505] width 195 height 28
type input "[PHONE_NUMBER]"
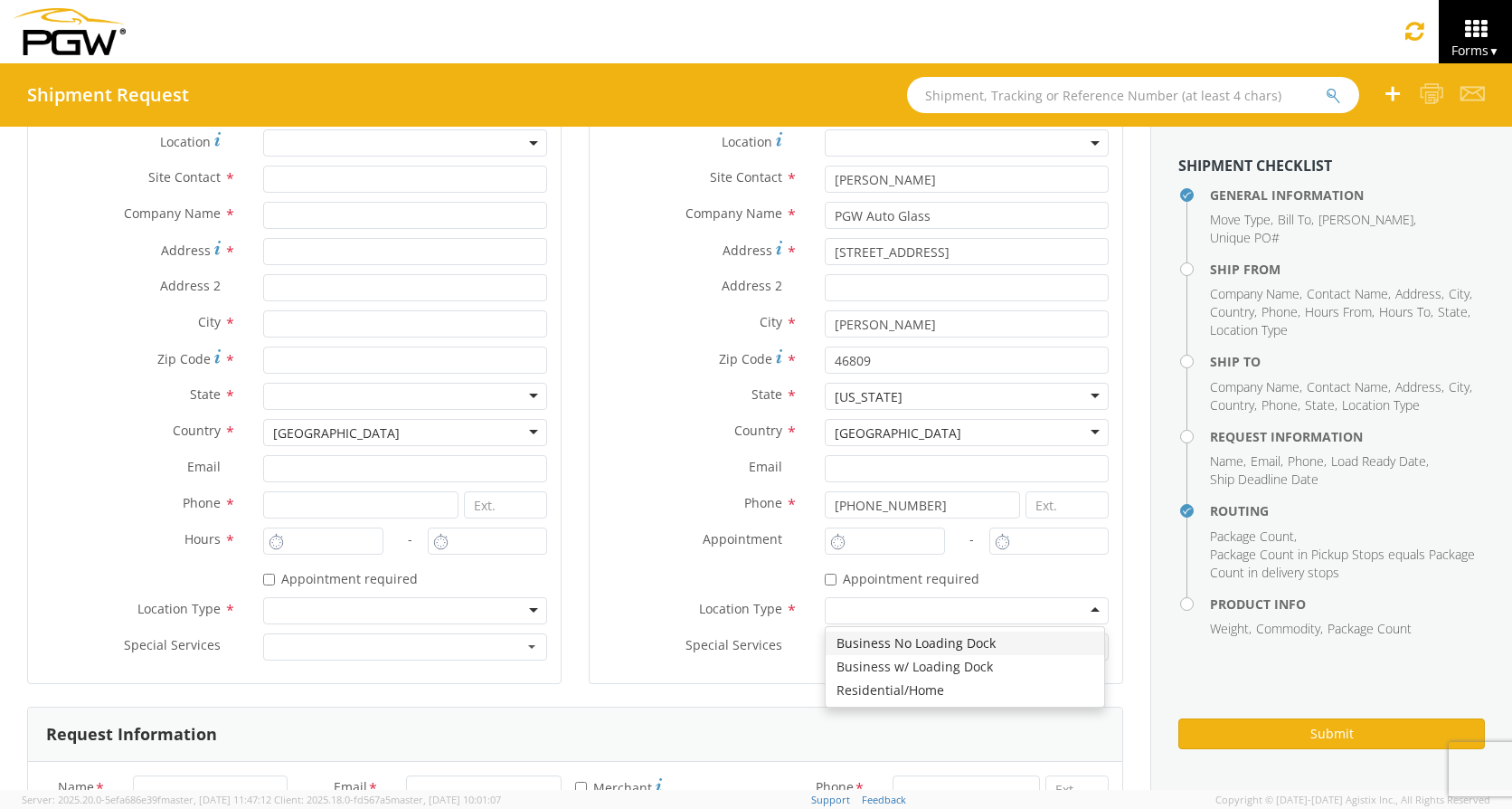
click at [1078, 611] on div at bounding box center [967, 611] width 284 height 28
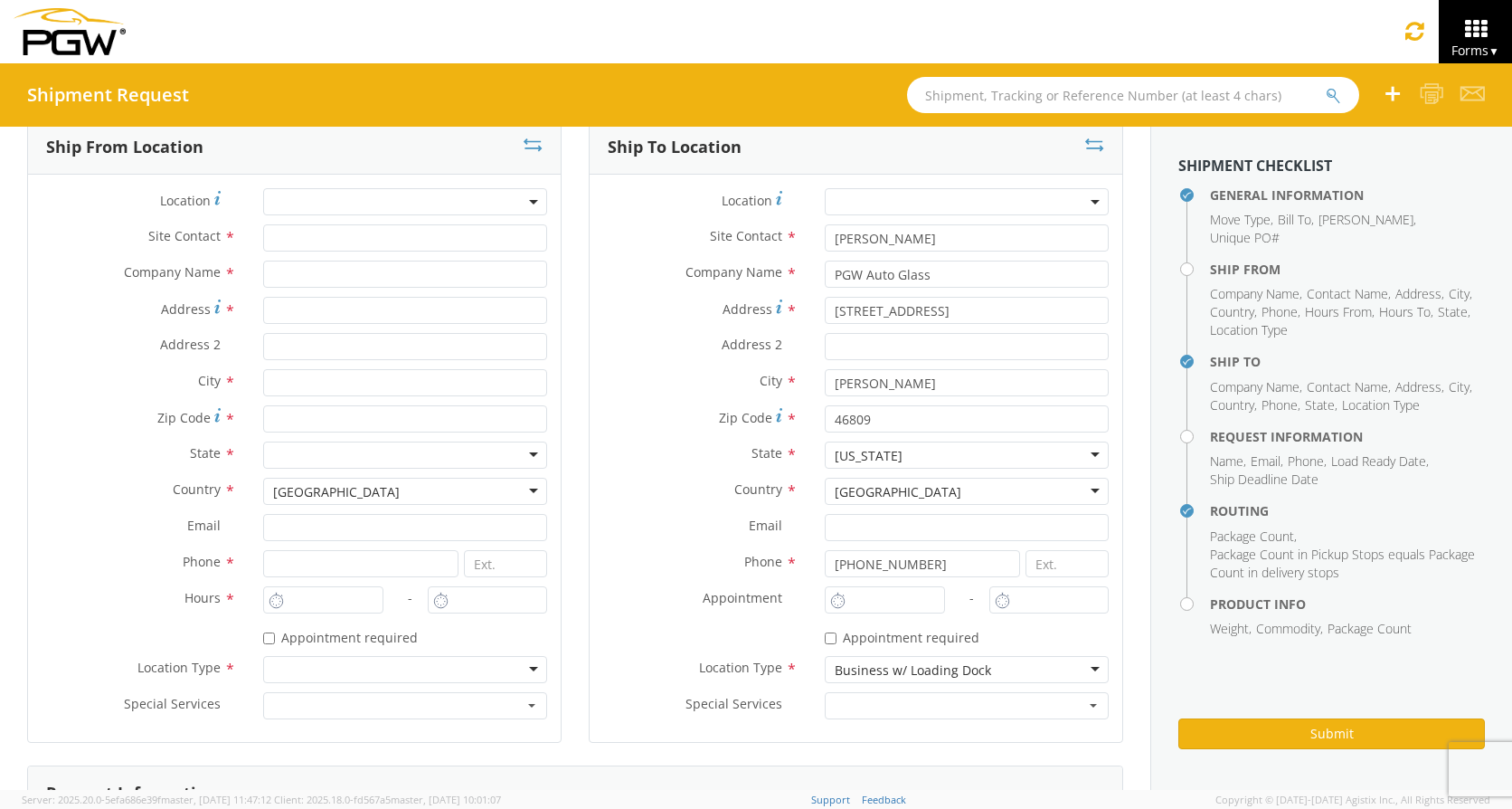
scroll to position [543, 0]
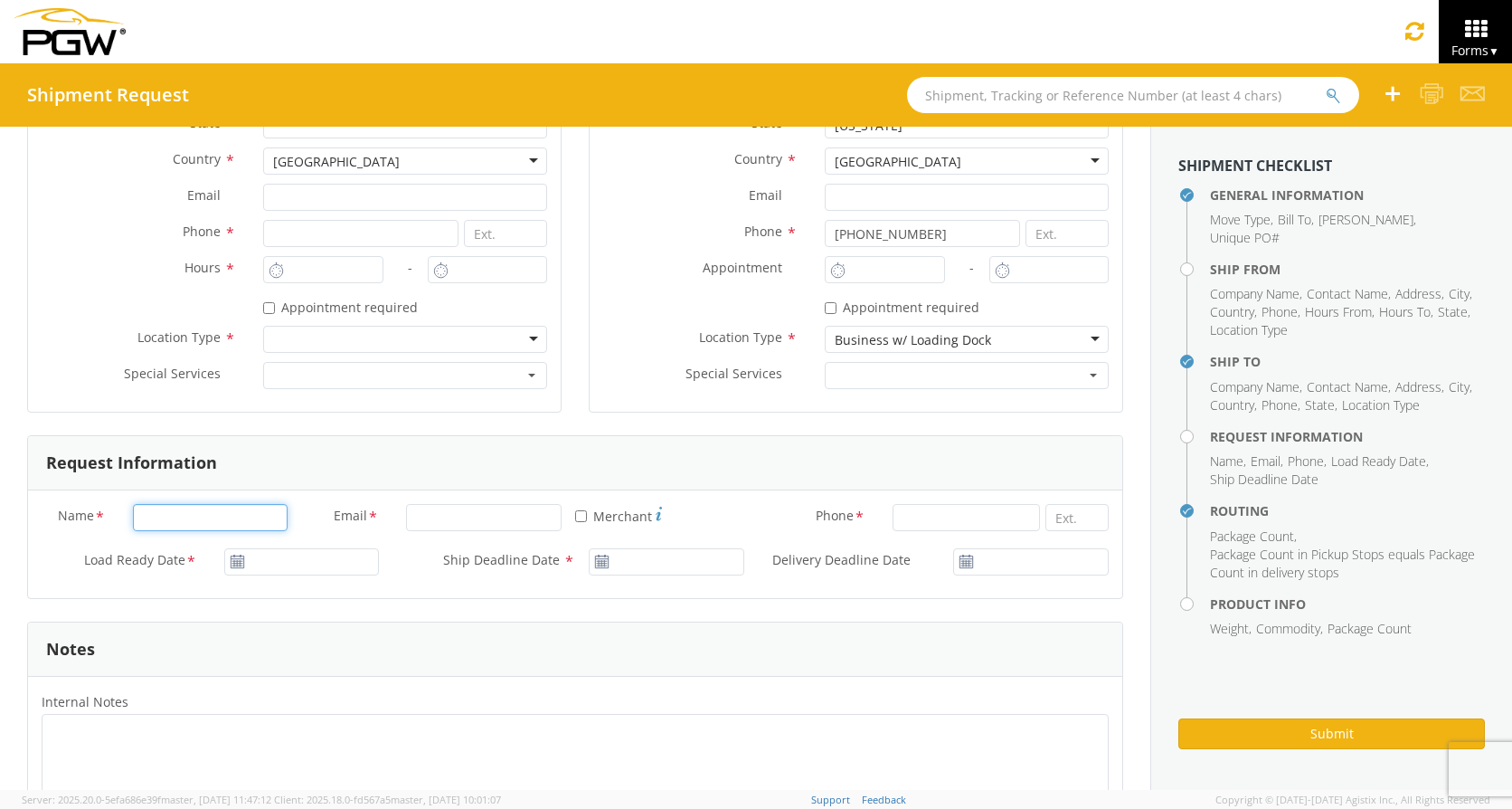
click at [228, 523] on input "Name *" at bounding box center [211, 518] width 156 height 28
type input "[PERSON_NAME]"
click at [537, 523] on input "Email *" at bounding box center [484, 518] width 156 height 28
type input "b"
drag, startPoint x: 507, startPoint y: 516, endPoint x: 521, endPoint y: 517, distance: 14.0
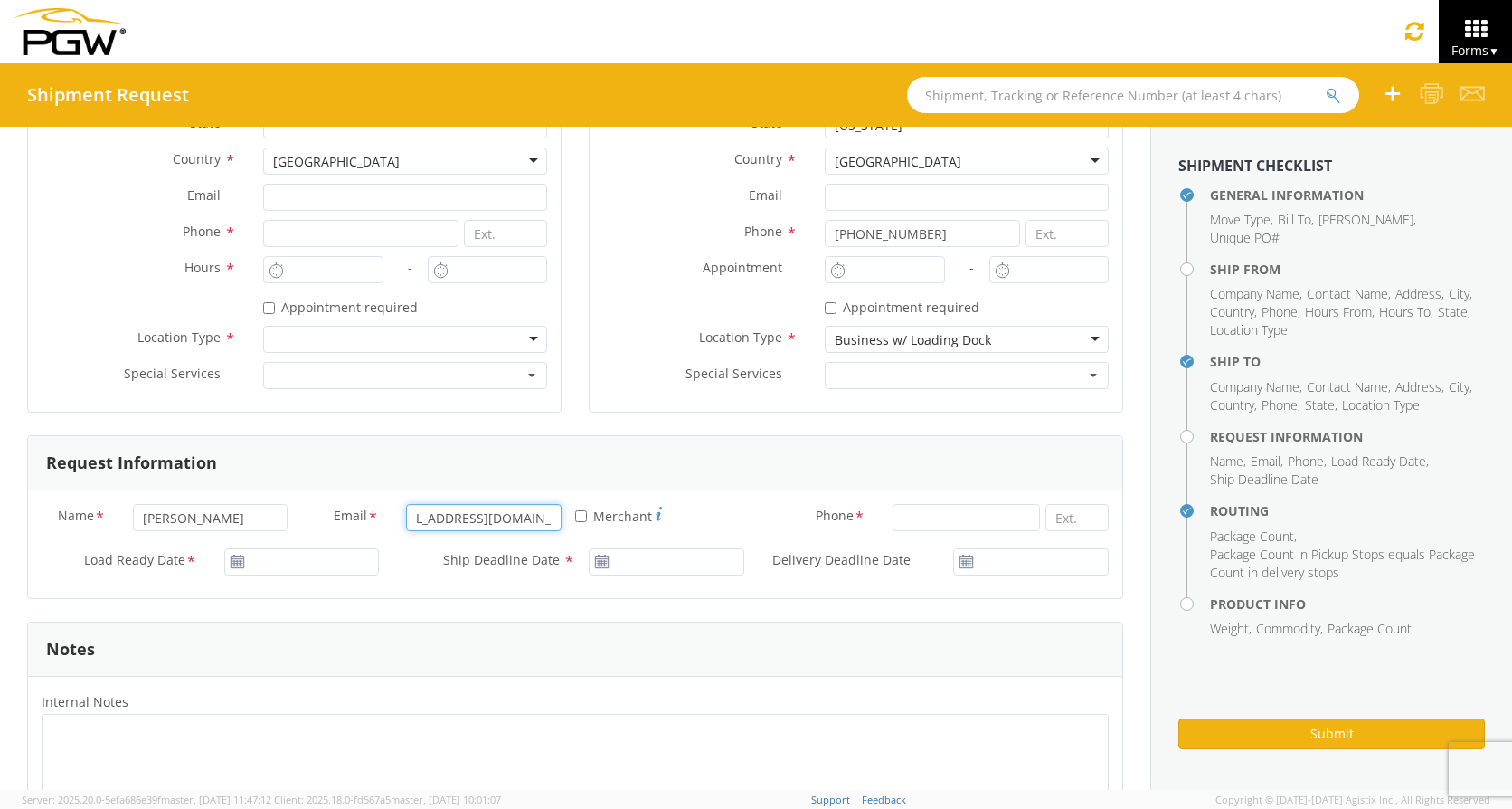
scroll to position [0, 47]
type input "[EMAIL_ADDRESS][DOMAIN_NAME]"
click at [971, 524] on input at bounding box center [966, 518] width 147 height 28
type input "3304304409"
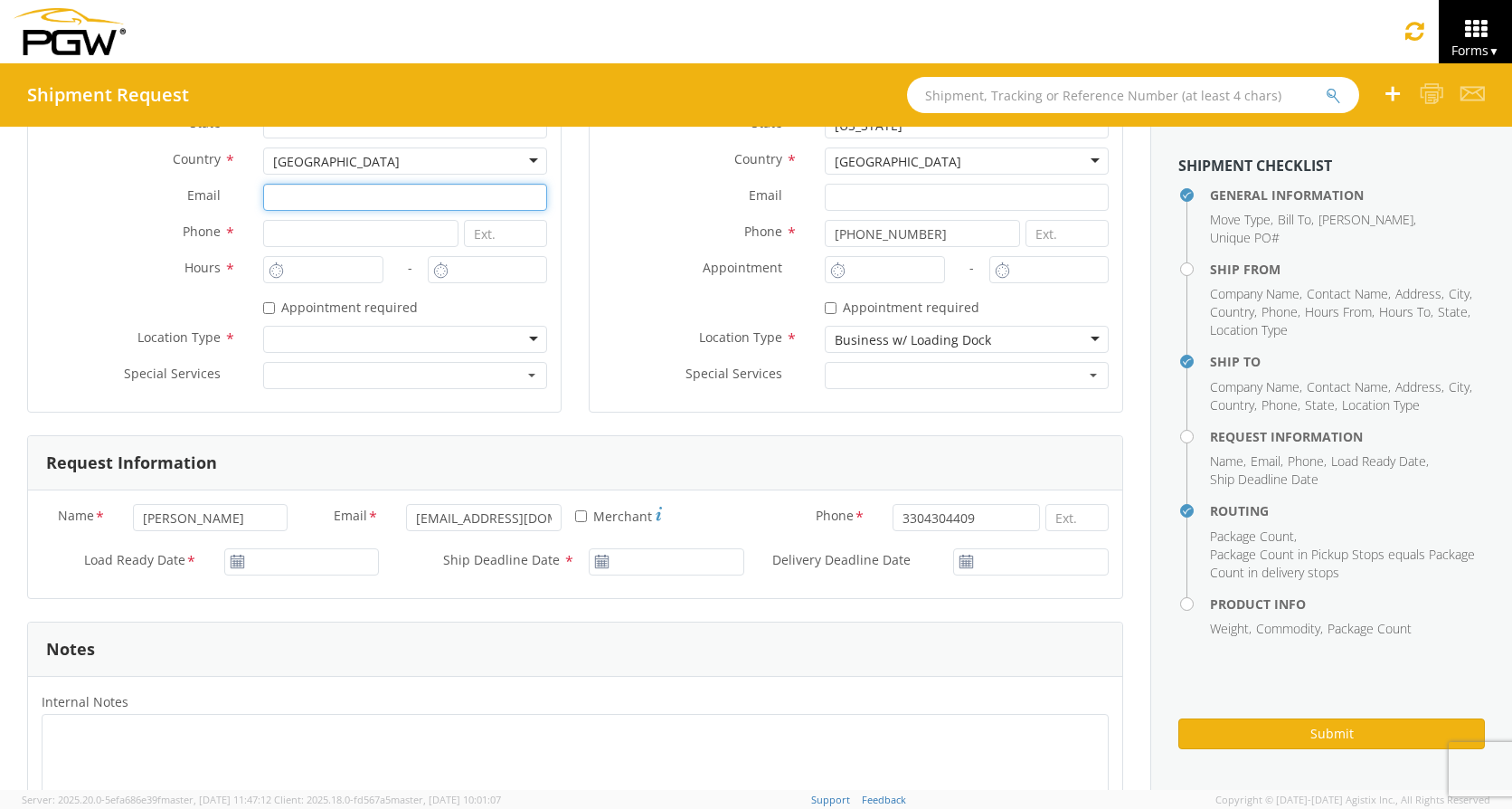
type input "[EMAIL_ADDRESS][DOMAIN_NAME]"
type input "3304304409"
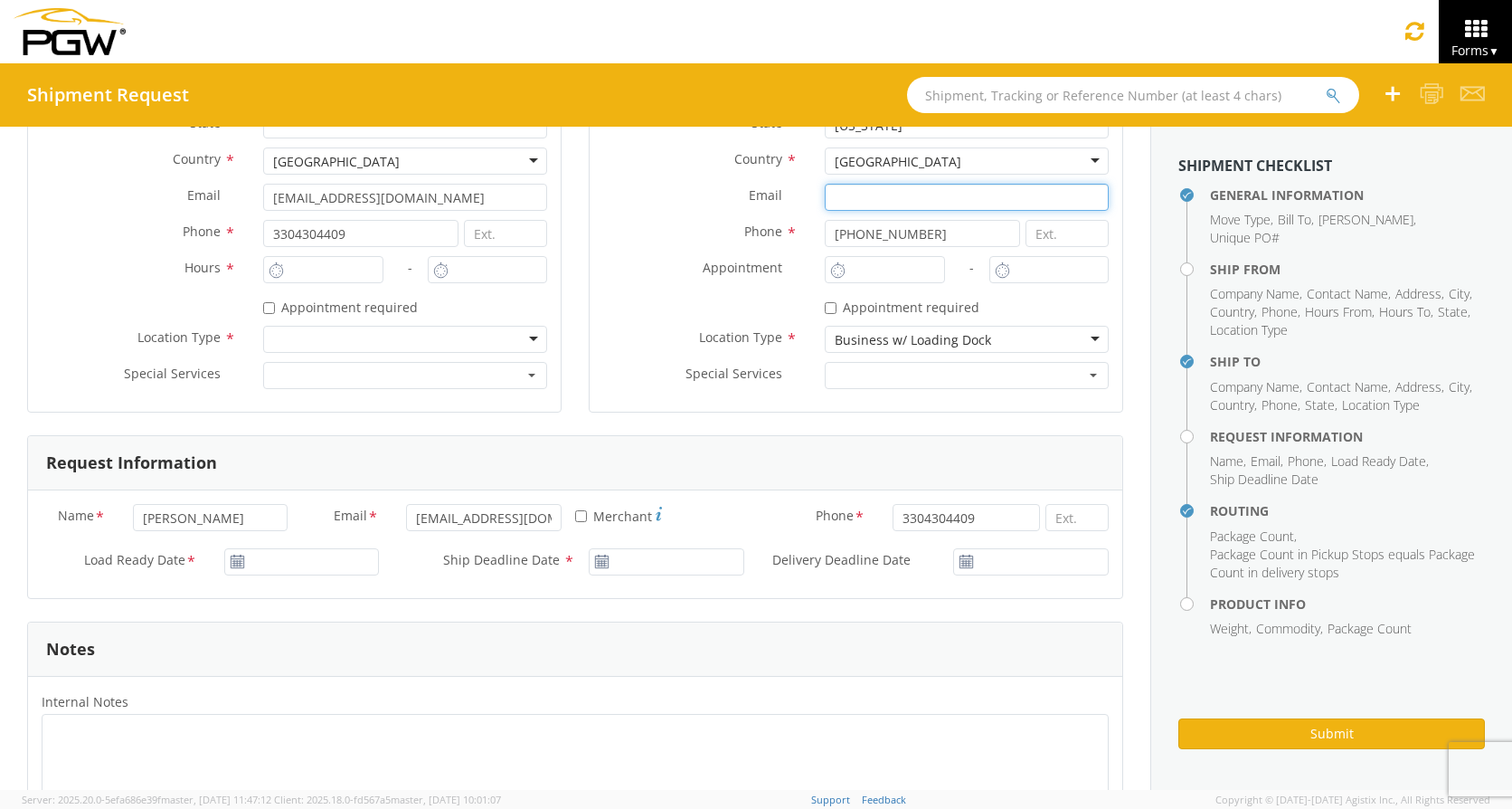
type input "[EMAIL_ADDRESS][DOMAIN_NAME]"
click at [885, 525] on form "General Information Template * PO# * 668527A Equipment Type * 28’ Box Van 53’ D…" at bounding box center [575, 648] width 1096 height 2075
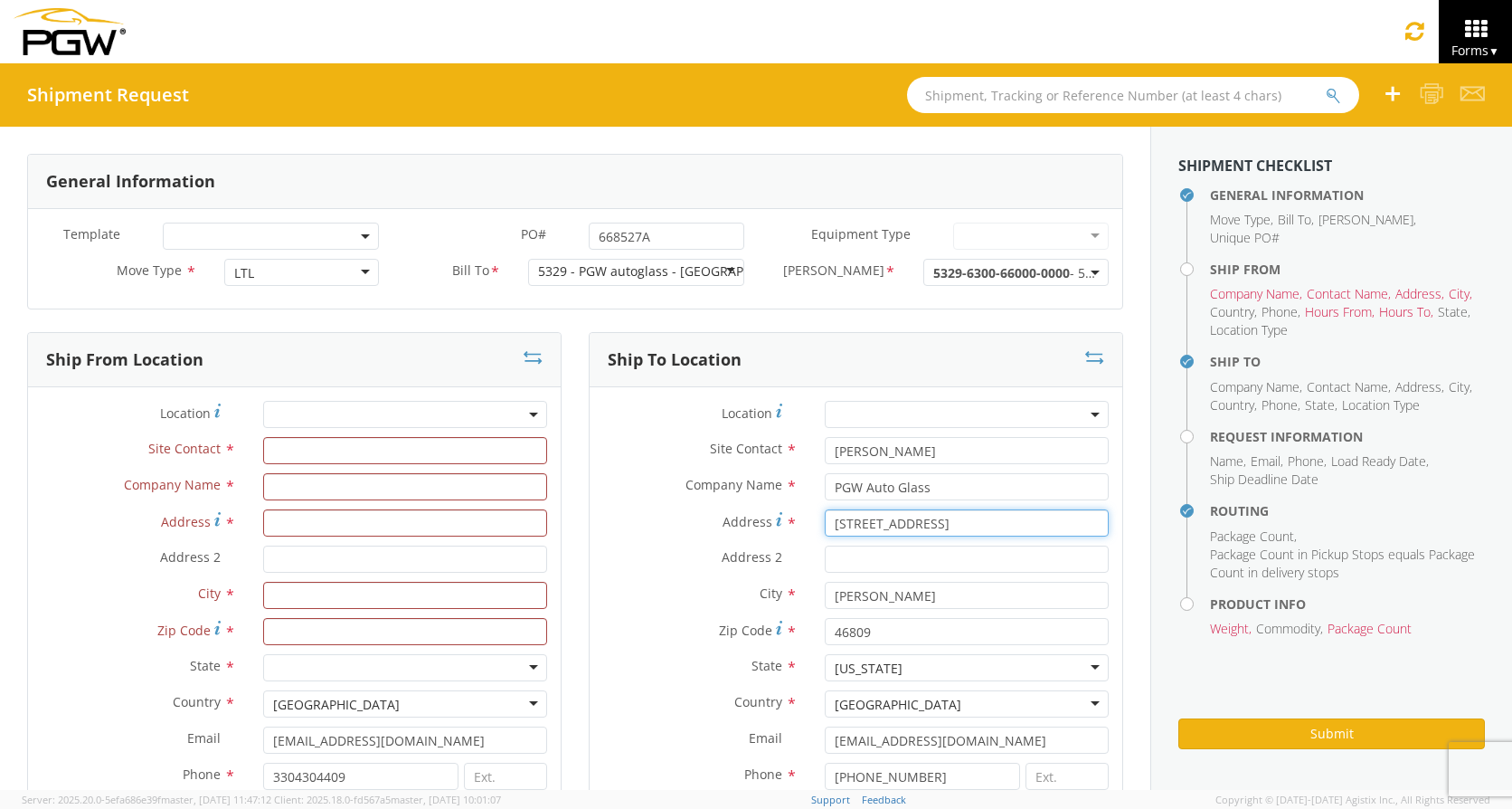
type input "[STREET_ADDRESS]"
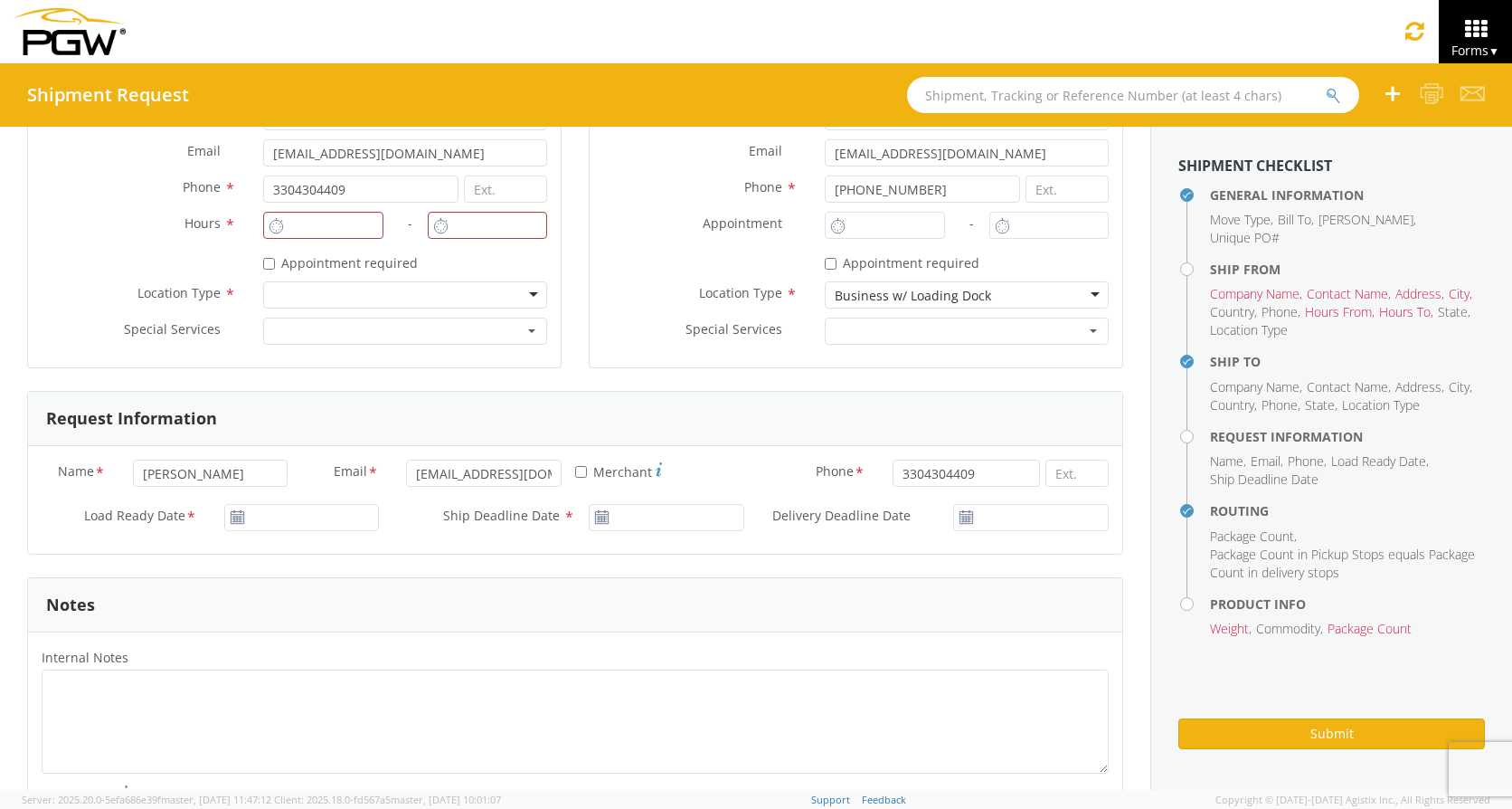
scroll to position [543, 0]
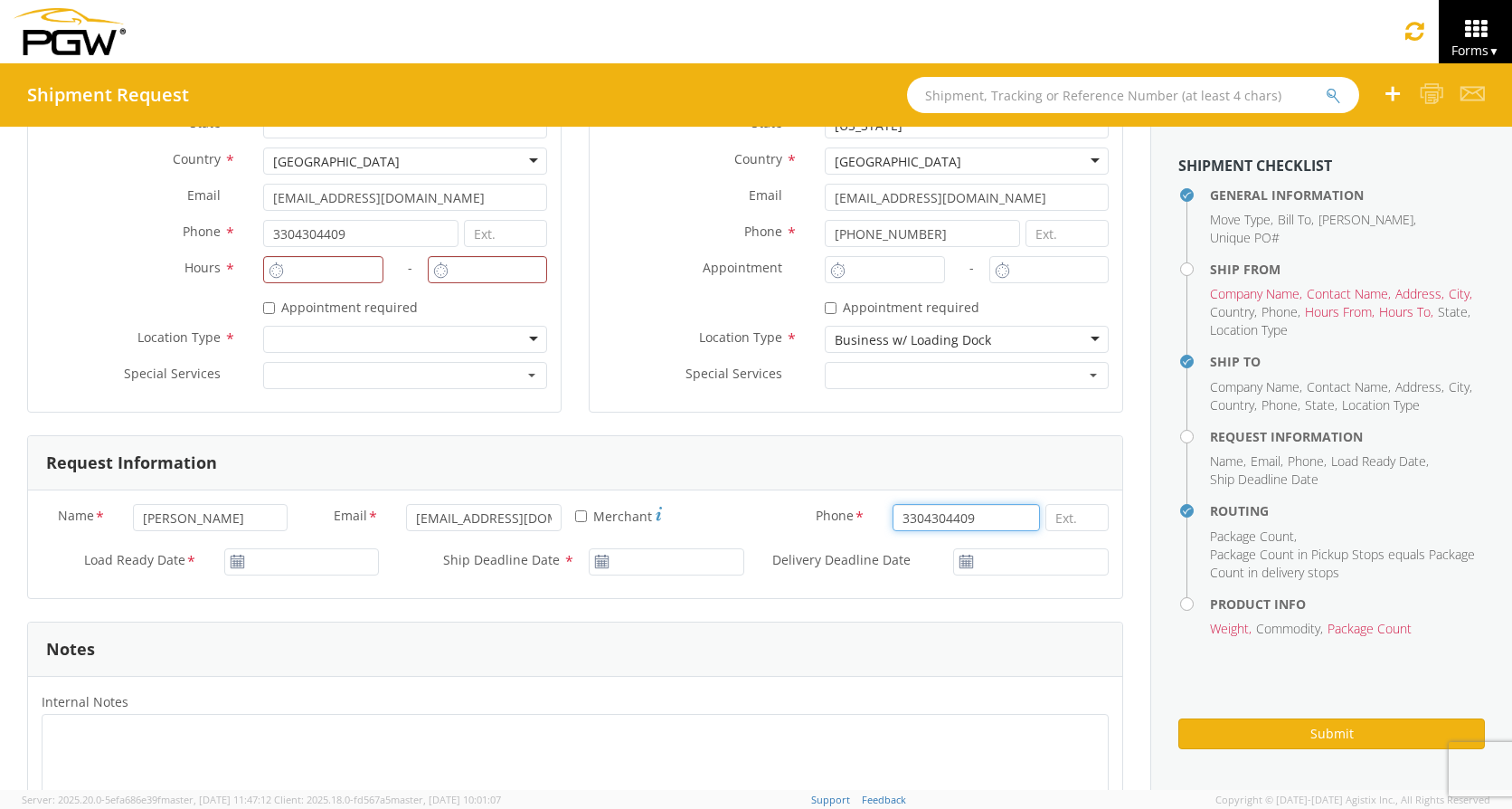
click at [996, 519] on input "3304304409" at bounding box center [966, 518] width 147 height 28
type input "3"
type input "[PHONE_NUMBER]"
type input "[DATE]"
drag, startPoint x: 302, startPoint y: 568, endPoint x: 325, endPoint y: 566, distance: 23.1
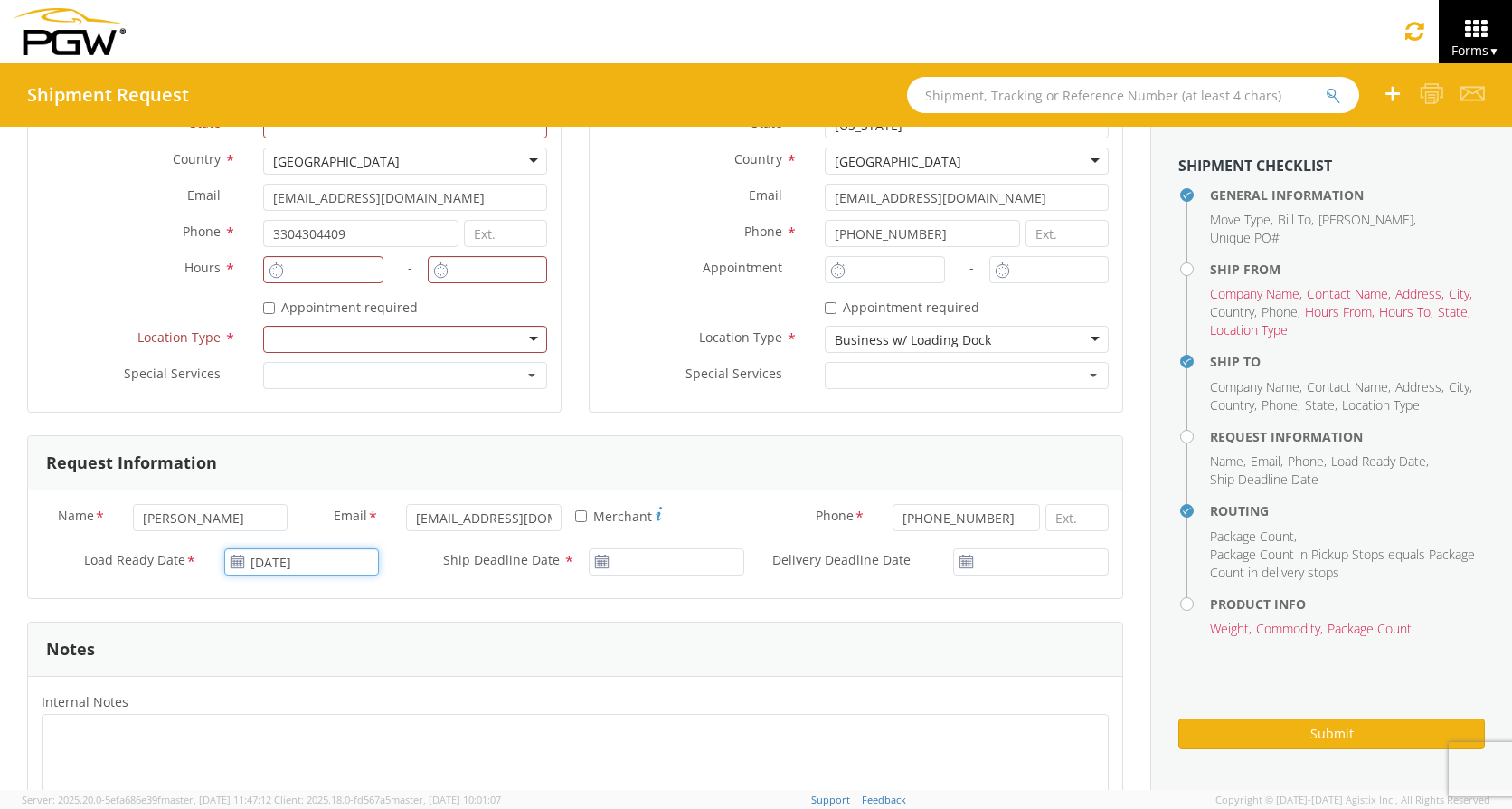
click at [303, 568] on input "[DATE]" at bounding box center [302, 562] width 156 height 28
click at [312, 412] on td "7" at bounding box center [314, 420] width 32 height 28
click at [635, 555] on input "[DATE]" at bounding box center [667, 562] width 156 height 28
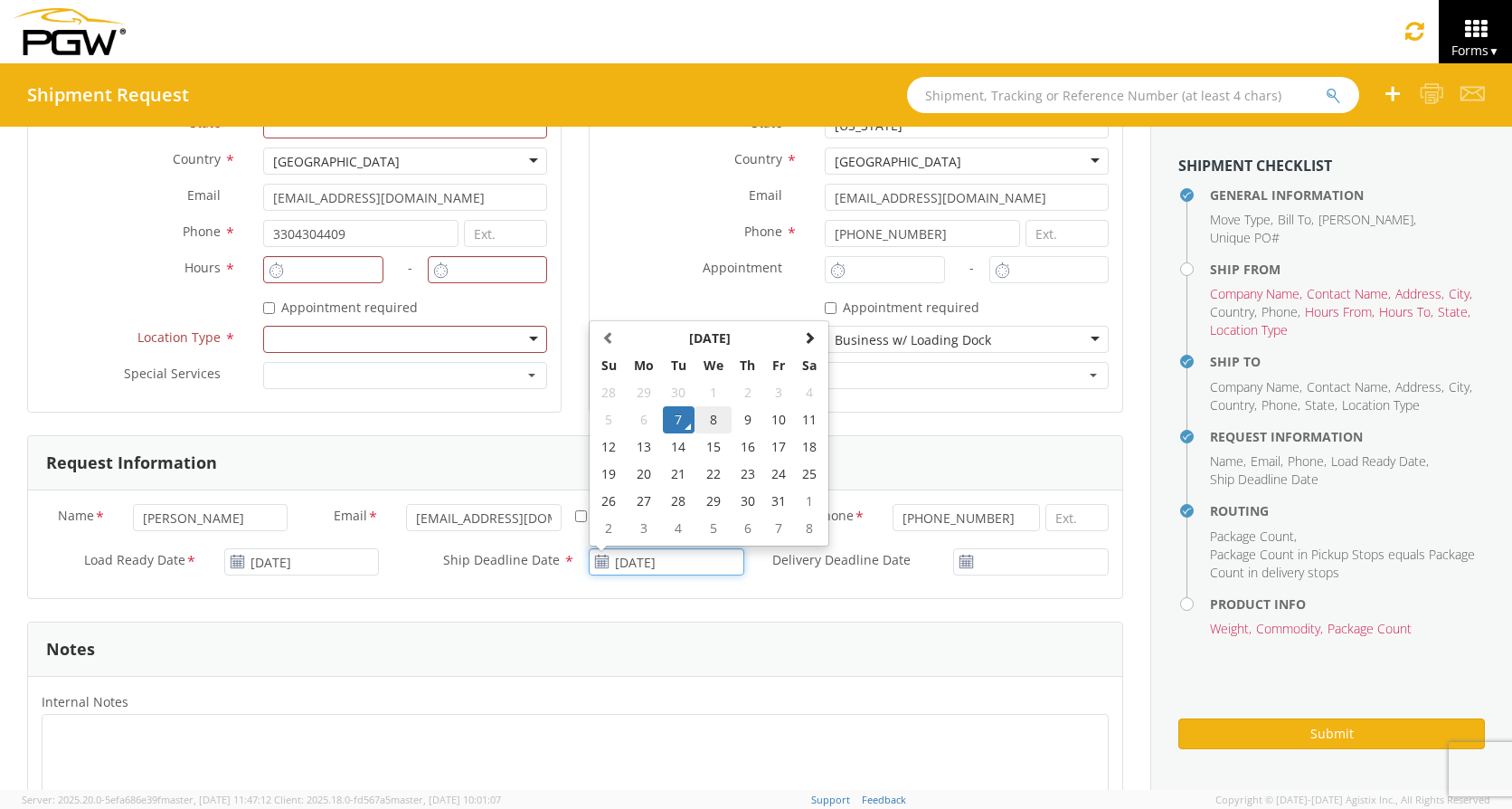
click at [708, 415] on td "8" at bounding box center [713, 420] width 38 height 28
type input "[DATE]"
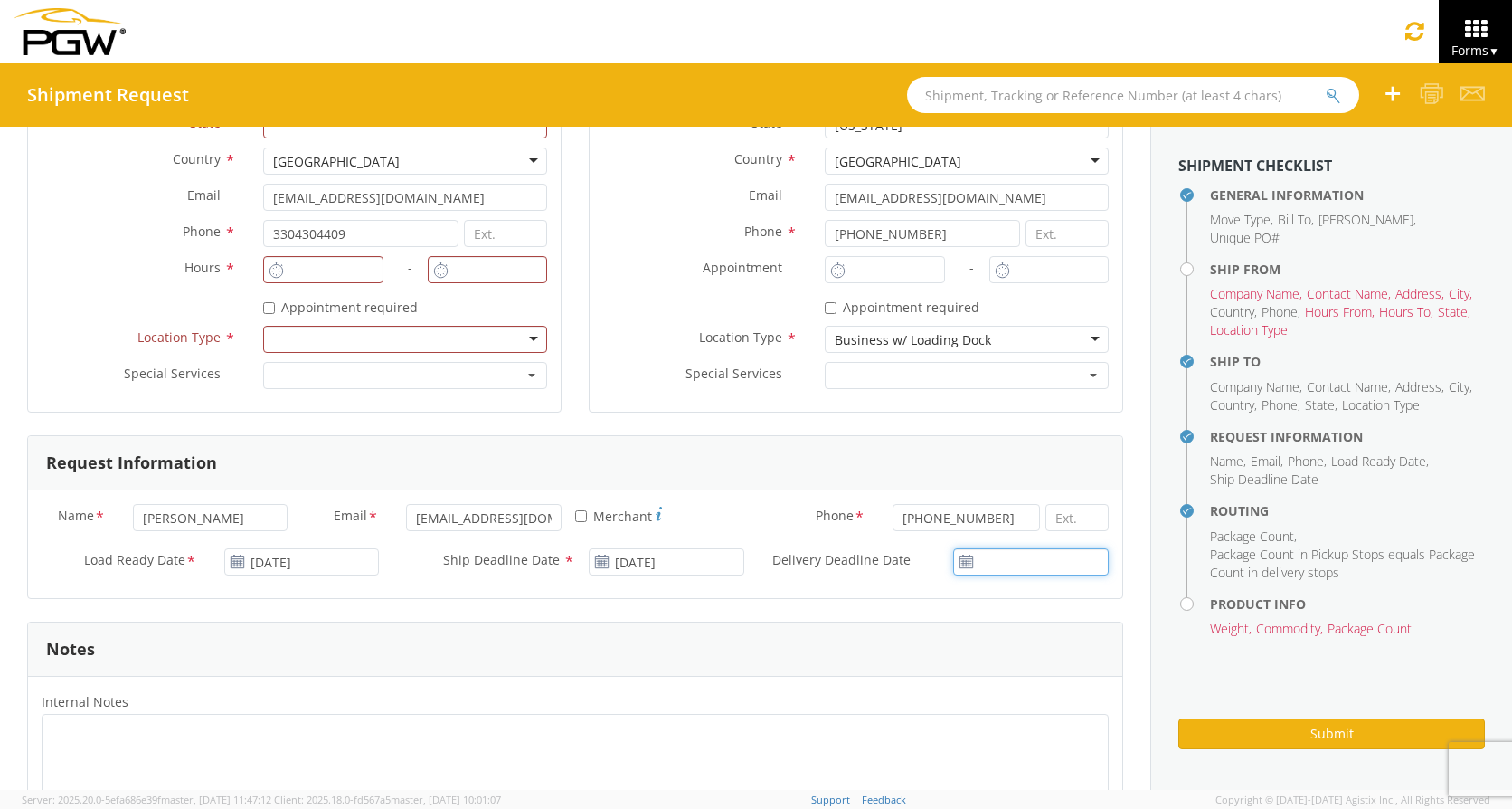
click at [1025, 568] on input "Delivery Deadline Date *" at bounding box center [1031, 562] width 156 height 28
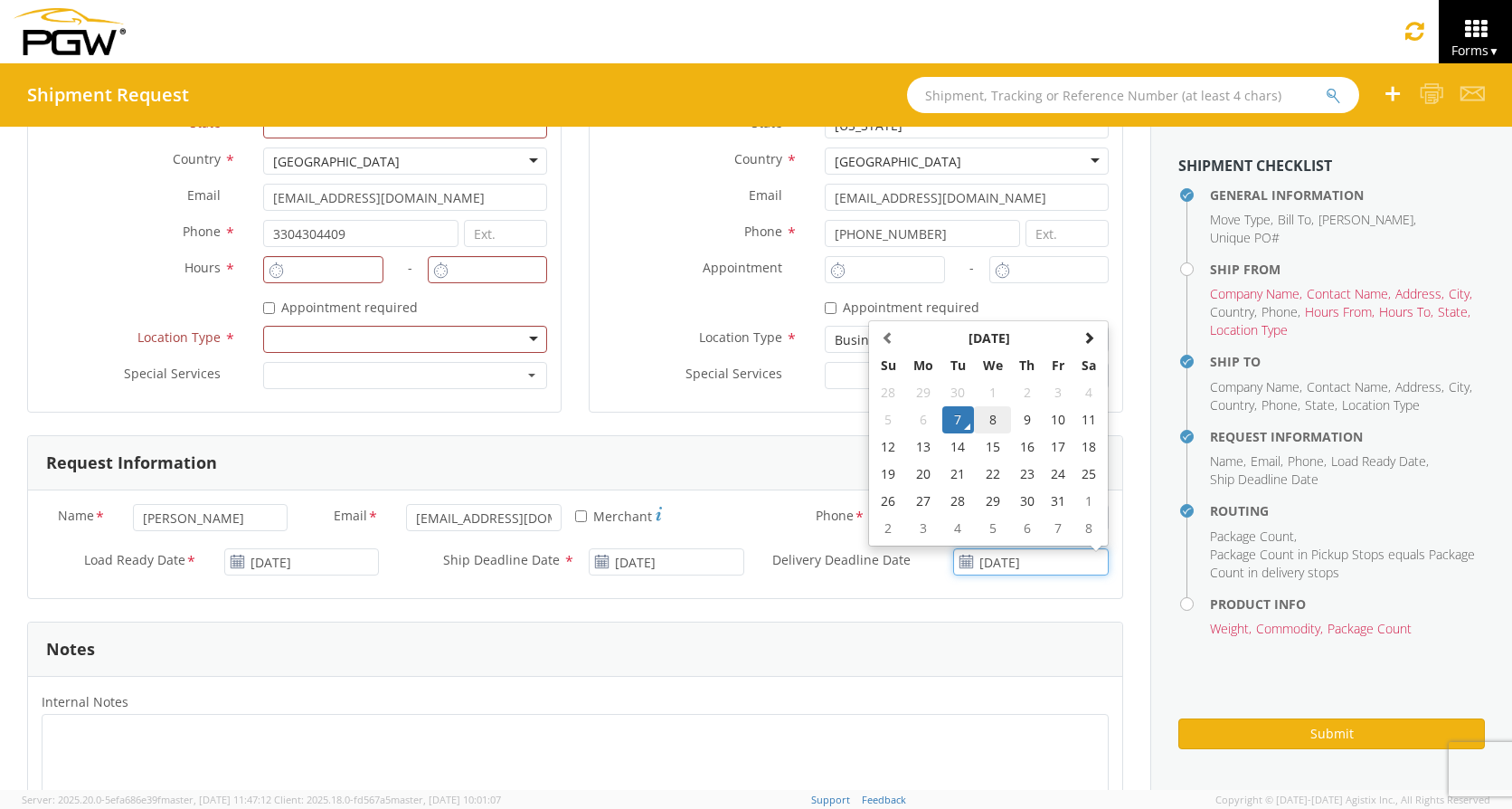
click at [980, 415] on td "8" at bounding box center [993, 420] width 38 height 28
type input "[DATE]"
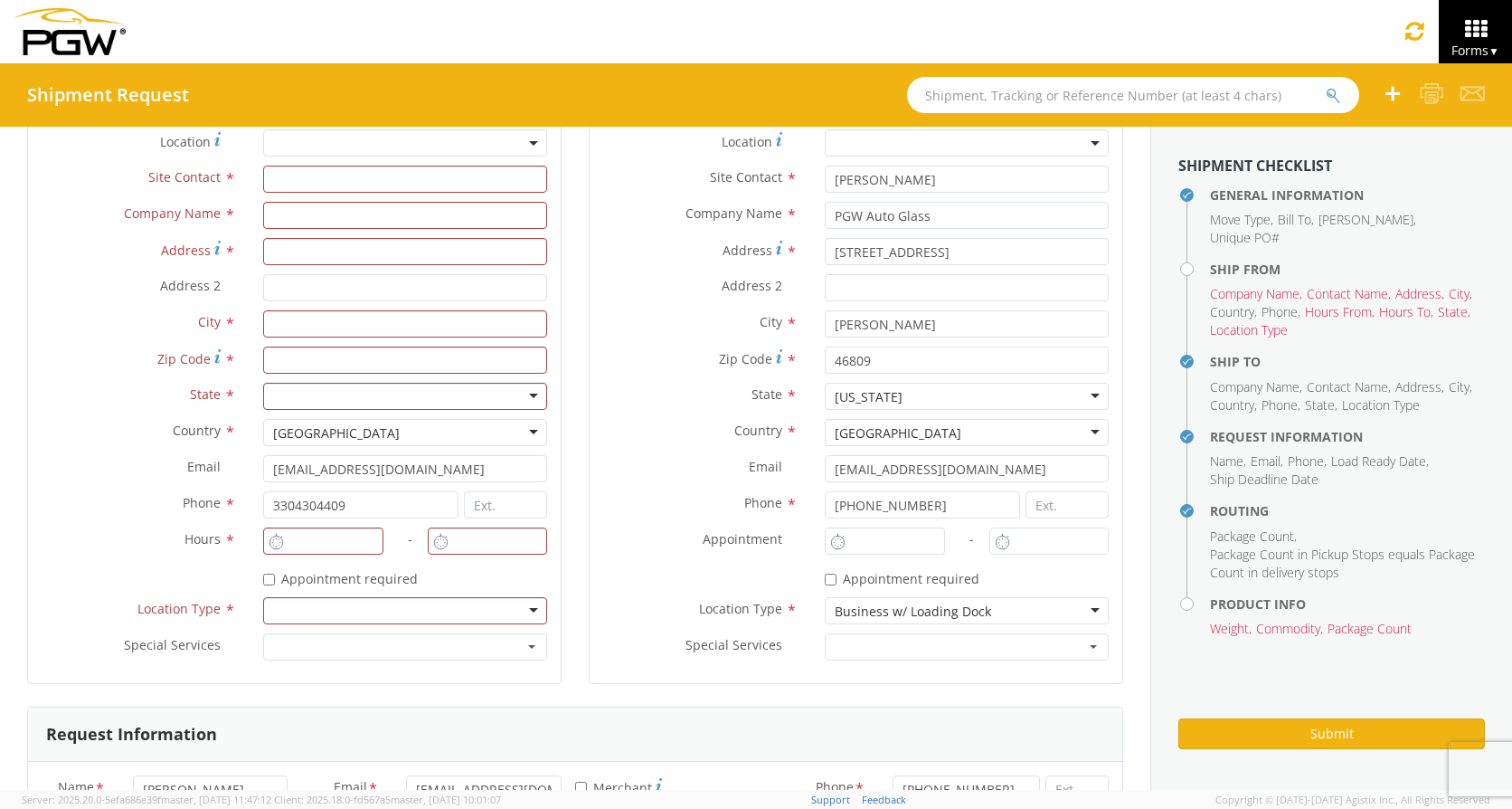
scroll to position [0, 0]
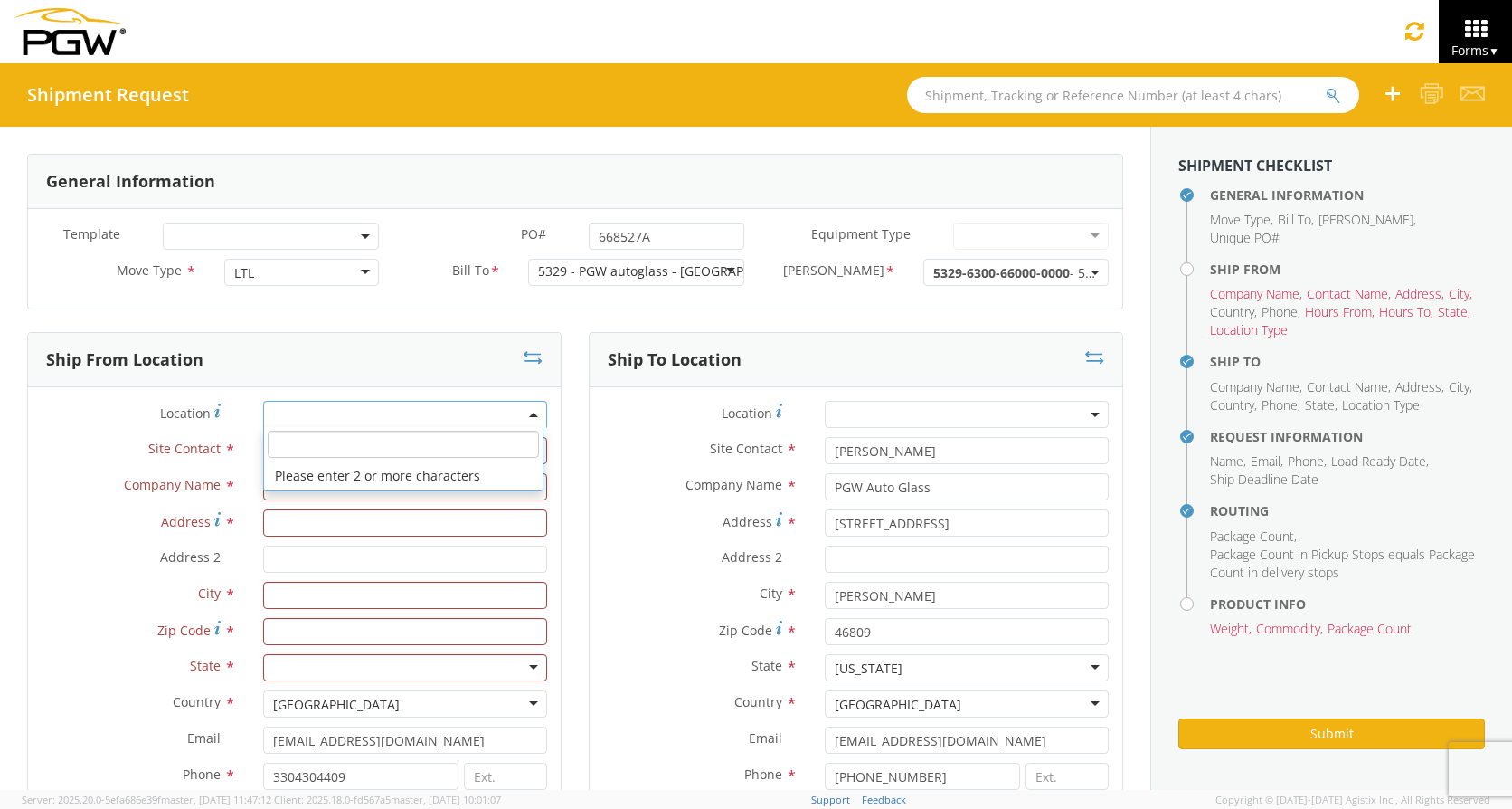
click at [466, 408] on span at bounding box center [405, 414] width 284 height 28
click at [455, 446] on input "search" at bounding box center [402, 444] width 270 height 28
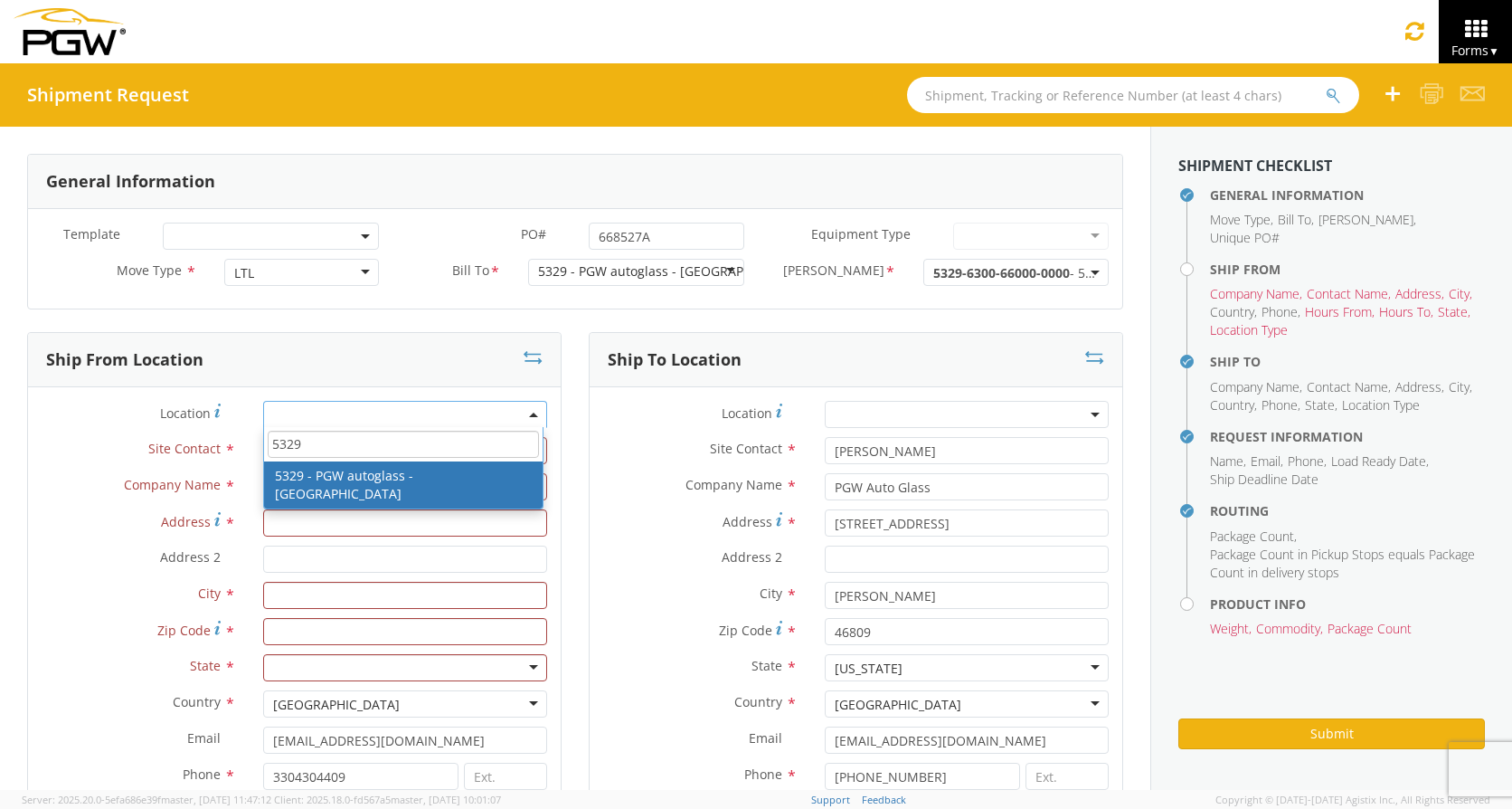
type input "5329"
type input "[PERSON_NAME]"
type input "5329 - PGW autoglass - [GEOGRAPHIC_DATA]"
type input "[STREET_ADDRESS]"
type input "Chillicothe"
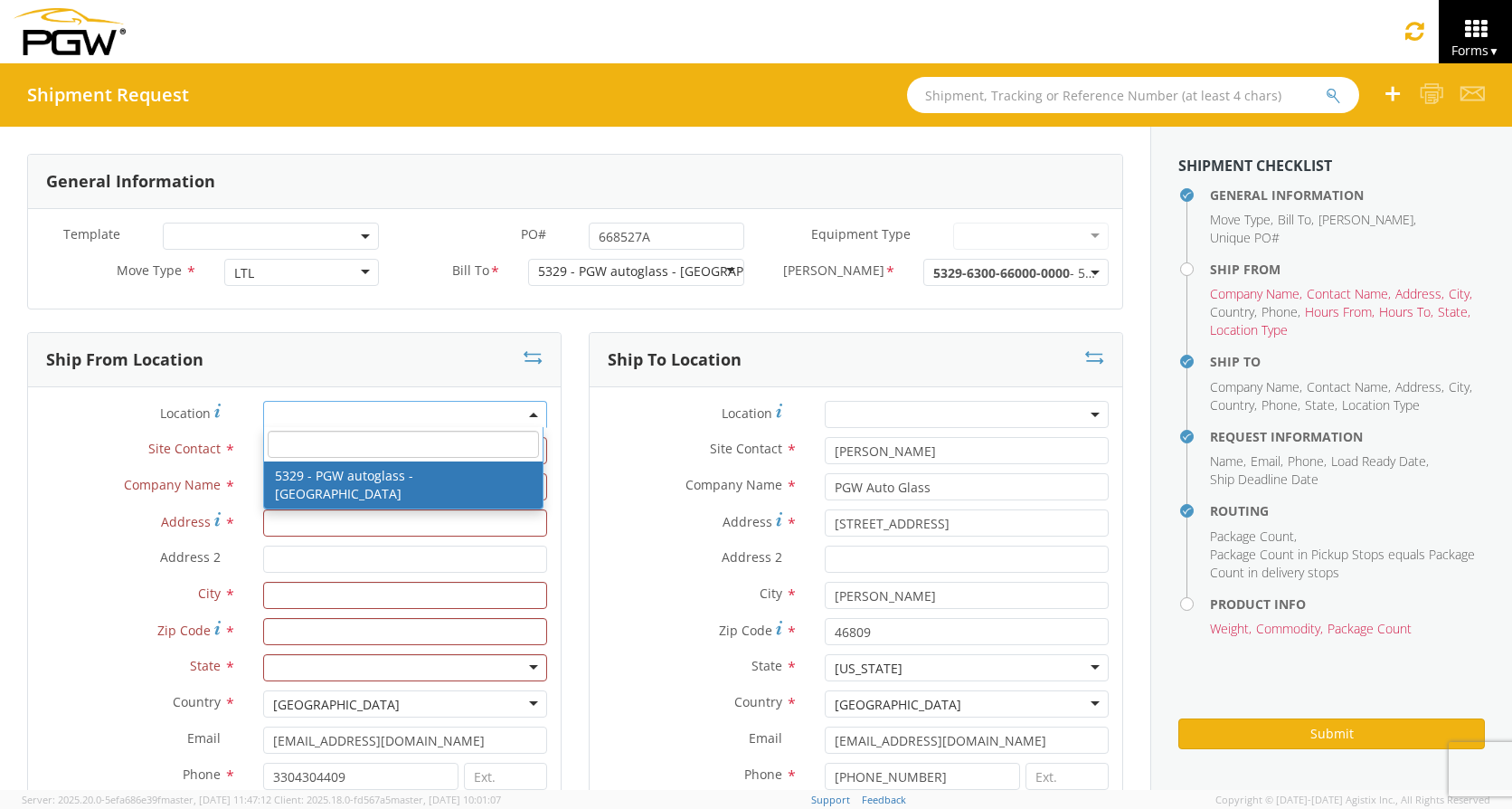
type input "45601"
type input "[EMAIL_ADDRESS][DOMAIN_NAME]"
type input "[PHONE_NUMBER]"
type input "8:00 AM"
type input "3:00 PM"
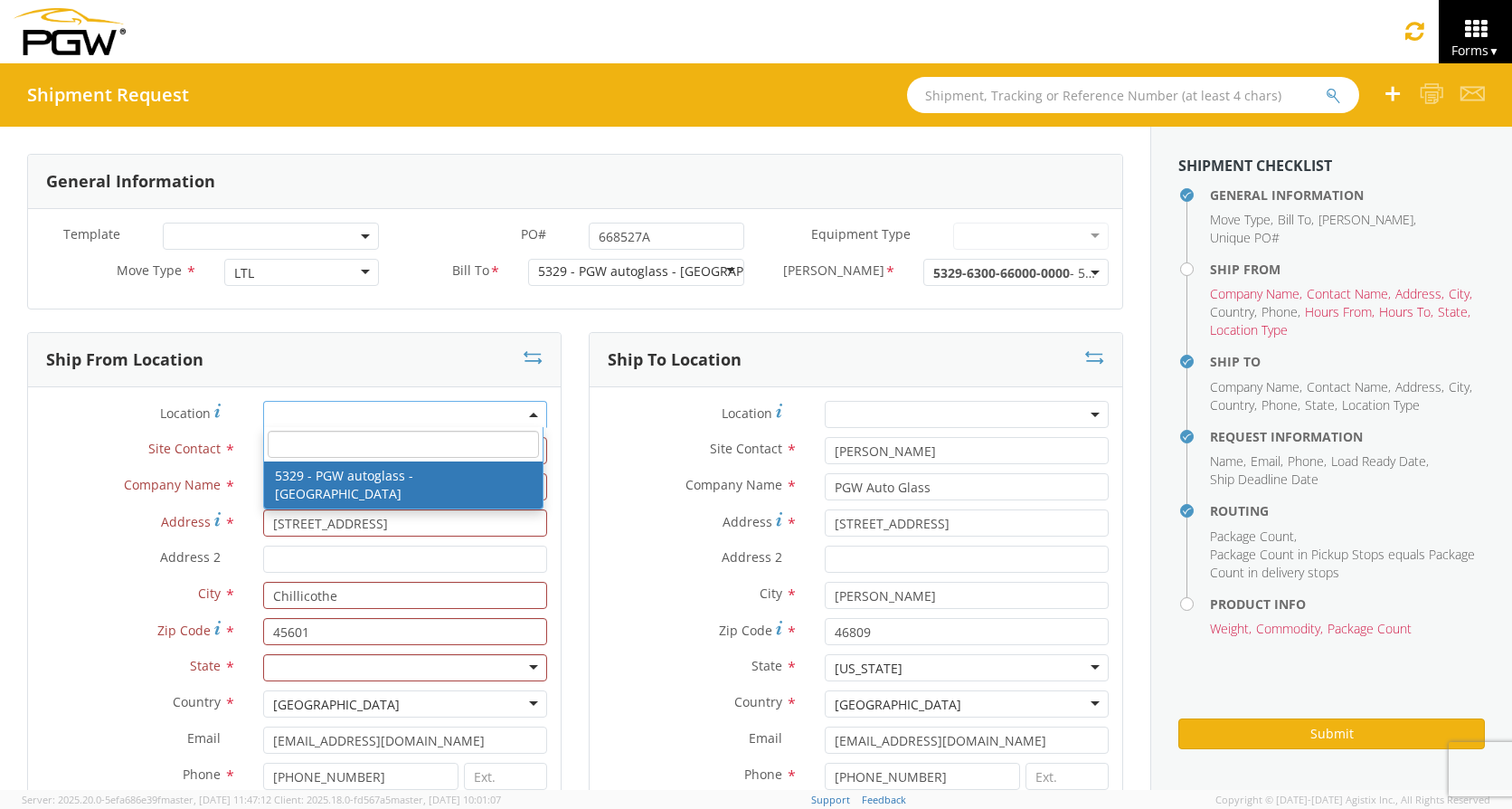
select select "28253"
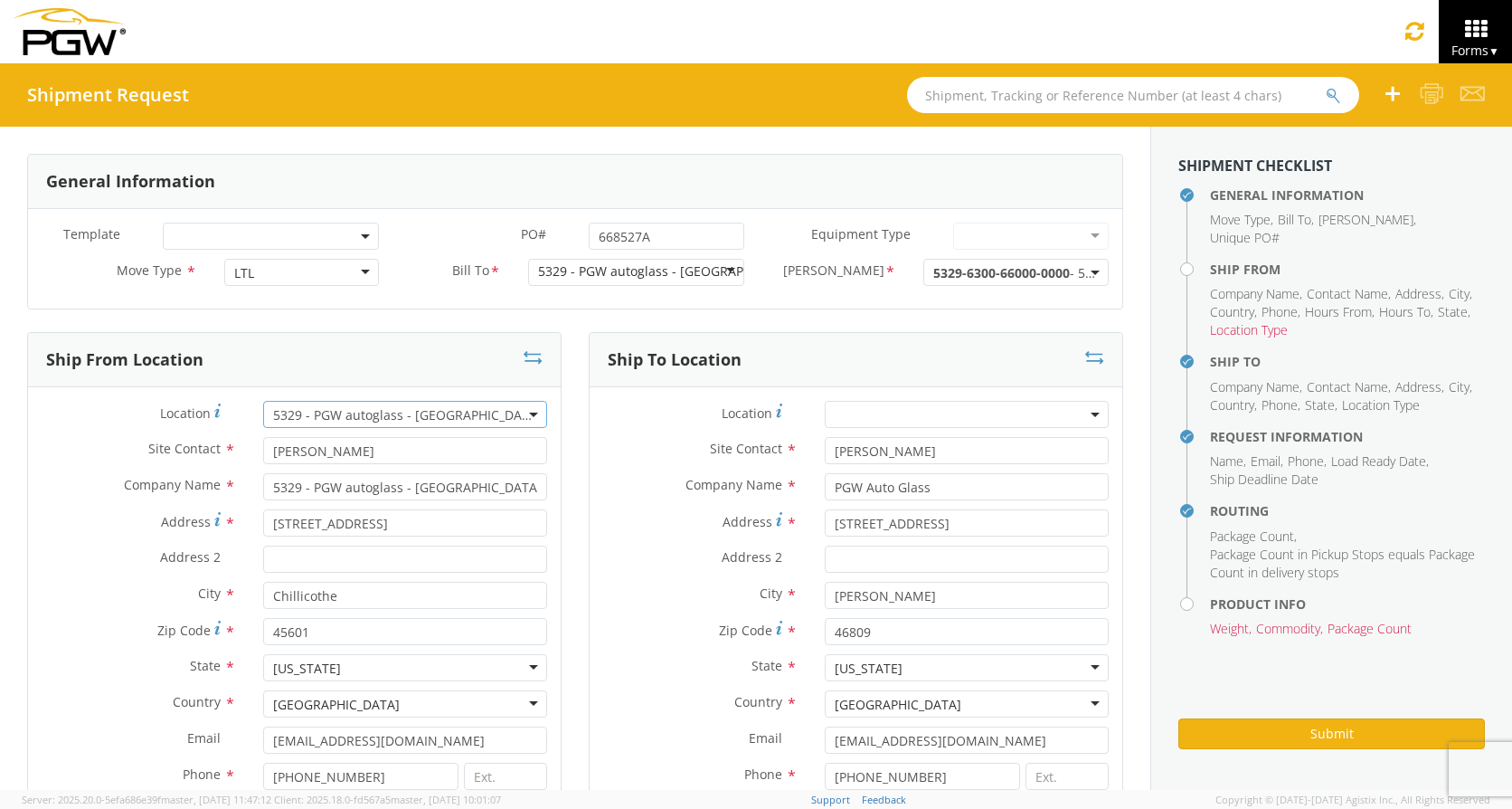
scroll to position [543, 0]
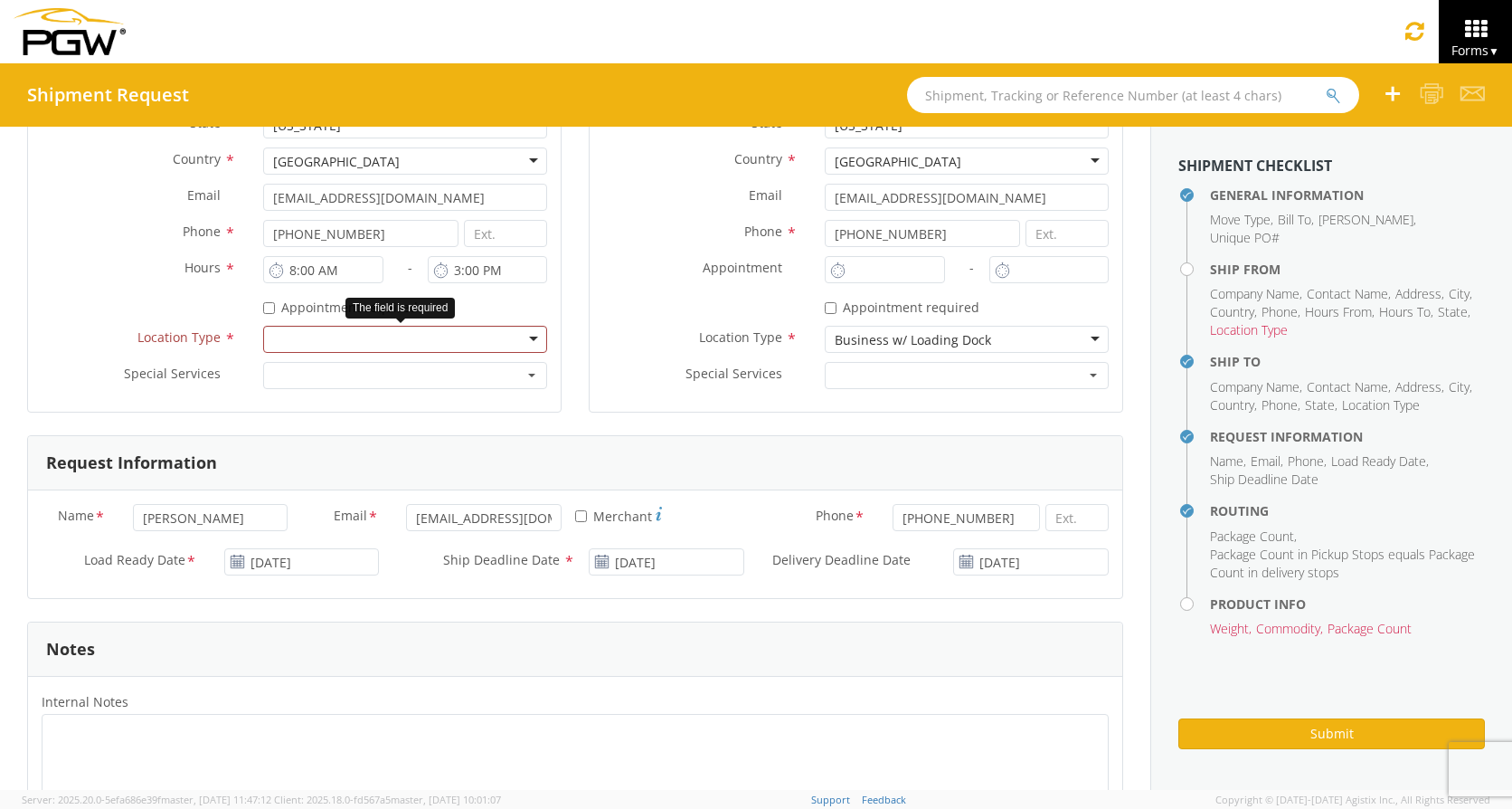
click at [405, 333] on div at bounding box center [405, 339] width 284 height 28
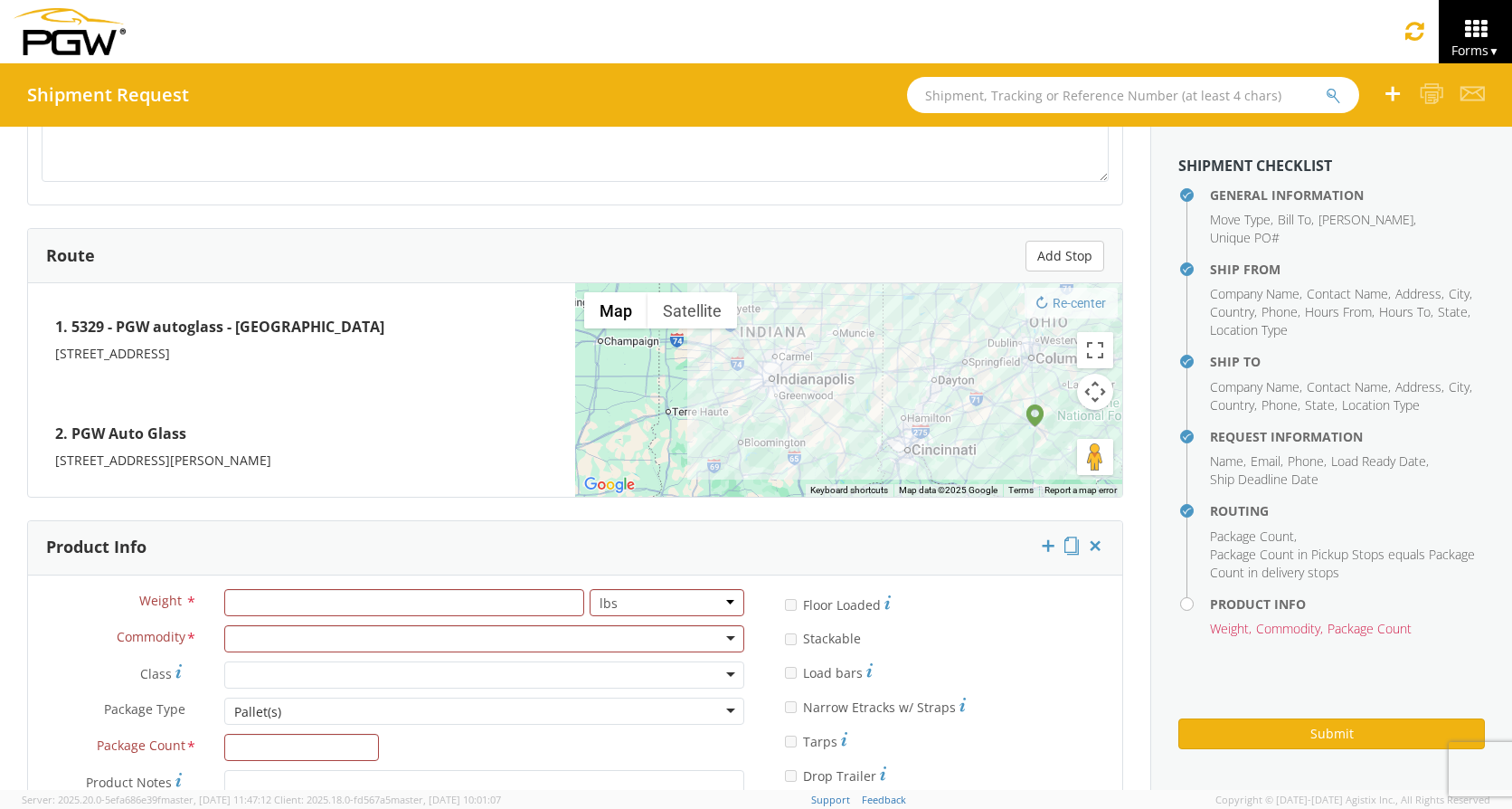
scroll to position [1462, 0]
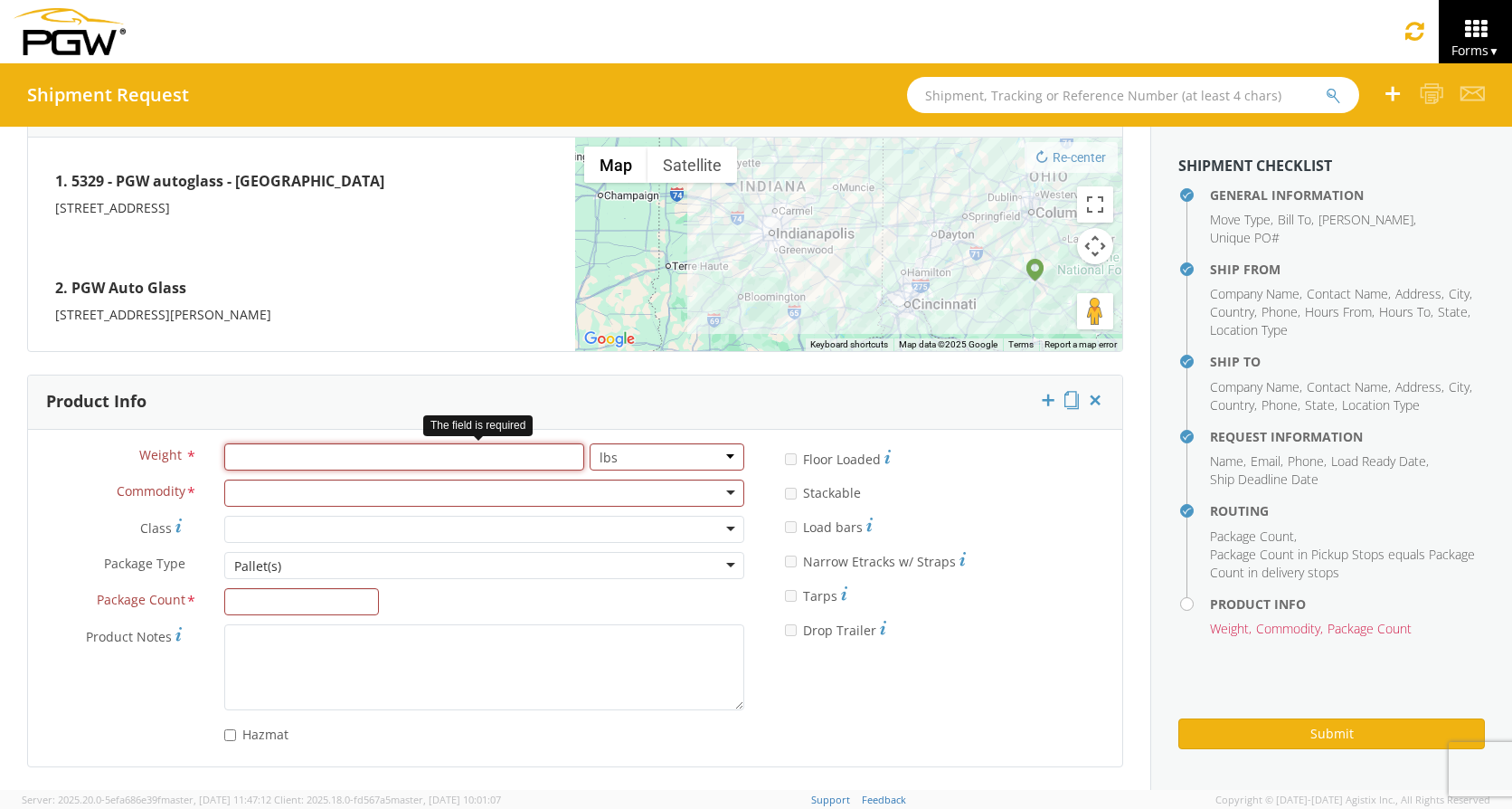
click at [296, 458] on input "number" at bounding box center [403, 457] width 360 height 28
type input "4"
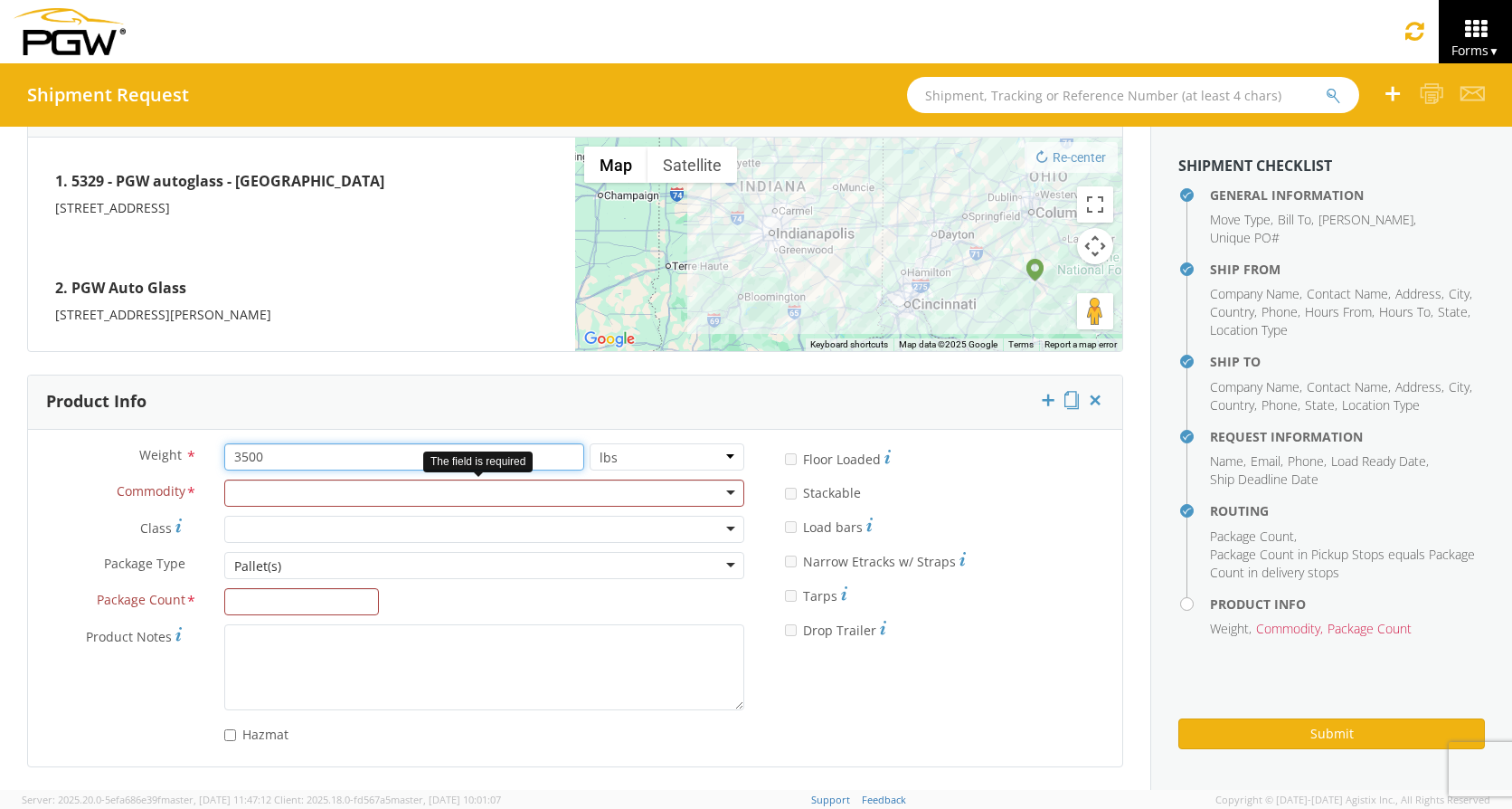
type input "3500"
click at [633, 494] on div at bounding box center [483, 493] width 520 height 28
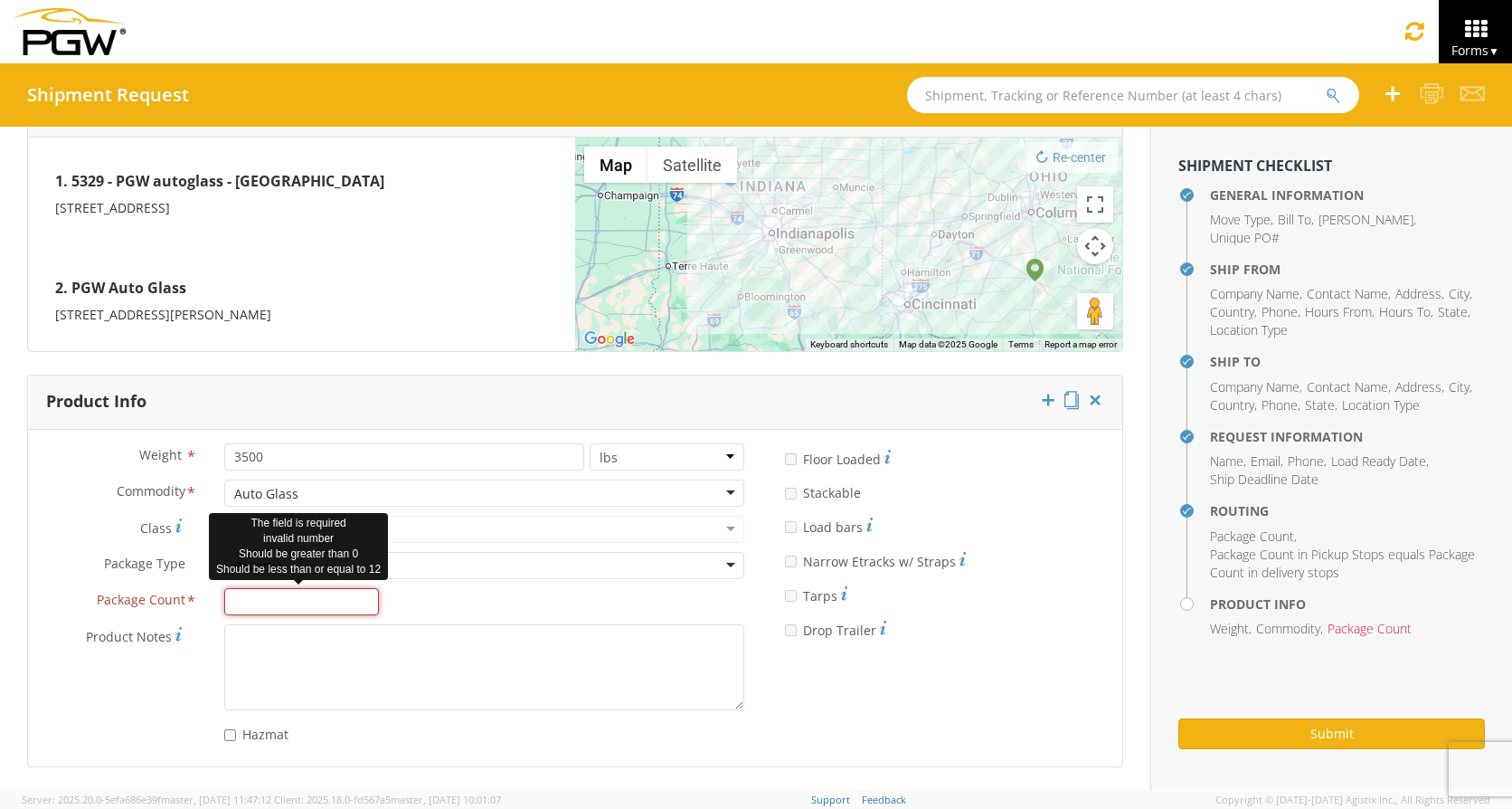
click at [312, 602] on input "Package Count *" at bounding box center [302, 602] width 156 height 28
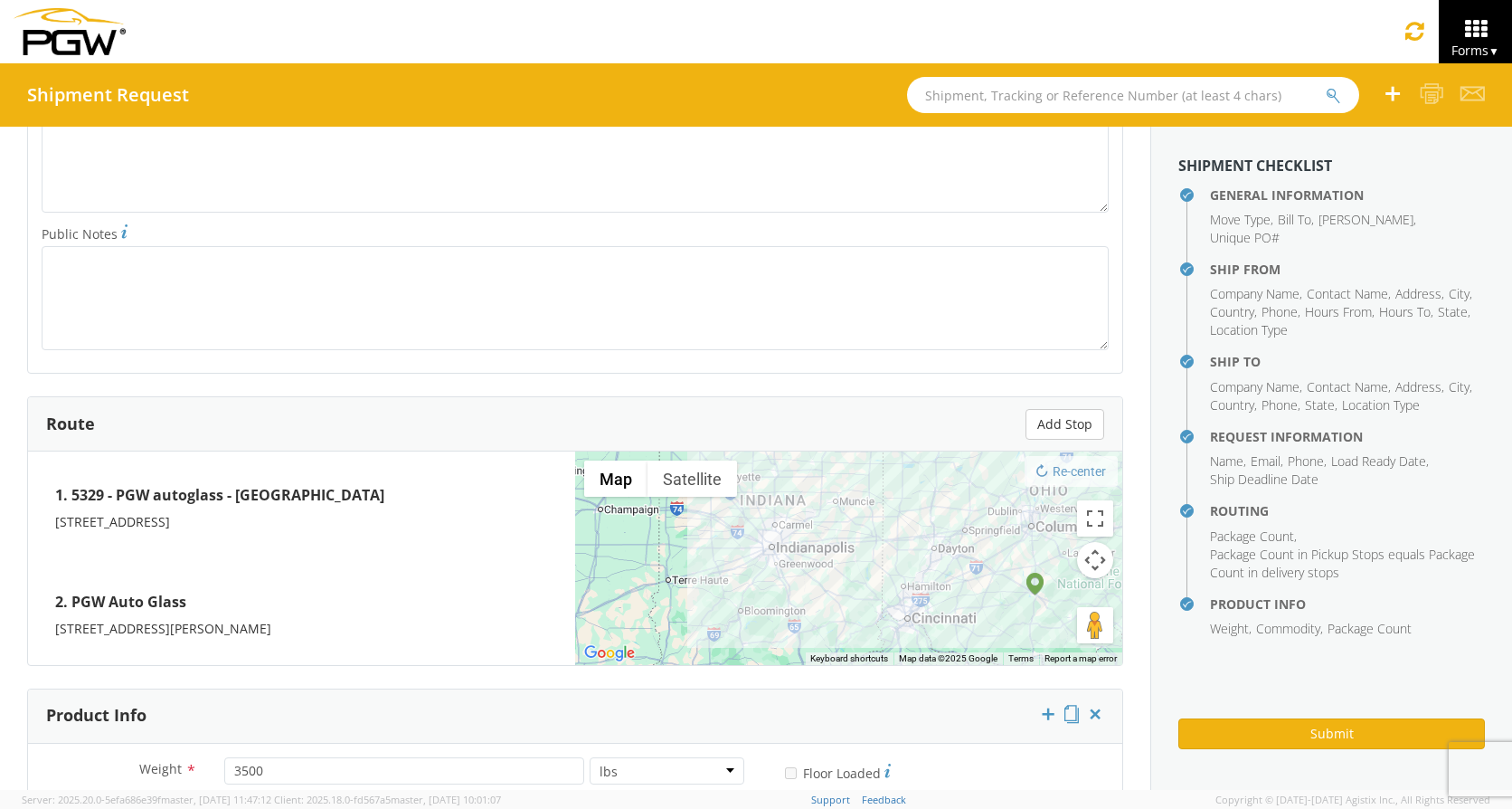
scroll to position [829, 0]
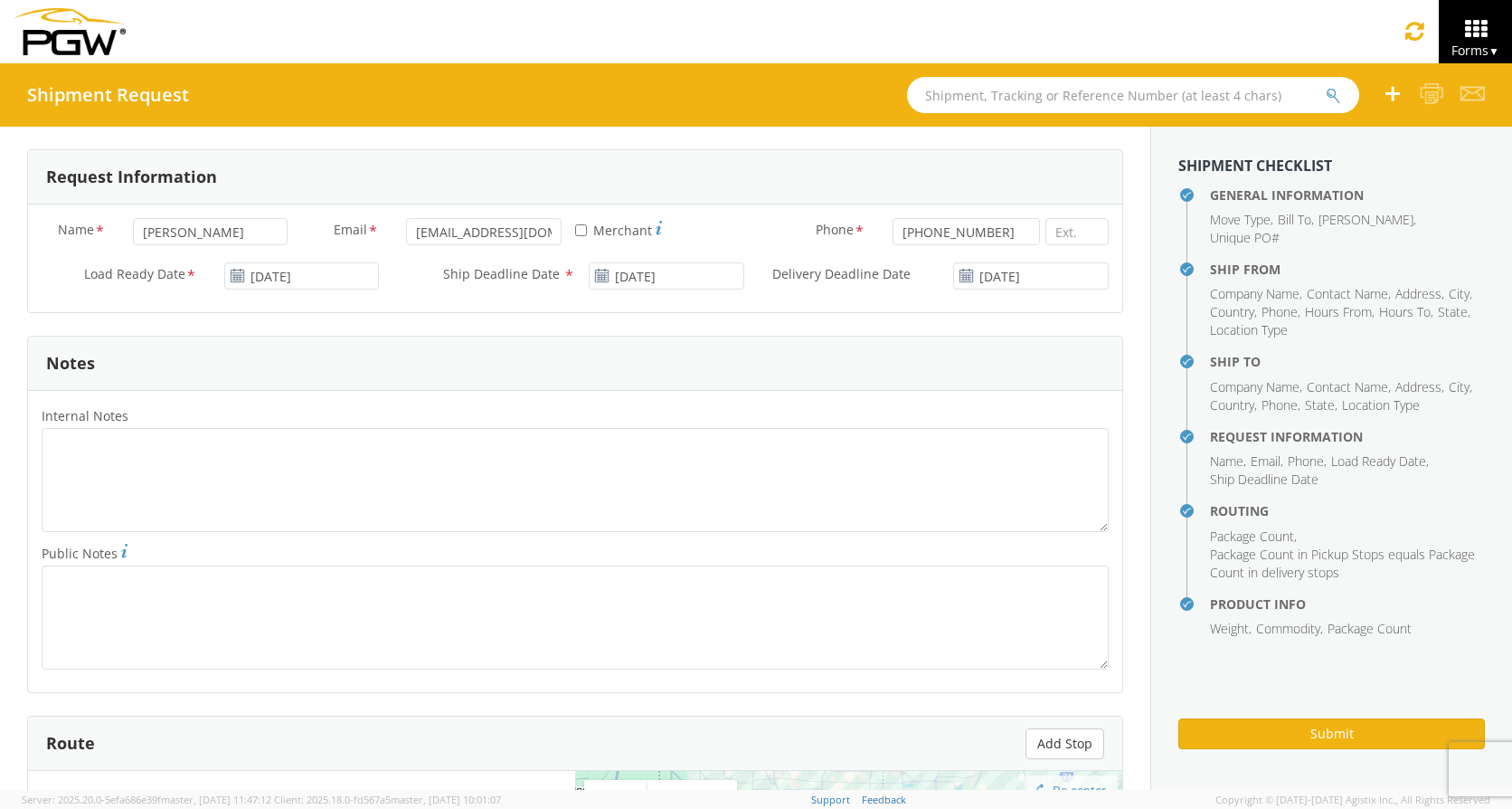
type input "4"
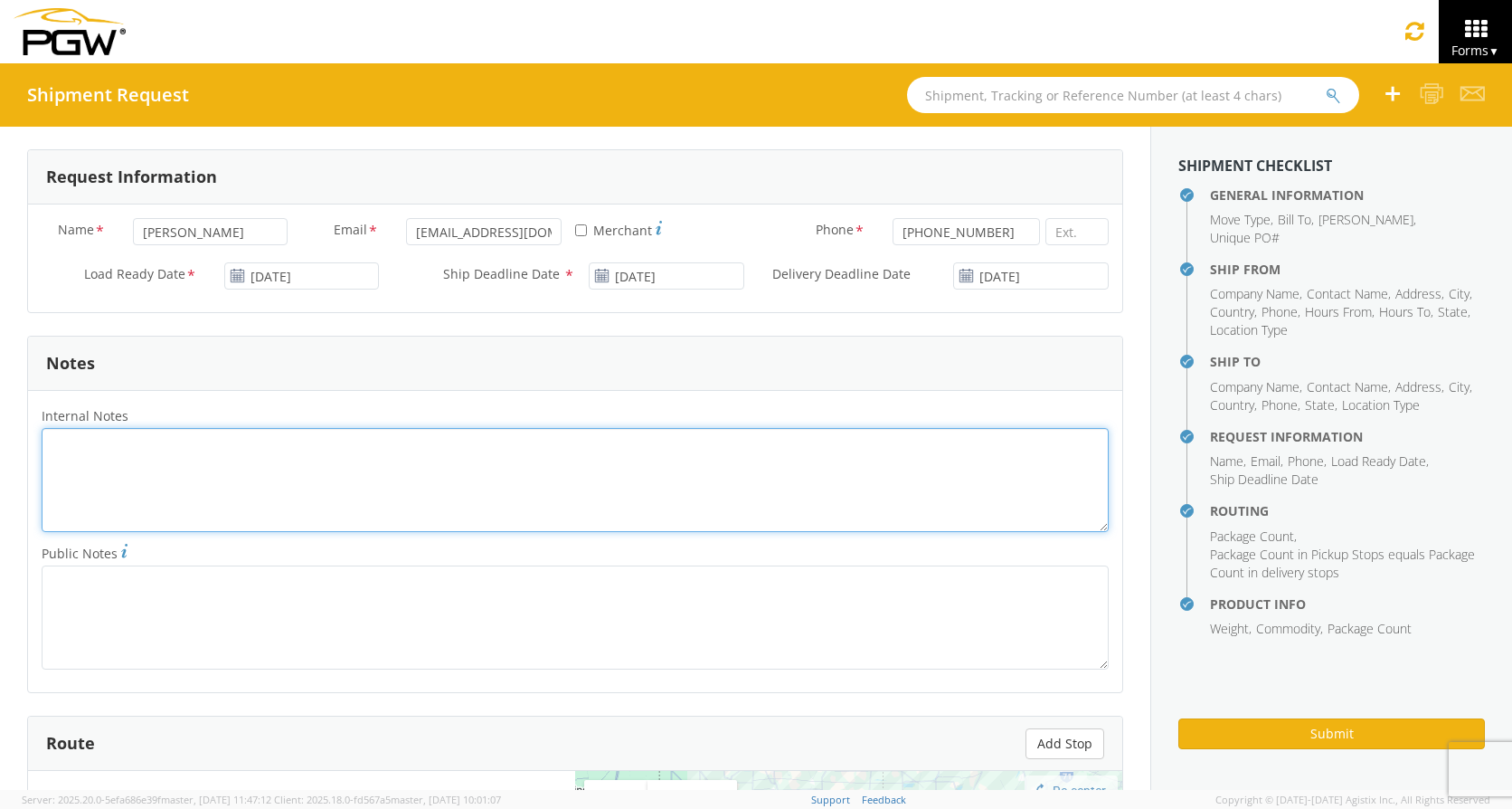
click at [299, 467] on textarea "Internal Notes *" at bounding box center [575, 479] width 1067 height 104
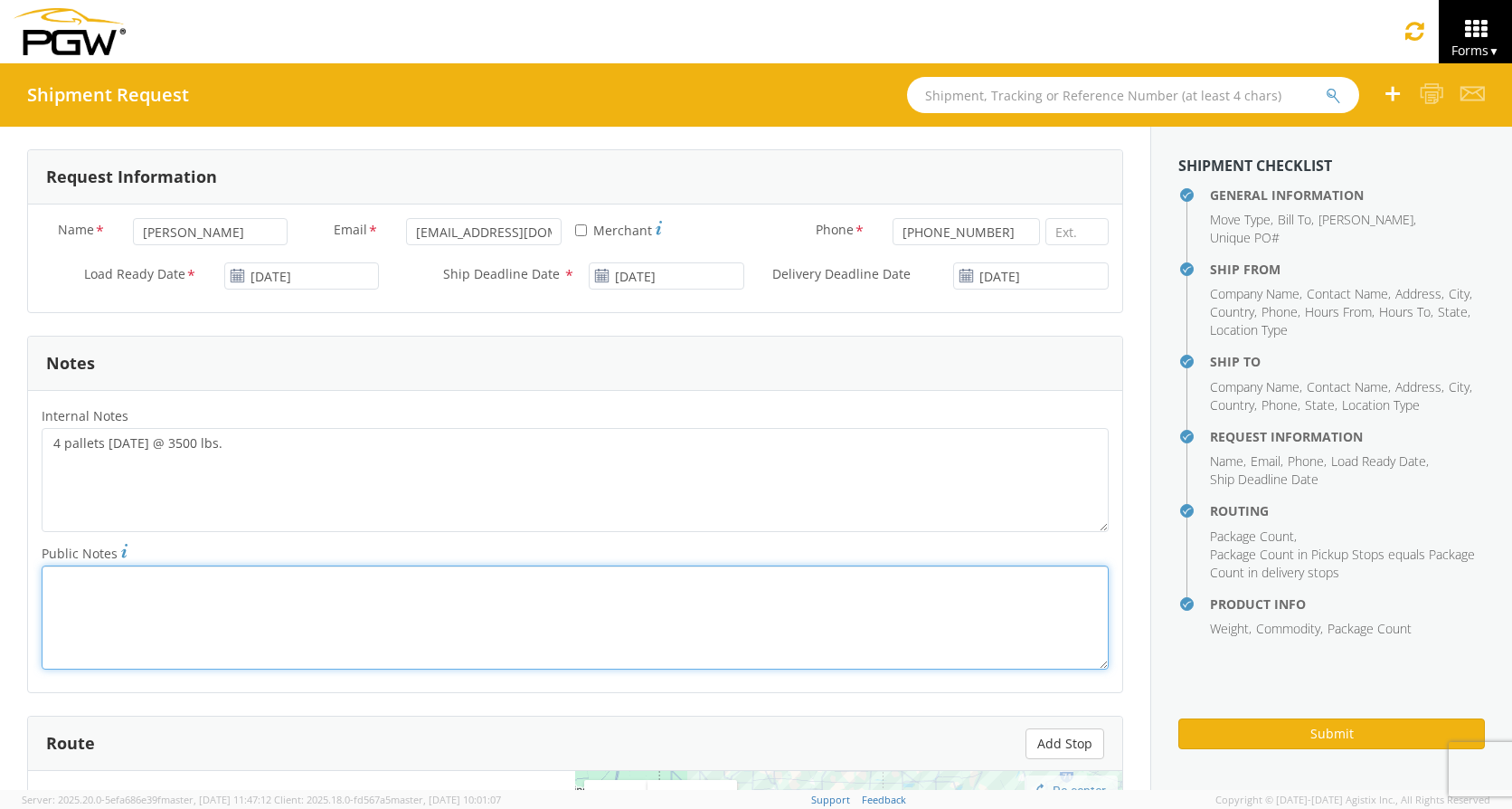
click at [102, 585] on textarea "Public Notes *" at bounding box center [575, 617] width 1067 height 104
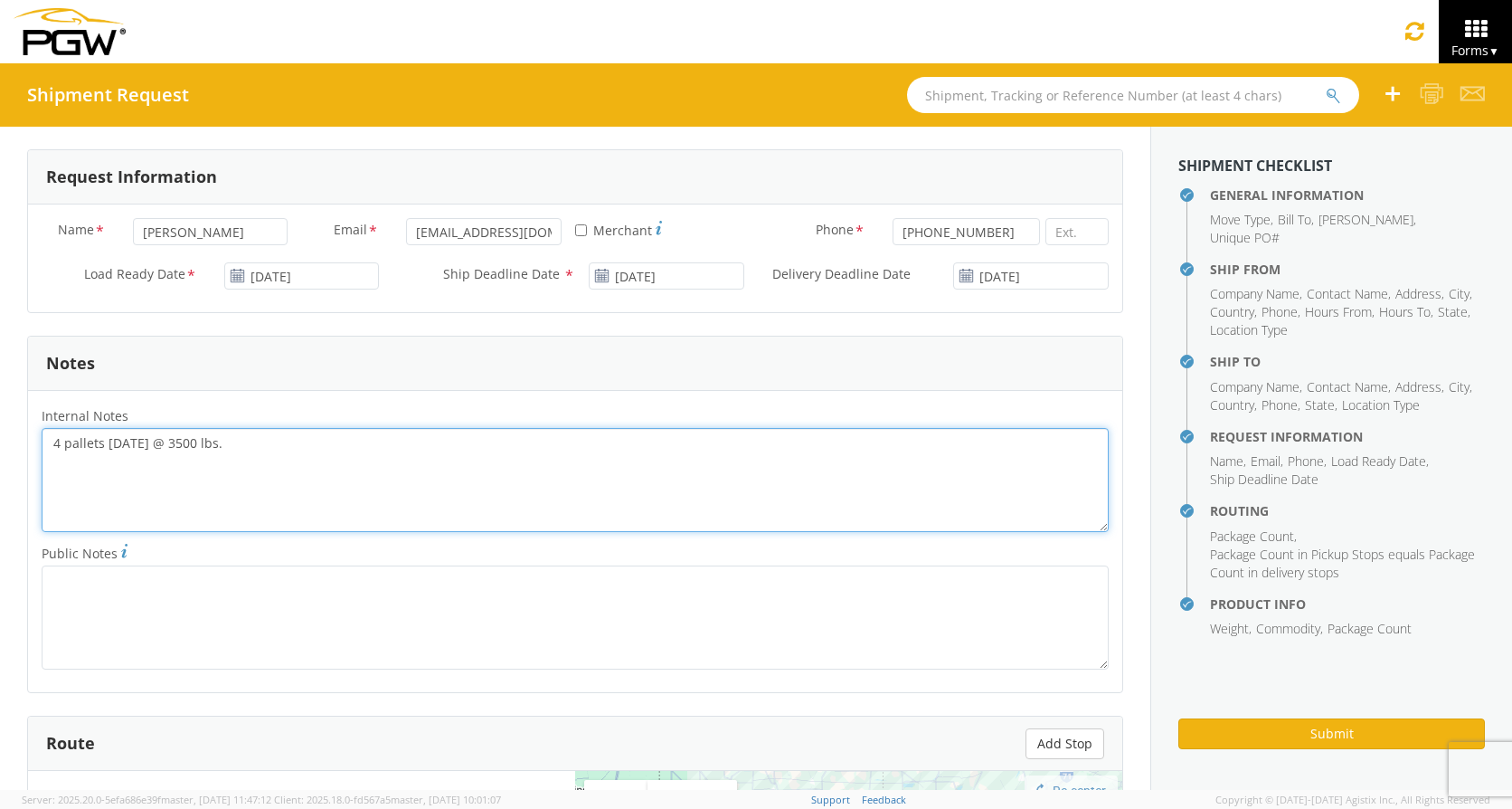
click at [109, 471] on textarea "4 pallets [DATE] @ 3500 lbs." at bounding box center [575, 479] width 1067 height 104
click at [229, 437] on textarea "4 pallets [DATE] @ 3500 lbs." at bounding box center [575, 479] width 1067 height 104
click at [208, 450] on textarea "4 pallets [DATE] @ 3500 lbs. 79x56x30" at bounding box center [575, 479] width 1067 height 104
drag, startPoint x: 51, startPoint y: 443, endPoint x: 136, endPoint y: 484, distance: 94.4
click at [136, 484] on textarea "4 pallets [DATE] @ 3500 lbs total. 79x56x30" at bounding box center [575, 479] width 1067 height 104
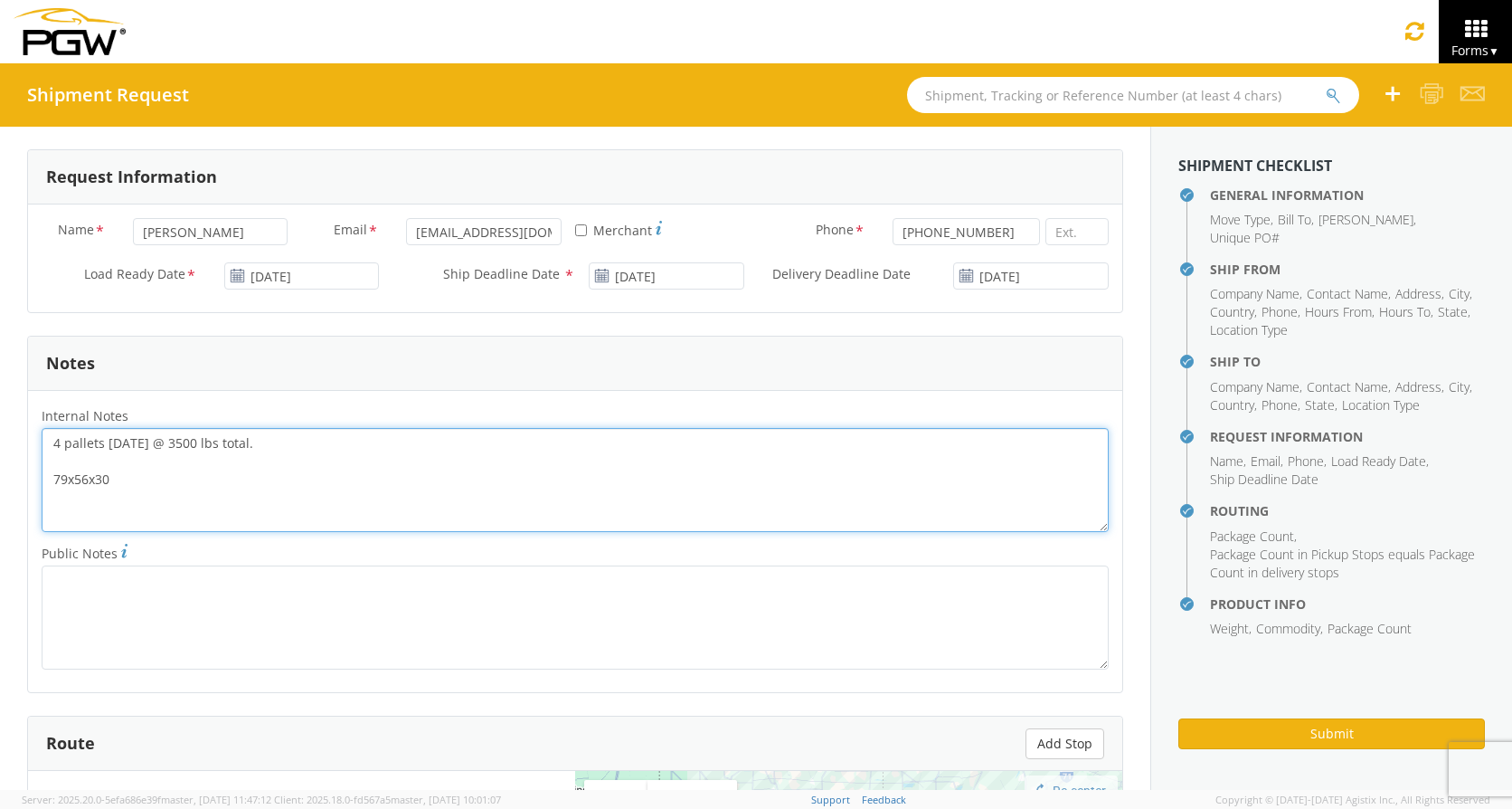
type textarea "4 pallets [DATE] @ 3500 lbs total. 79x56x30"
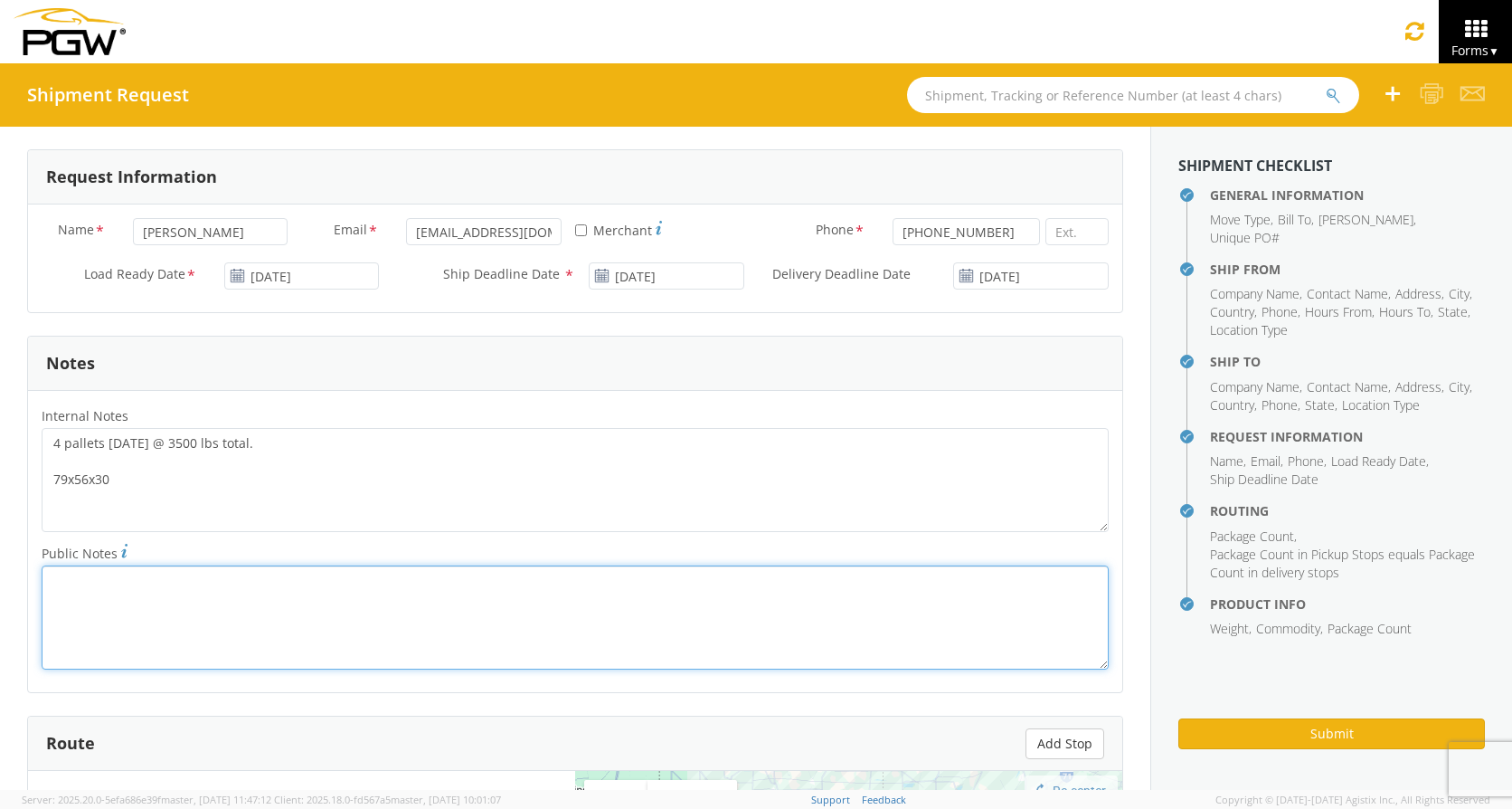
click at [84, 583] on textarea "Public Notes *" at bounding box center [575, 617] width 1067 height 104
paste textarea "4 pallets [DATE] @ 3500 lbs total. 79x56x30"
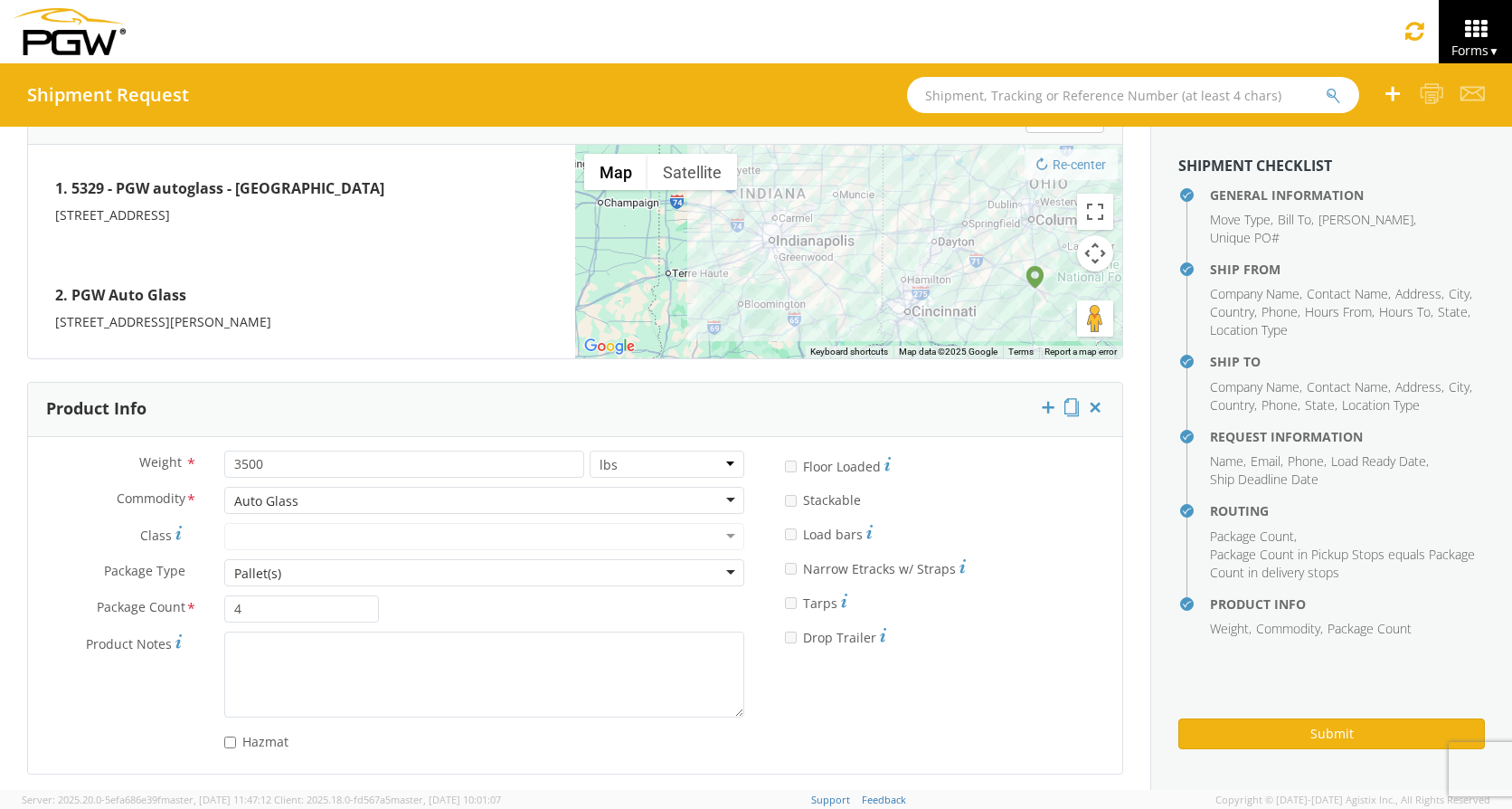
scroll to position [1462, 0]
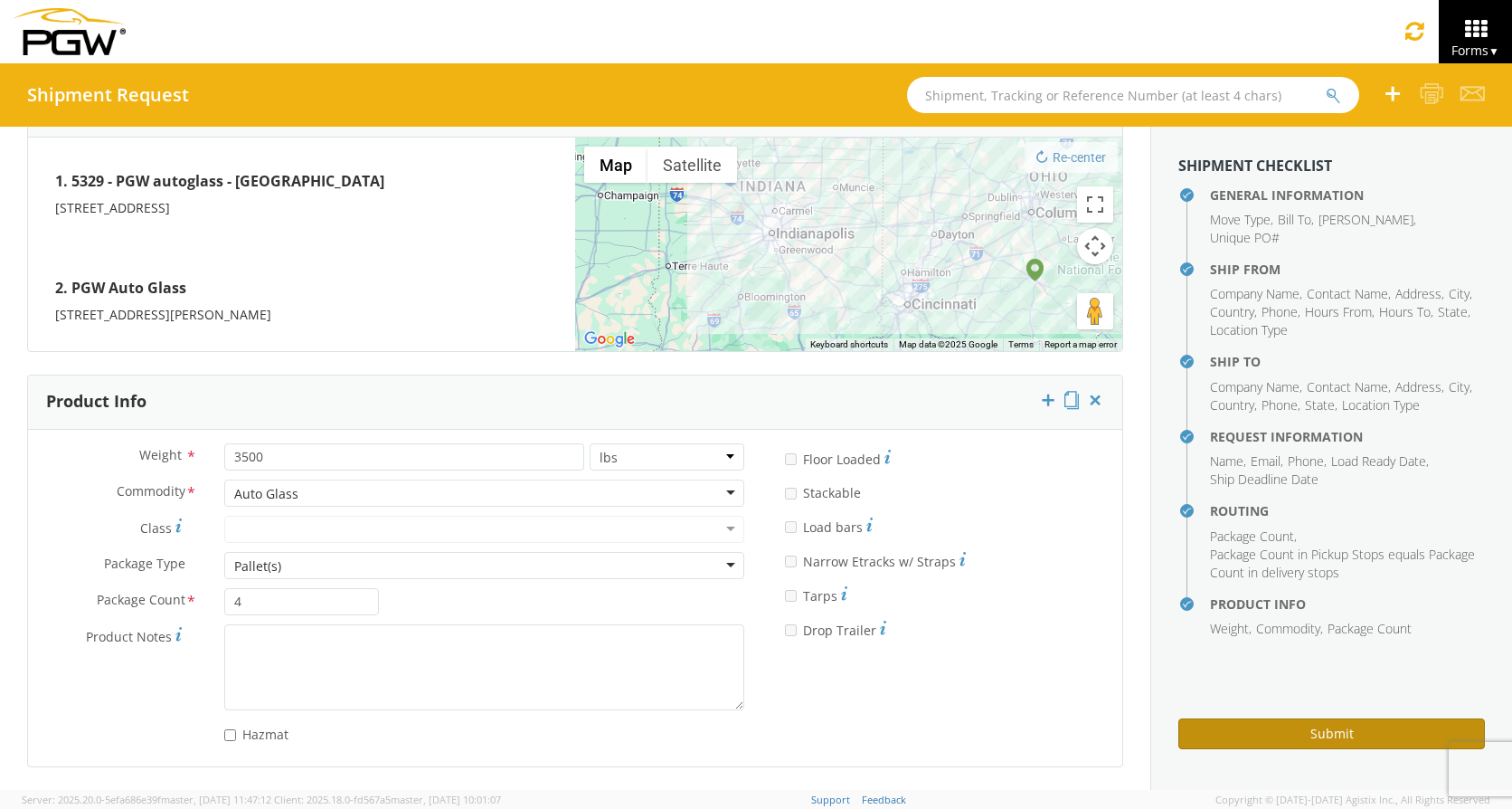
type textarea "4 pallets [DATE] @ 3500 lbs total. 79x56x30"
click at [1353, 734] on button "Submit" at bounding box center [1332, 733] width 307 height 31
